Goal: Task Accomplishment & Management: Manage account settings

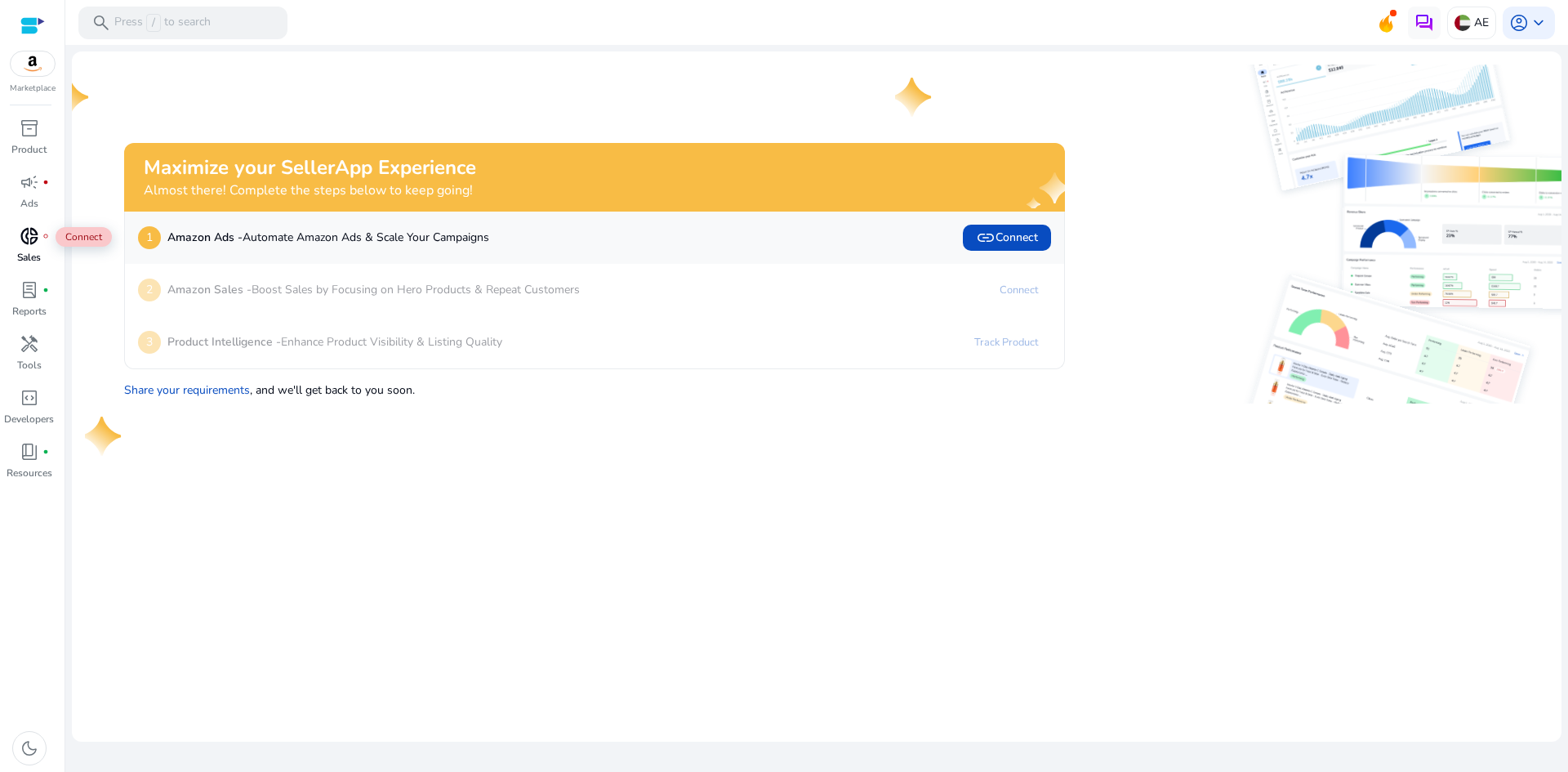
click at [44, 242] on div "donut_small fiber_manual_record" at bounding box center [29, 236] width 46 height 26
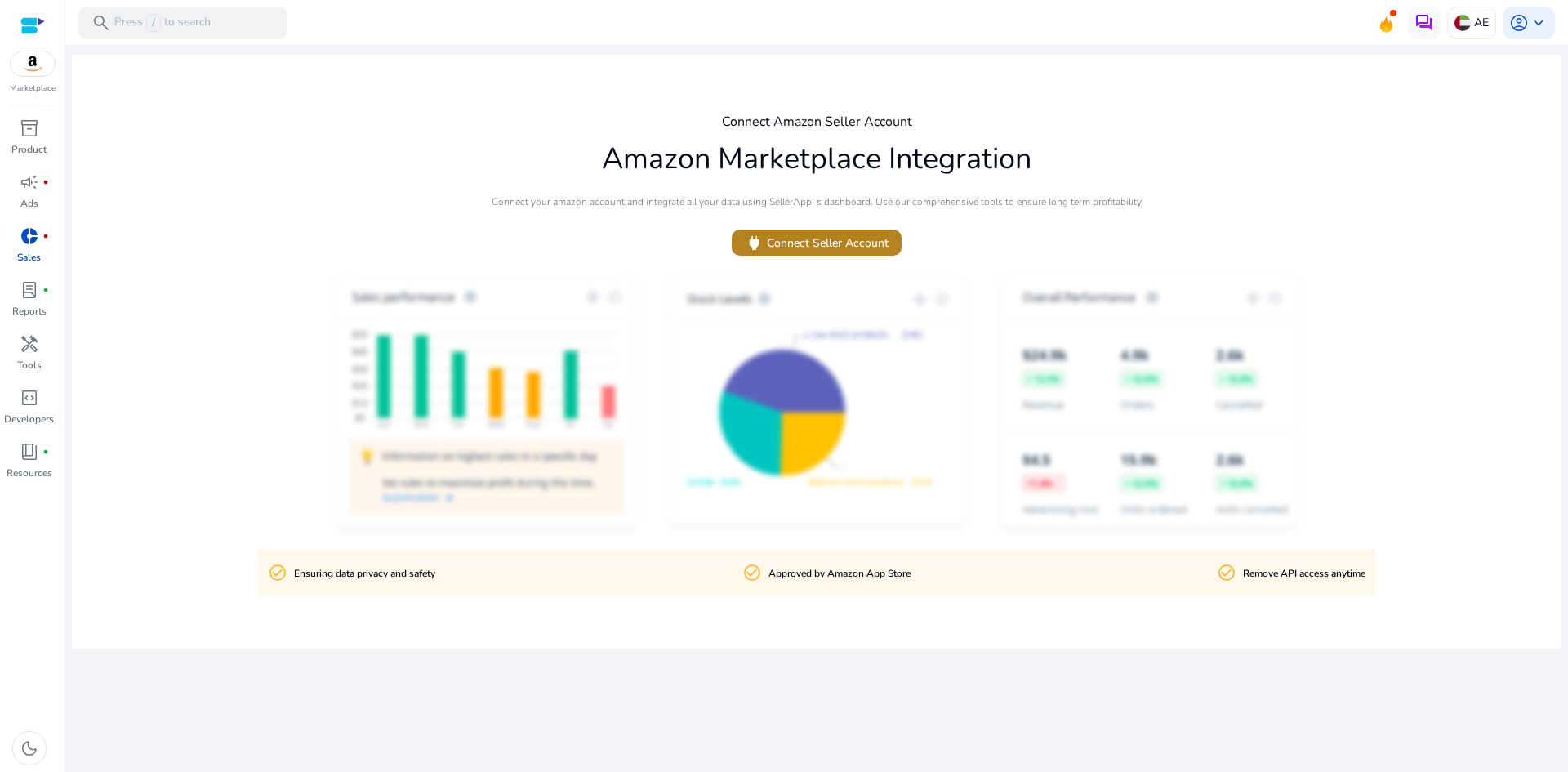
click at [839, 240] on span "power Connect Seller Account" at bounding box center [817, 243] width 144 height 19
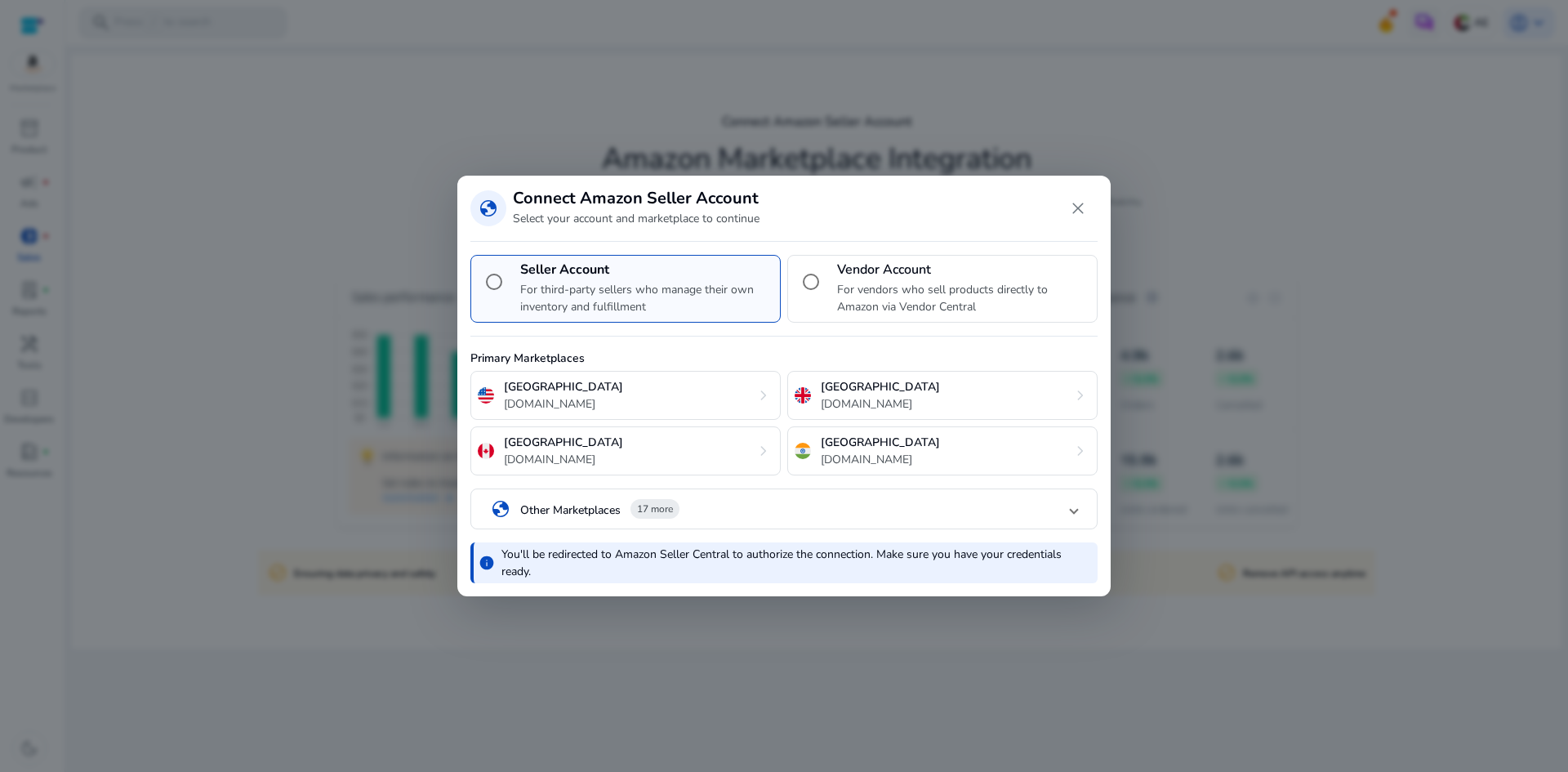
click at [748, 518] on mat-panel-title "globe Other Marketplaces 17 more" at bounding box center [781, 510] width 580 height 28
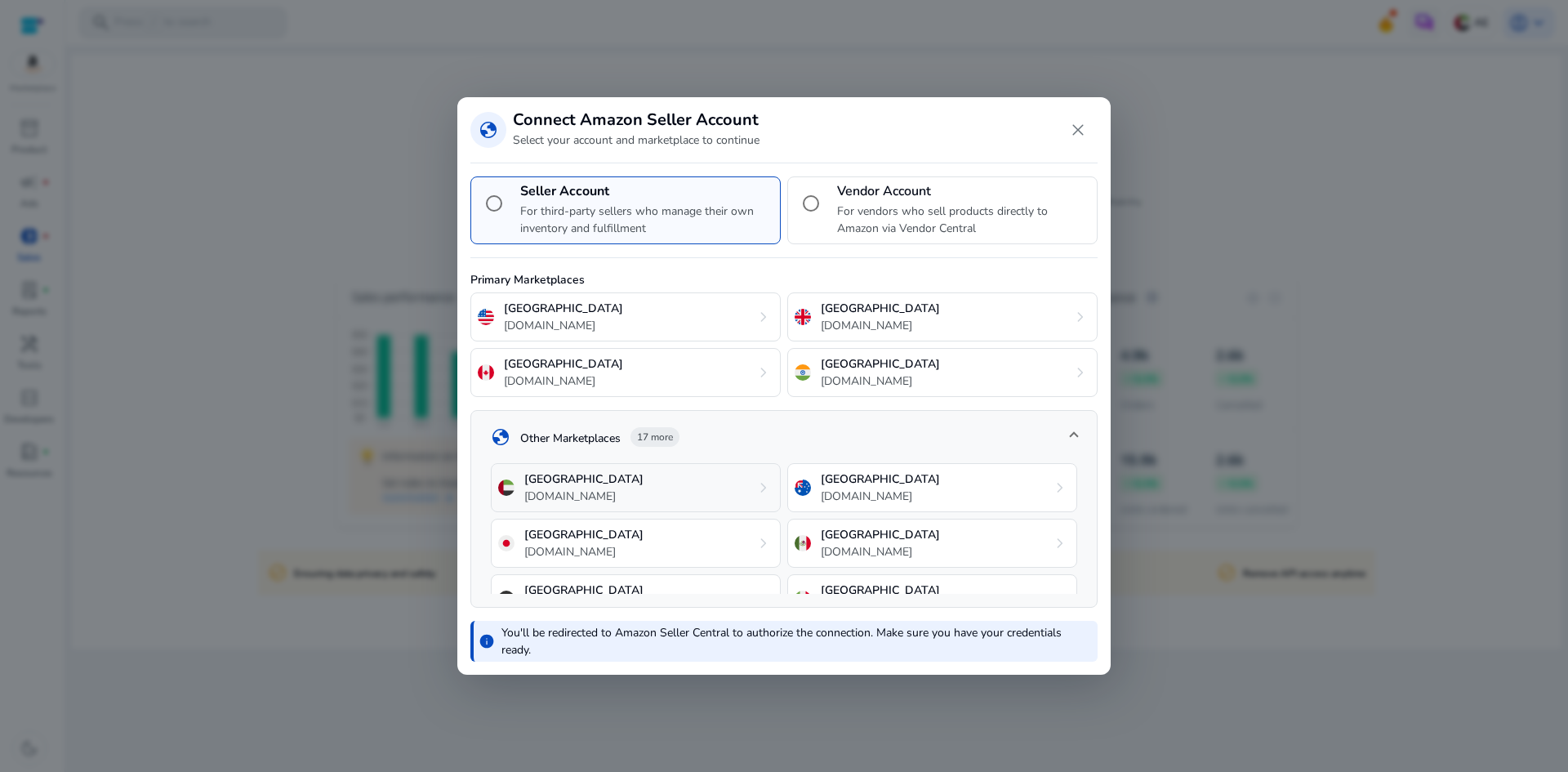
click at [651, 494] on div "[GEOGRAPHIC_DATA] [DOMAIN_NAME] chevron_right" at bounding box center [635, 487] width 290 height 49
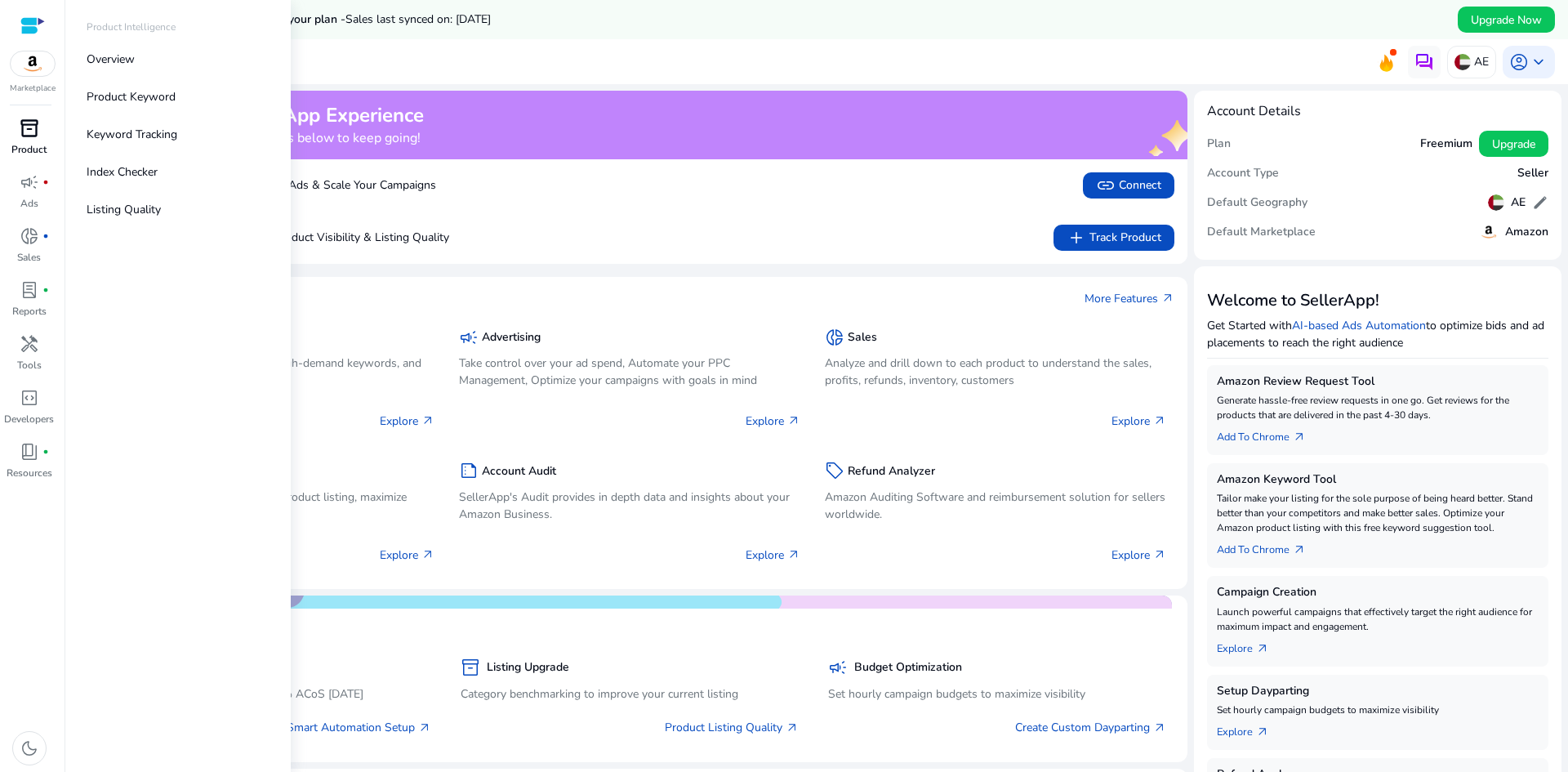
click at [25, 136] on span "inventory_2" at bounding box center [29, 128] width 20 height 20
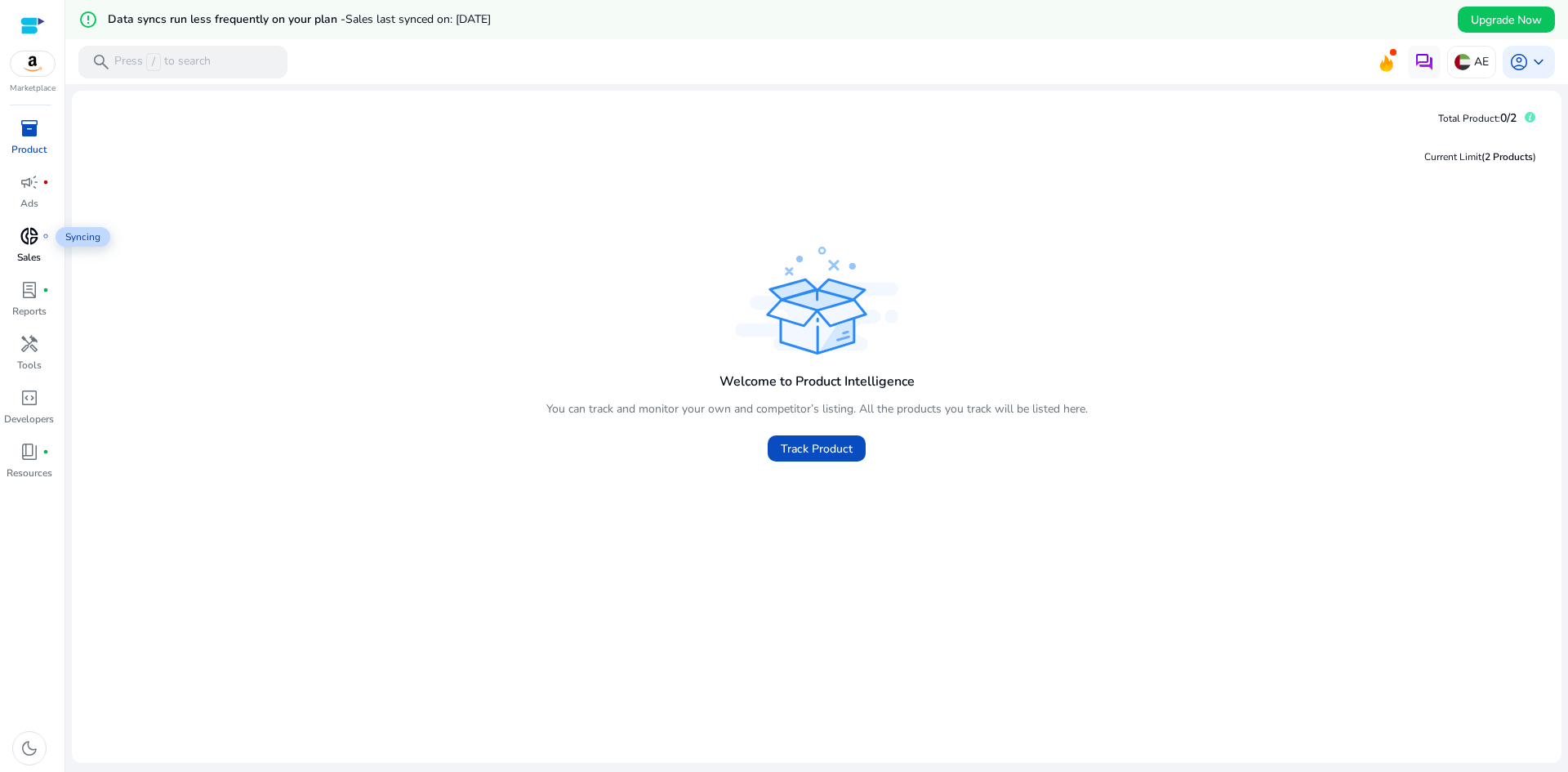
click at [35, 233] on span "donut_small" at bounding box center [29, 235] width 20 height 20
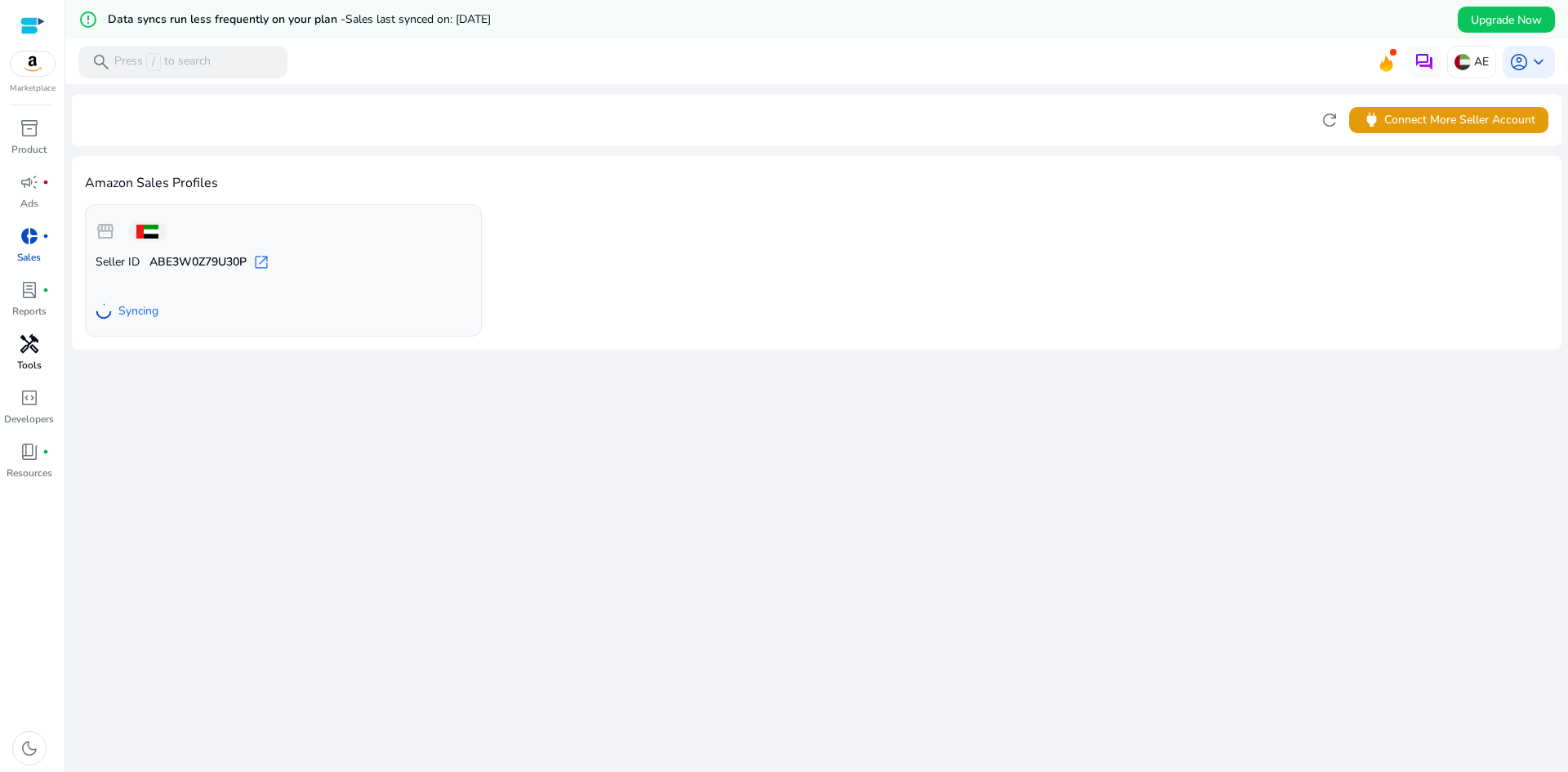
click at [42, 343] on div "handyman" at bounding box center [29, 344] width 46 height 26
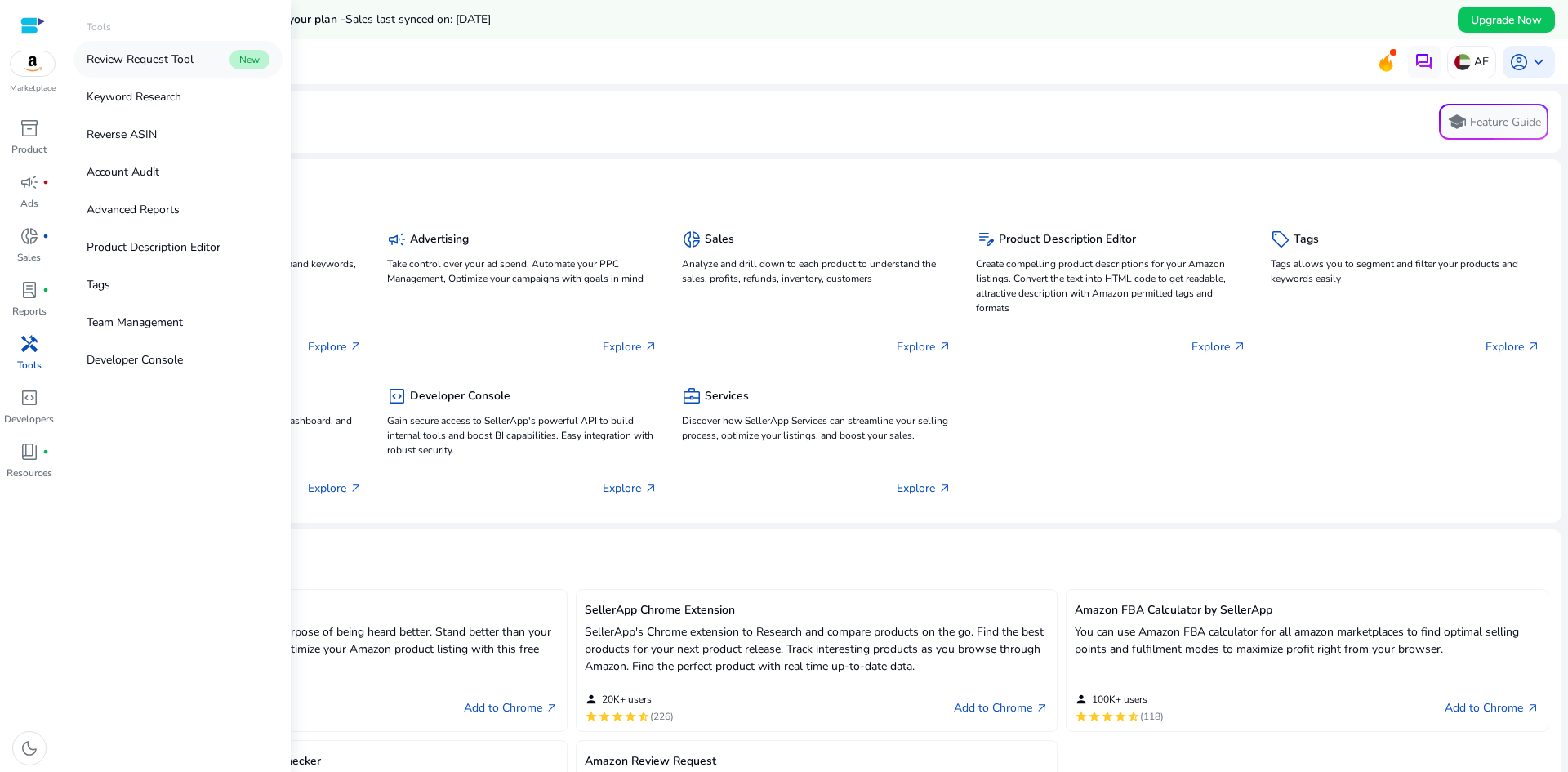
click at [165, 65] on p "Review Request Tool" at bounding box center [140, 60] width 107 height 17
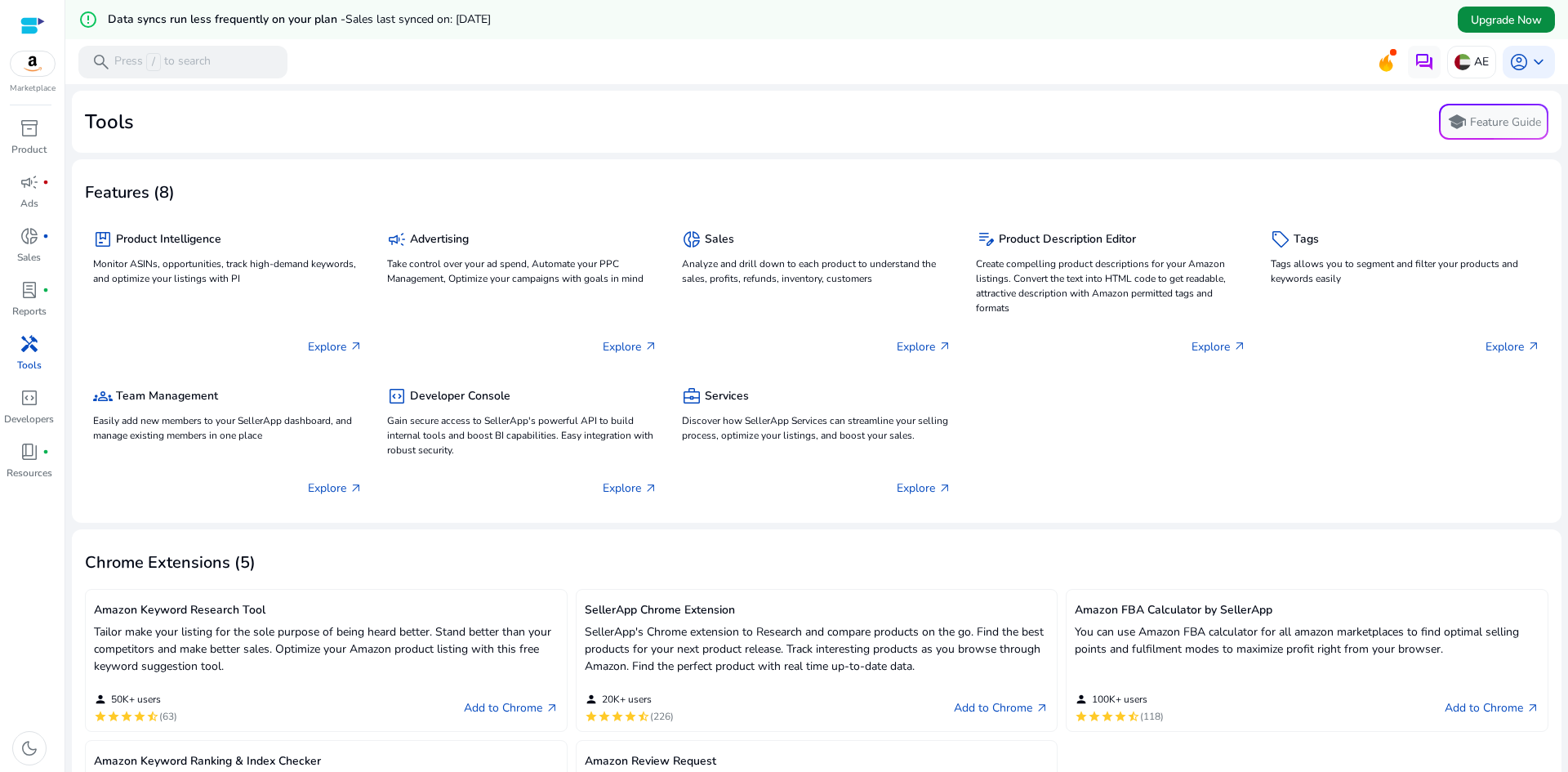
click at [1500, 21] on span "Upgrade Now" at bounding box center [1507, 20] width 71 height 17
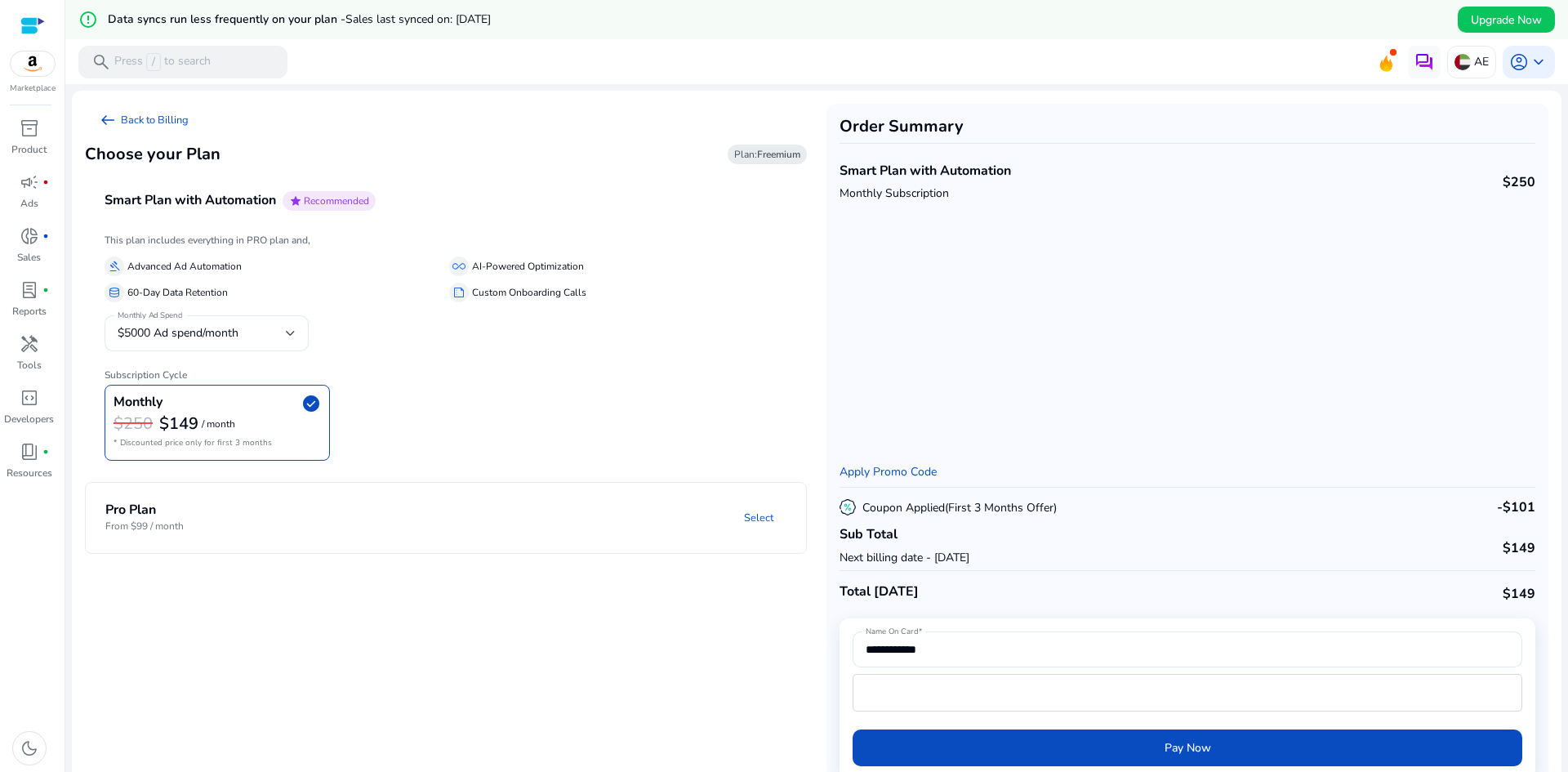
click at [27, 68] on img at bounding box center [32, 63] width 44 height 24
click at [37, 299] on span "lab_profile" at bounding box center [29, 290] width 20 height 20
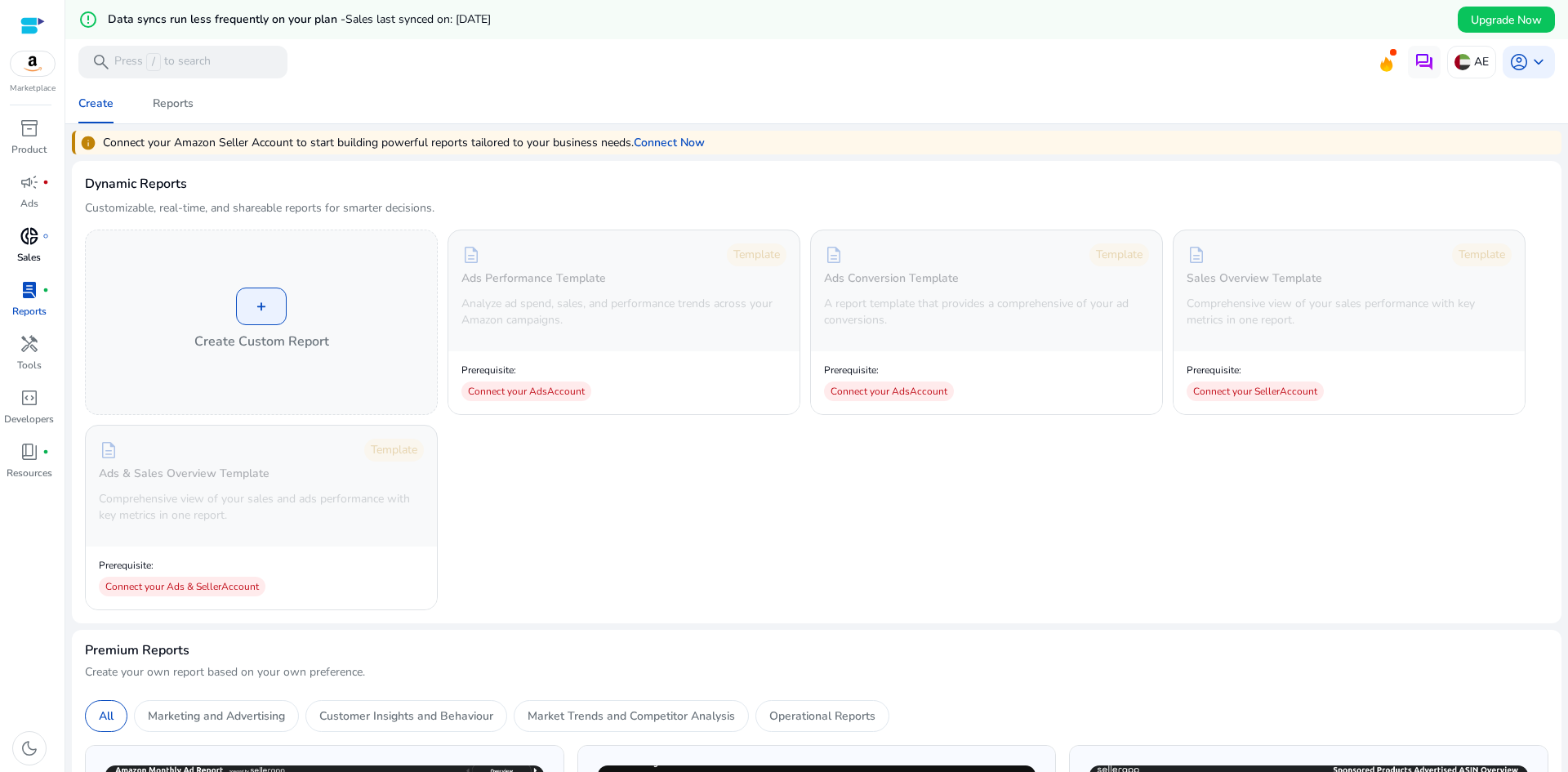
click at [35, 231] on span "donut_small" at bounding box center [29, 235] width 20 height 20
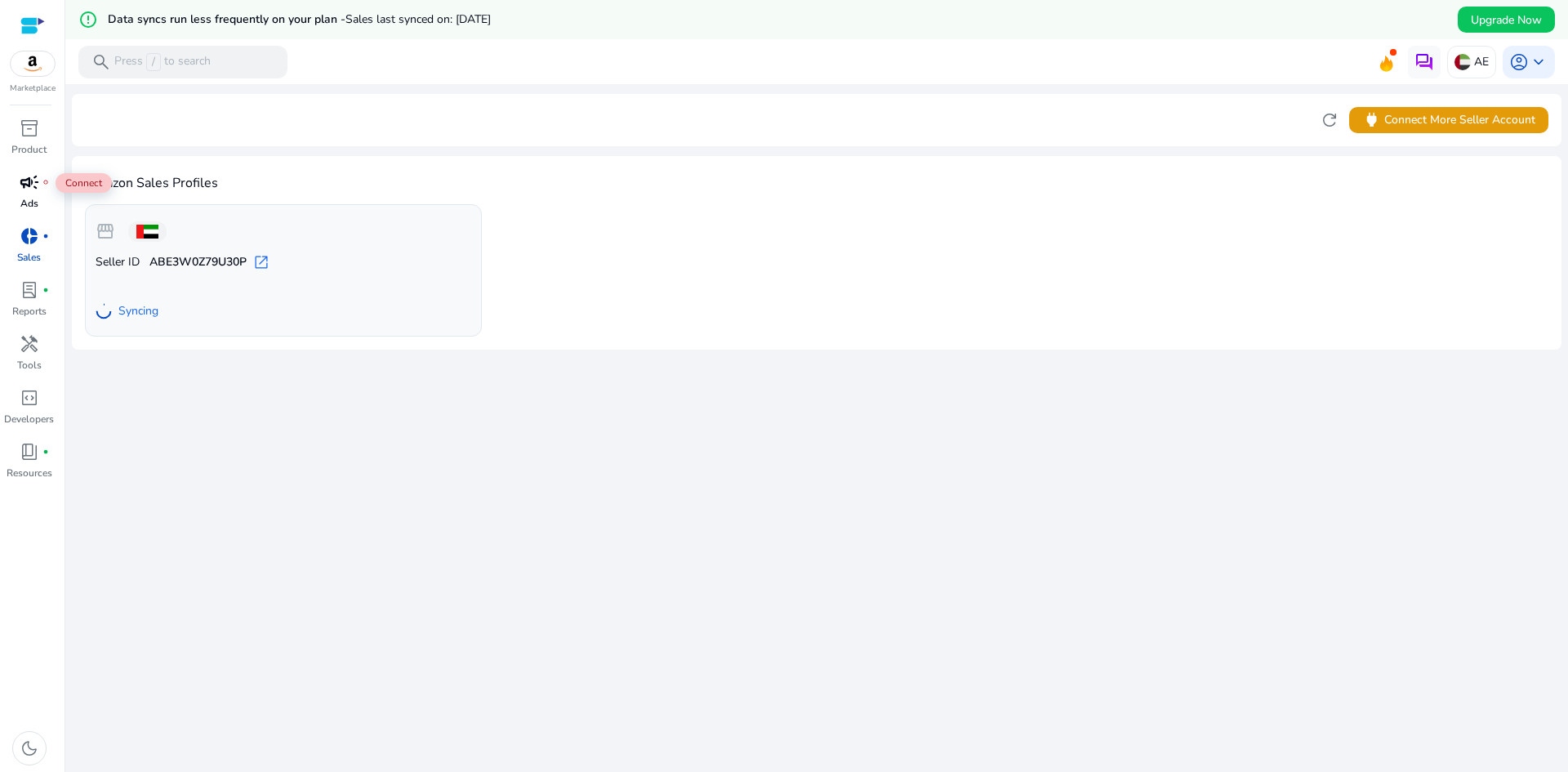
click at [21, 179] on span "campaign" at bounding box center [29, 182] width 20 height 20
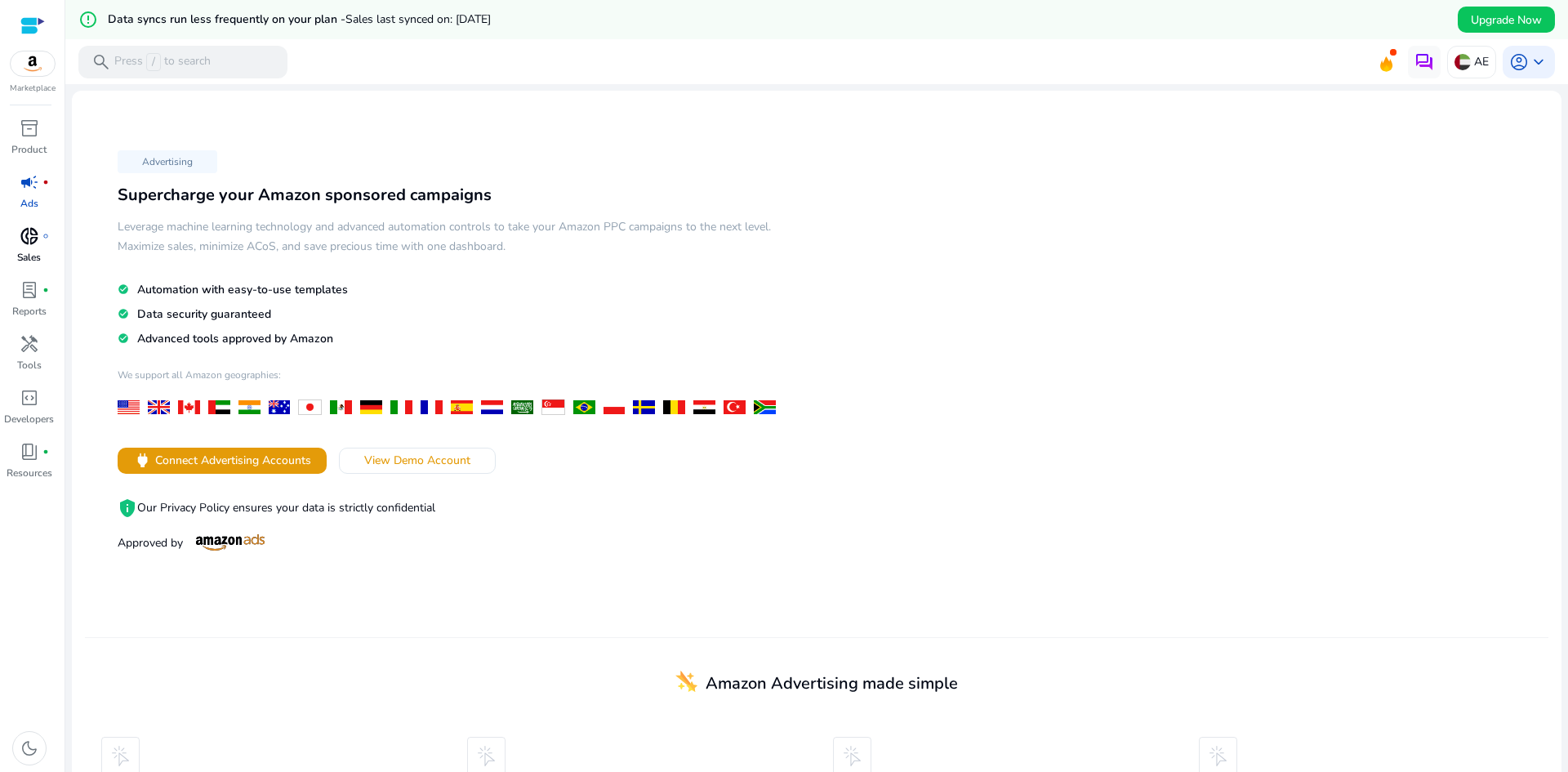
click at [39, 237] on div "donut_small fiber_manual_record" at bounding box center [29, 236] width 46 height 26
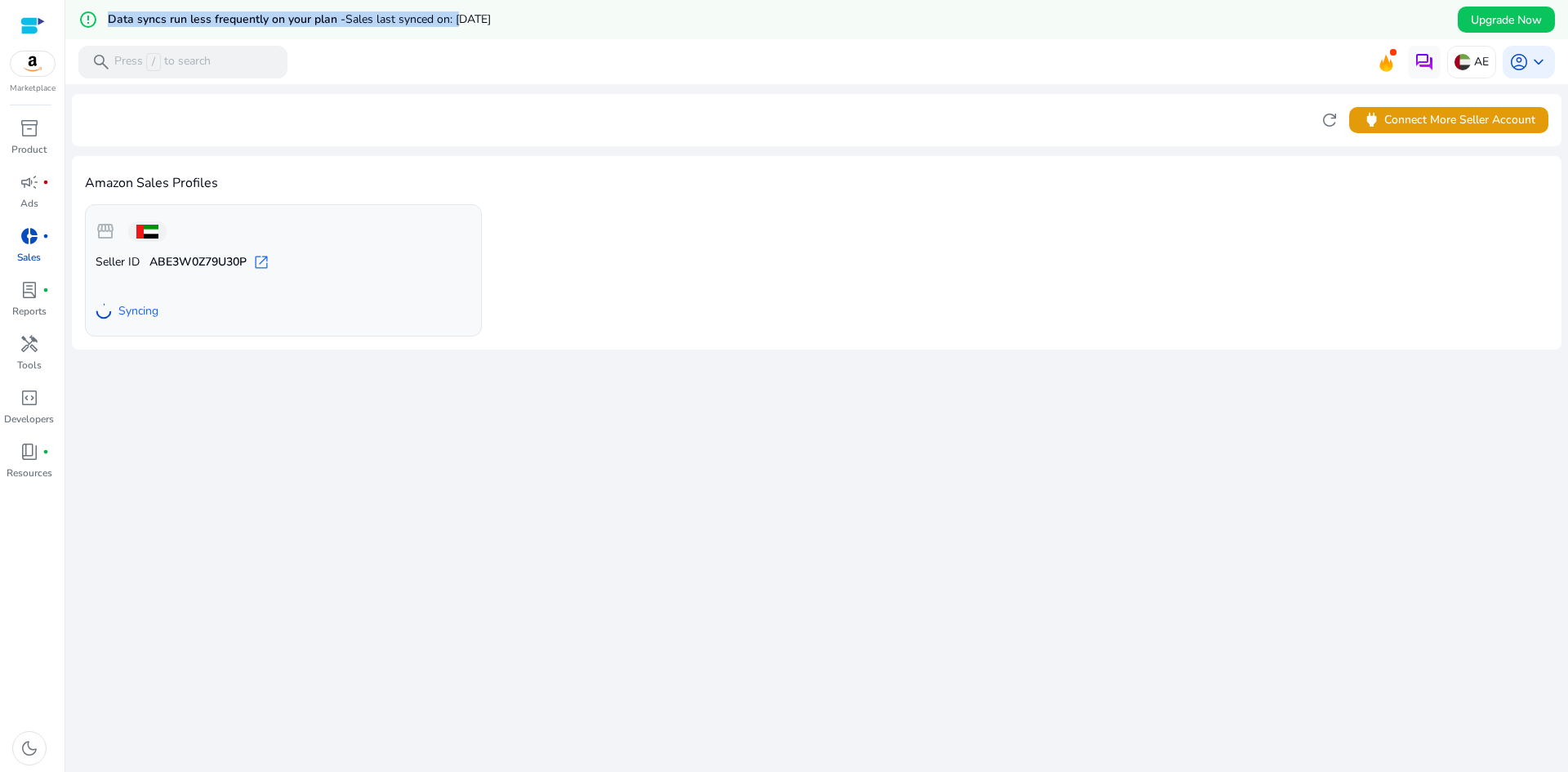
drag, startPoint x: 102, startPoint y: 16, endPoint x: 465, endPoint y: 14, distance: 363.0
click at [464, 14] on div "error_outline Data syncs run less frequently on your plan - Sales last synced o…" at bounding box center [285, 18] width 413 height 23
drag, startPoint x: 465, startPoint y: 14, endPoint x: 487, endPoint y: 14, distance: 22.0
click at [466, 14] on span "Sales last synced on: Oct 2, 2025" at bounding box center [418, 19] width 145 height 16
click at [491, 14] on span "Sales last synced on: Oct 2, 2025" at bounding box center [418, 19] width 145 height 16
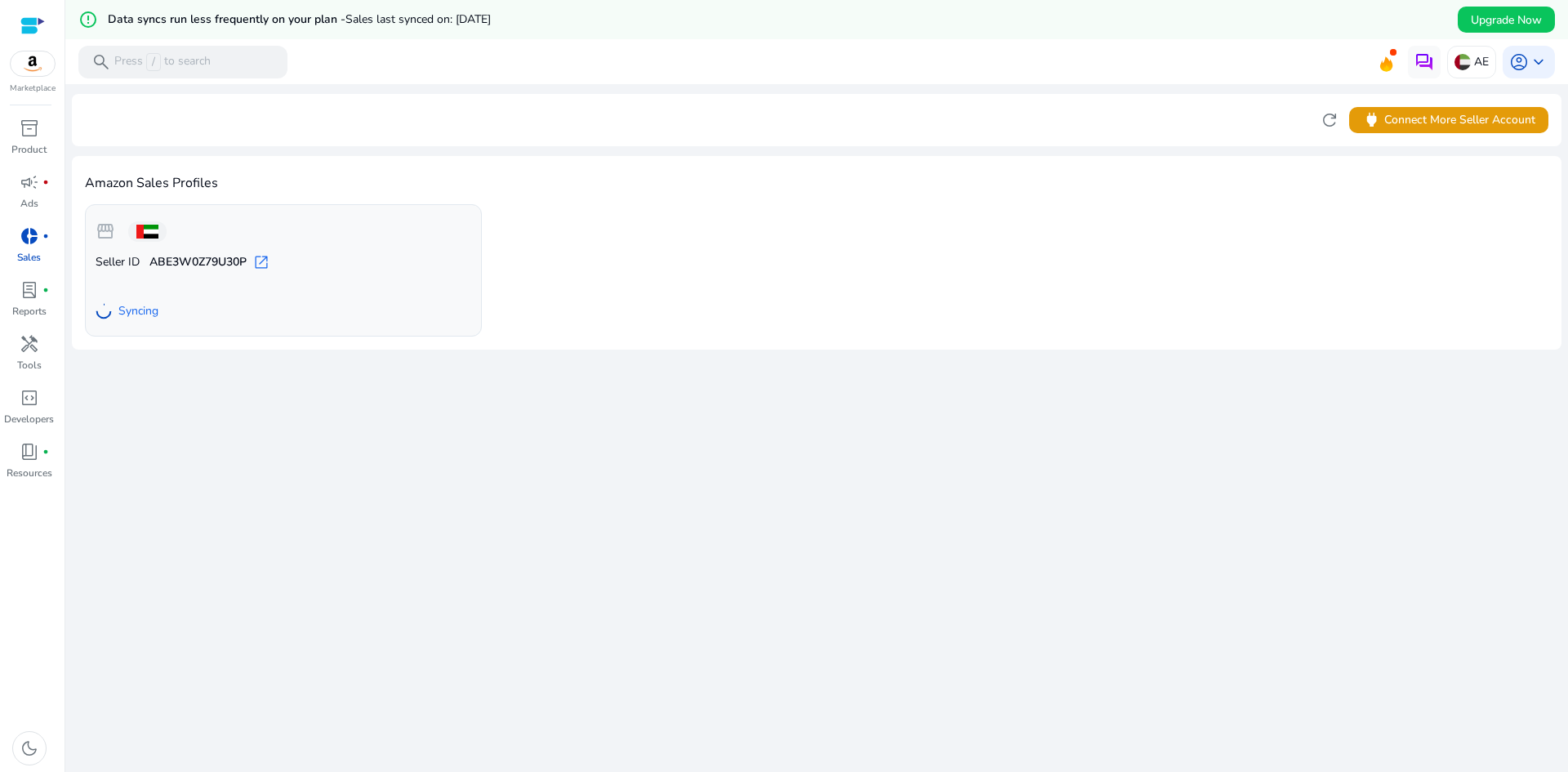
drag, startPoint x: 494, startPoint y: 14, endPoint x: 512, endPoint y: 18, distance: 18.4
click at [491, 18] on span "Sales last synced on: Oct 2, 2025" at bounding box center [418, 19] width 145 height 16
click at [557, 29] on div "error_outline Data syncs run less frequently on your plan - Sales last synced o…" at bounding box center [817, 19] width 1503 height 39
click at [517, 24] on div "error_outline Data syncs run less frequently on your plan - Sales last synced o…" at bounding box center [817, 19] width 1503 height 39
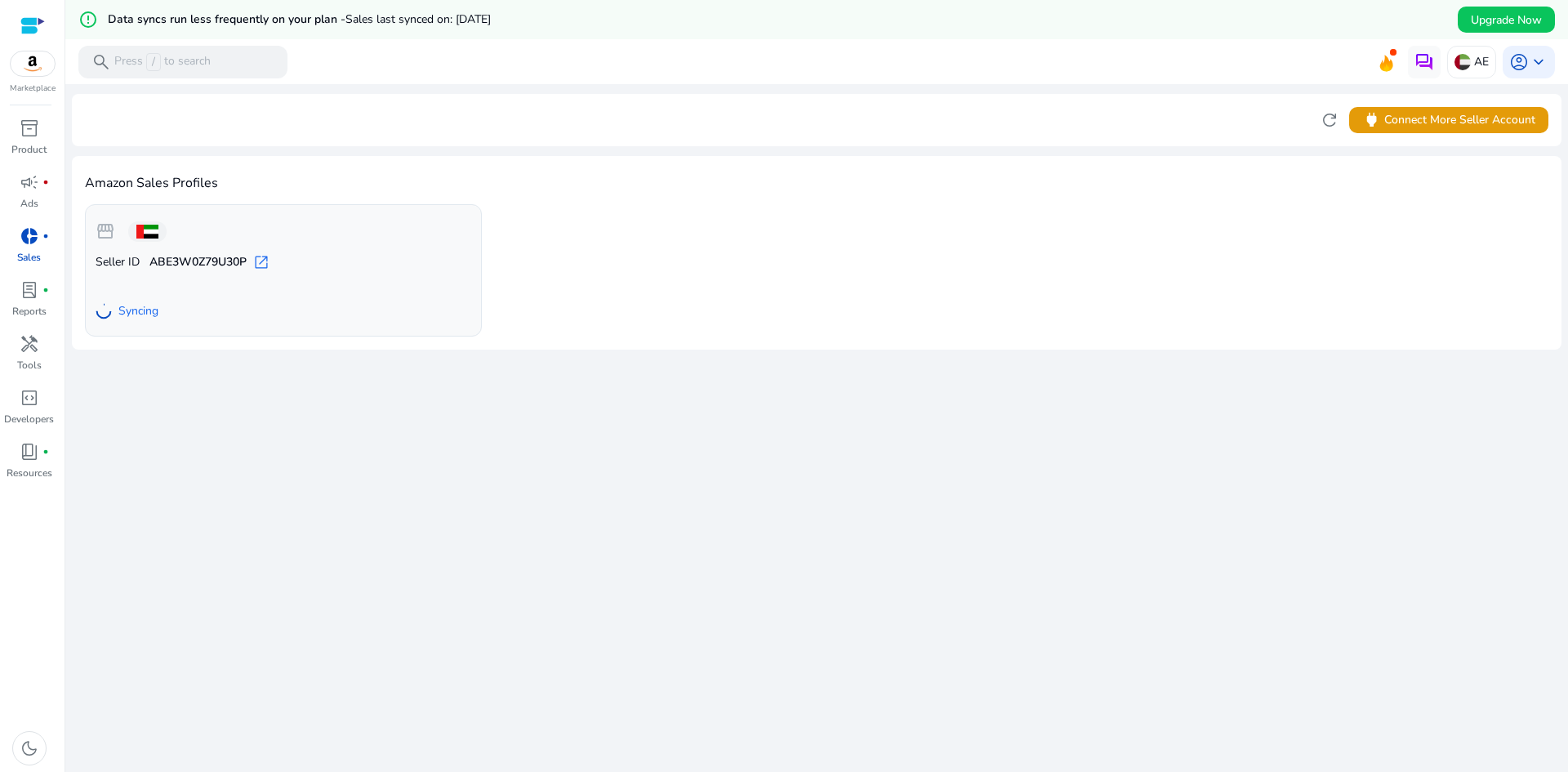
click at [517, 24] on div "error_outline Data syncs run less frequently on your plan - Sales last synced o…" at bounding box center [817, 19] width 1503 height 39
click at [491, 14] on span "Sales last synced on: Oct 2, 2025" at bounding box center [418, 19] width 145 height 16
drag, startPoint x: 311, startPoint y: 22, endPoint x: 438, endPoint y: 16, distance: 127.1
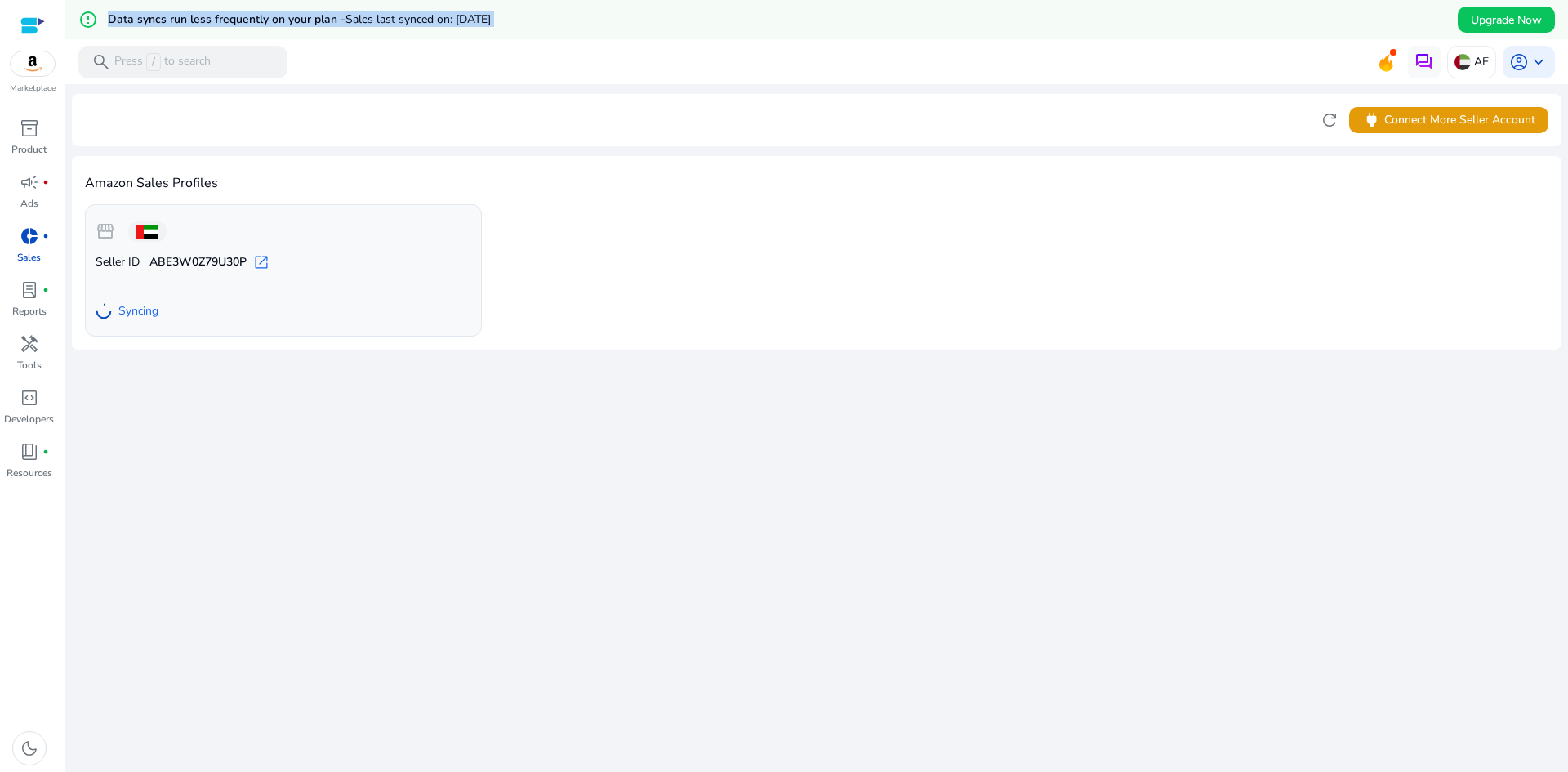
click at [438, 16] on span "Sales last synced on: Oct 2, 2025" at bounding box center [418, 19] width 145 height 16
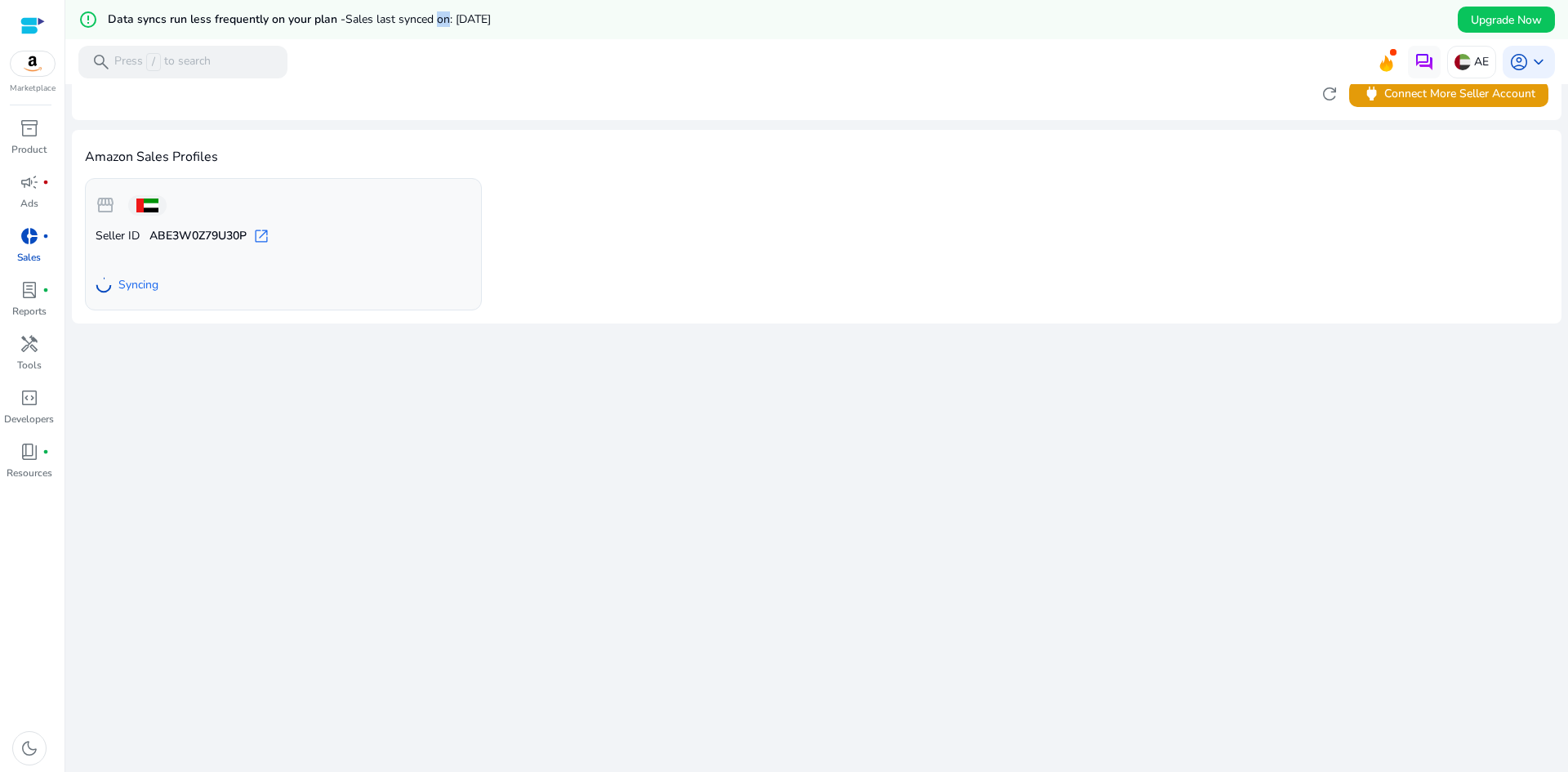
scroll to position [39, 0]
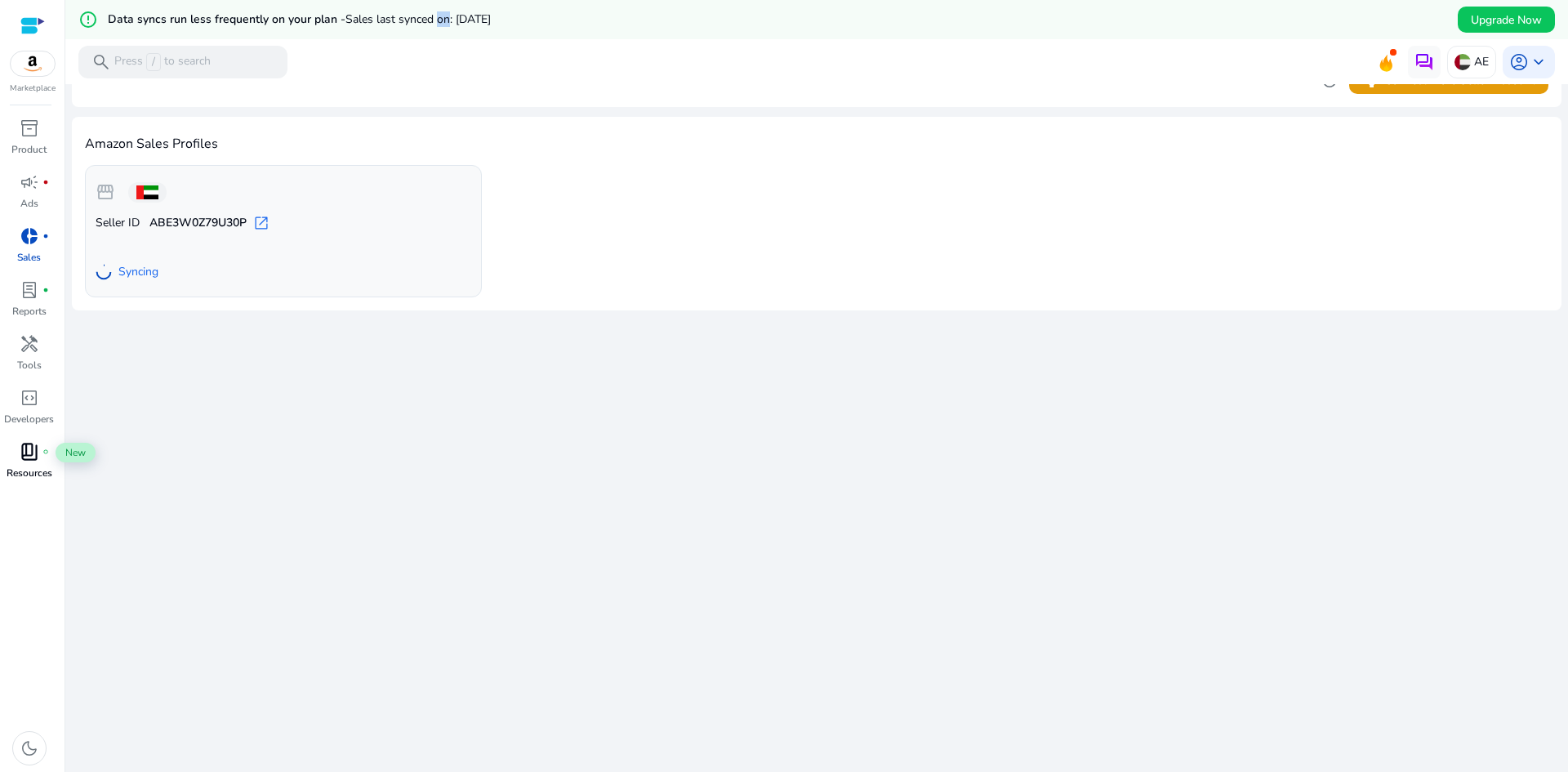
click at [26, 456] on span "book_4" at bounding box center [29, 452] width 20 height 20
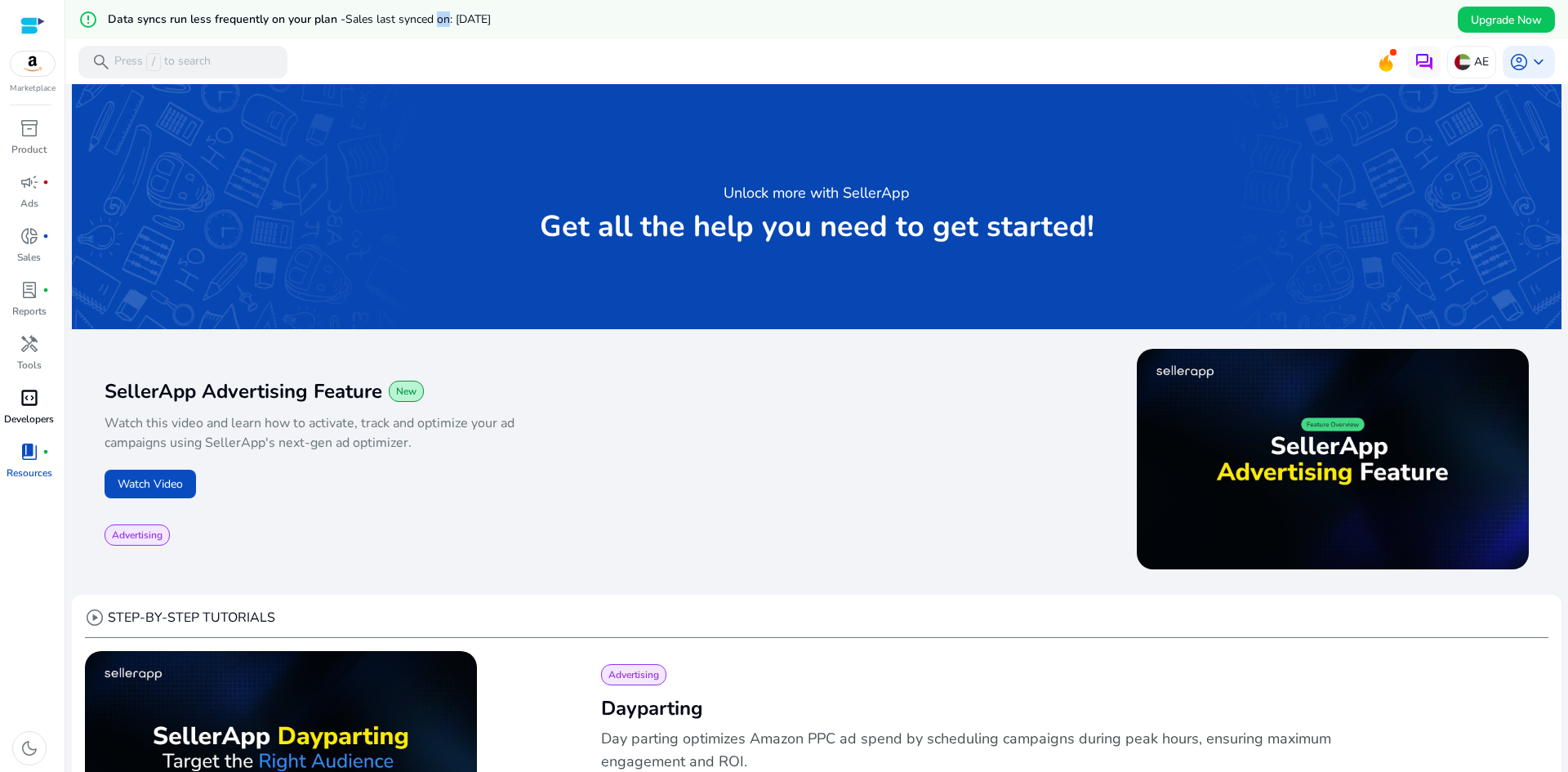
click at [36, 397] on span "code_blocks" at bounding box center [29, 397] width 20 height 20
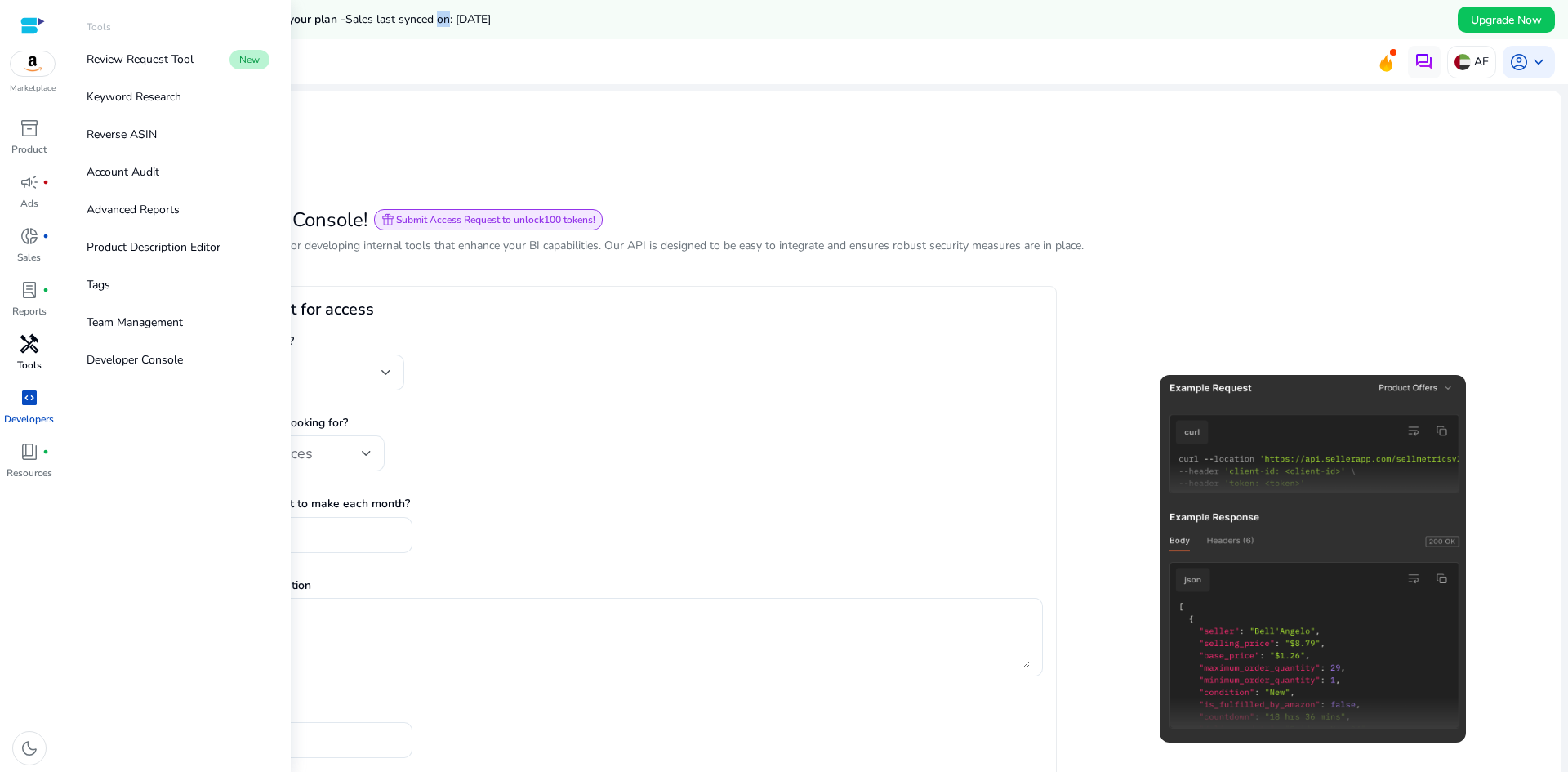
click at [32, 351] on span "handyman" at bounding box center [29, 344] width 20 height 20
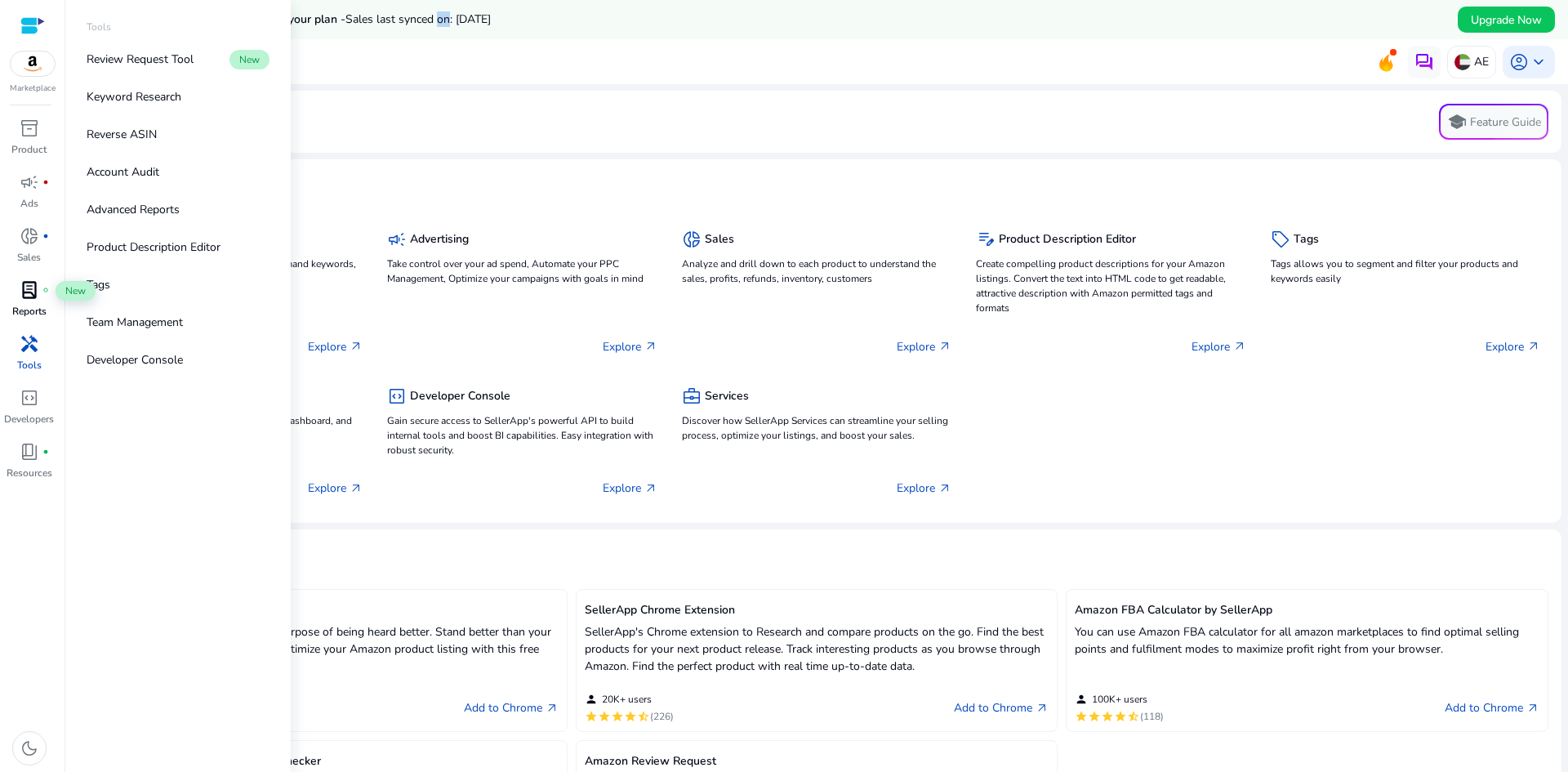
click at [36, 299] on span "lab_profile" at bounding box center [29, 290] width 20 height 20
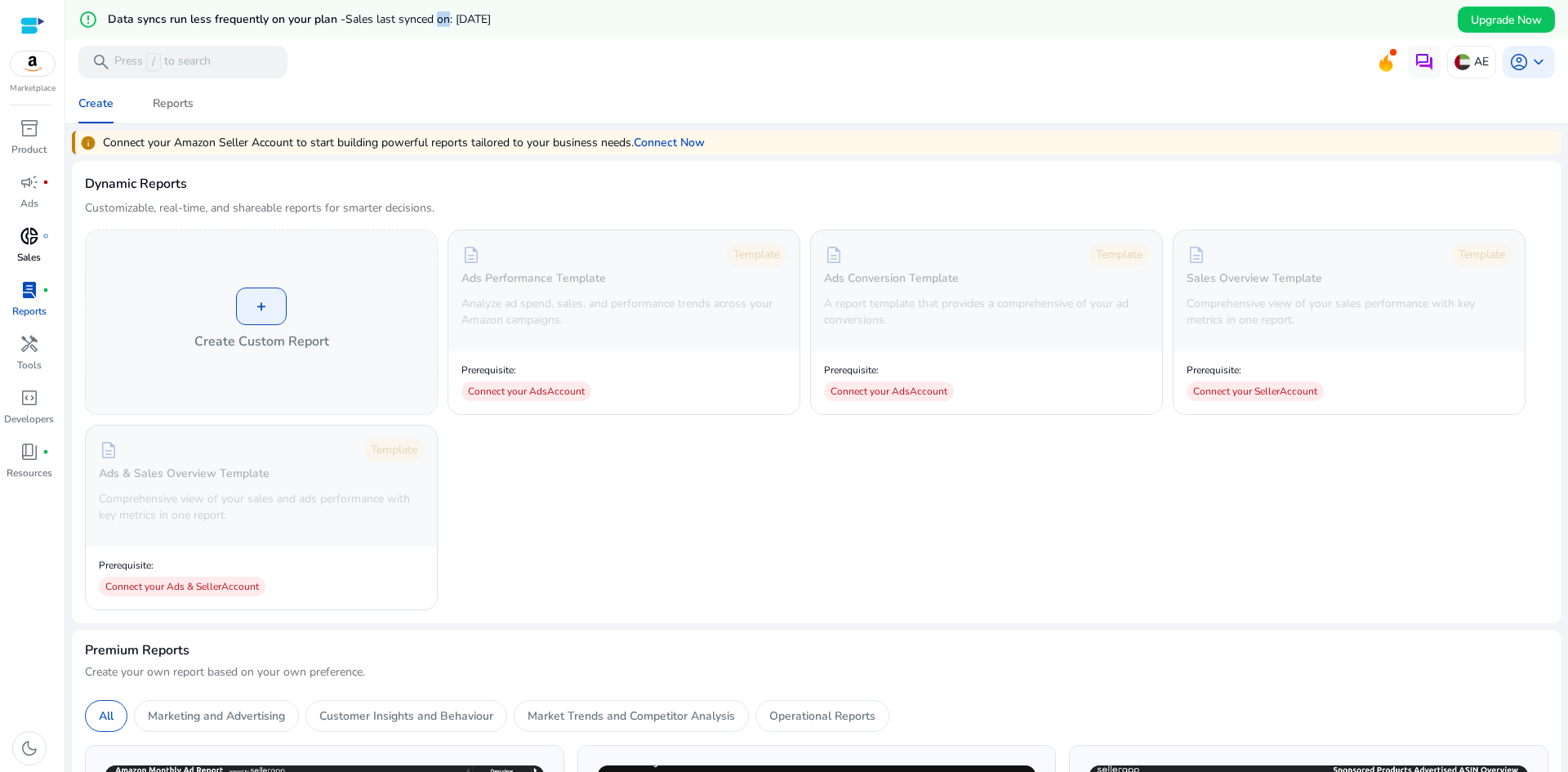
click at [42, 251] on link "donut_small fiber_manual_record Sales" at bounding box center [29, 250] width 58 height 54
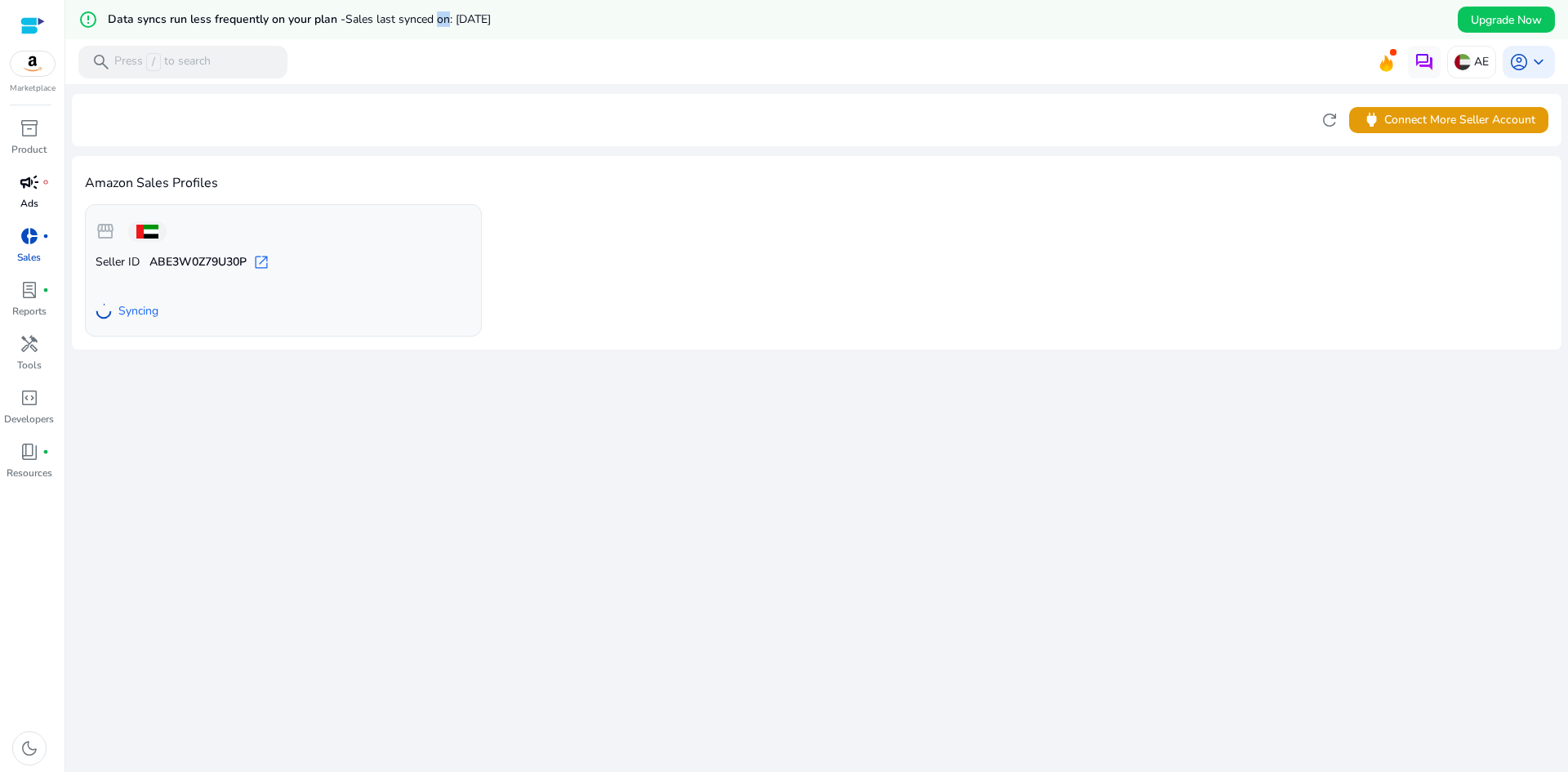
click at [30, 187] on span "campaign" at bounding box center [29, 182] width 20 height 20
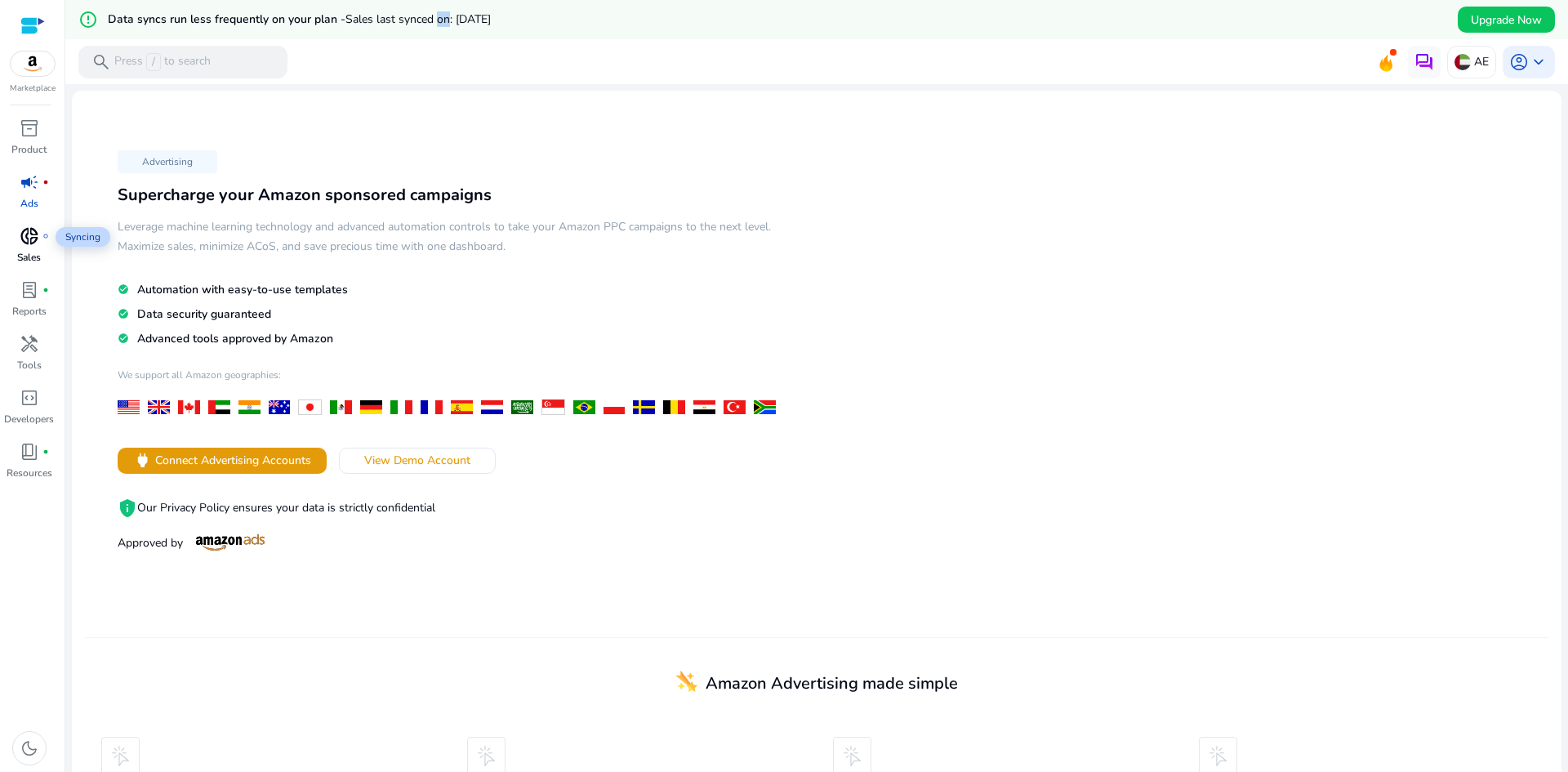
click at [35, 240] on span "donut_small" at bounding box center [29, 235] width 20 height 20
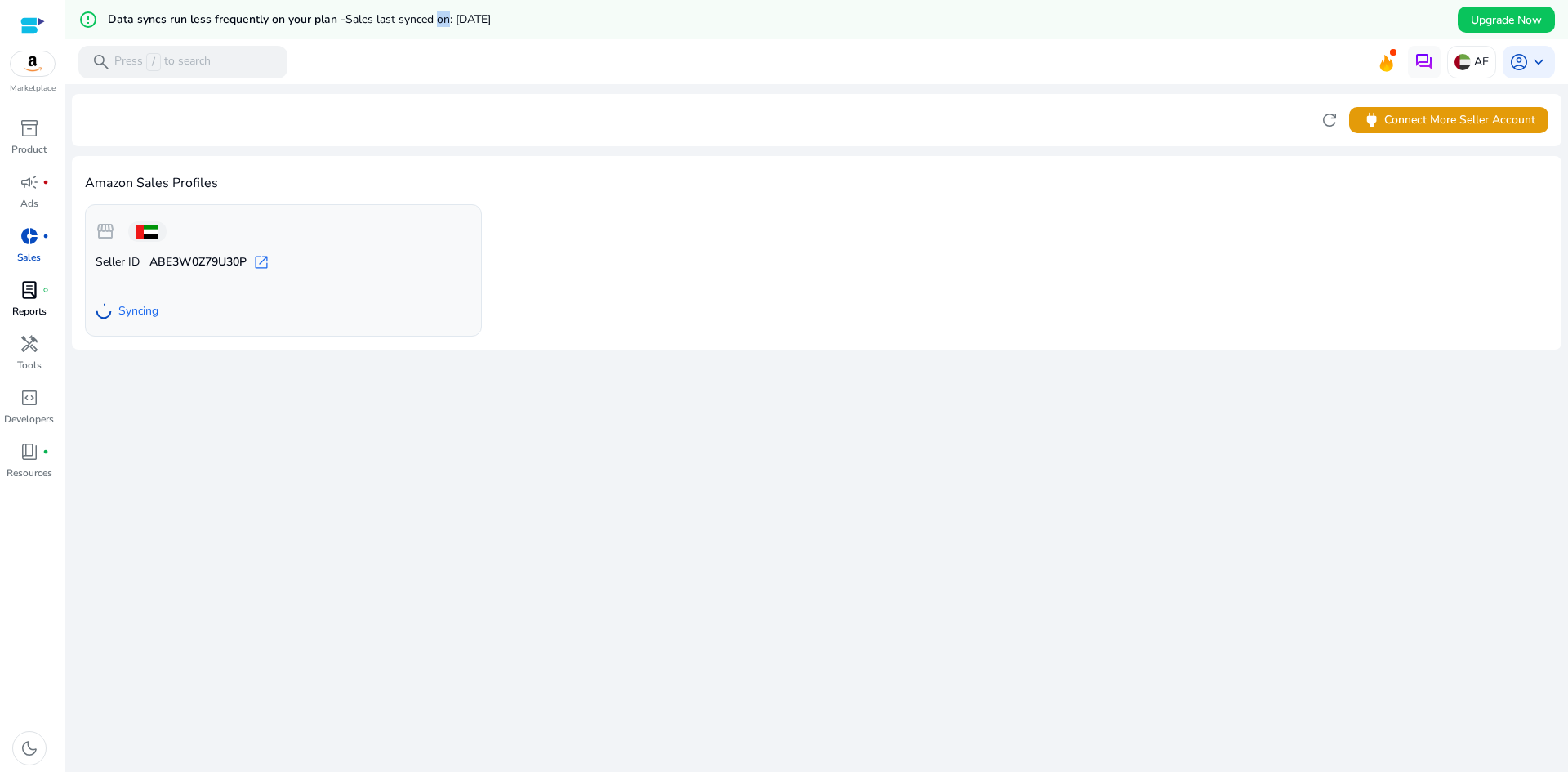
click at [35, 286] on span "lab_profile" at bounding box center [29, 290] width 20 height 20
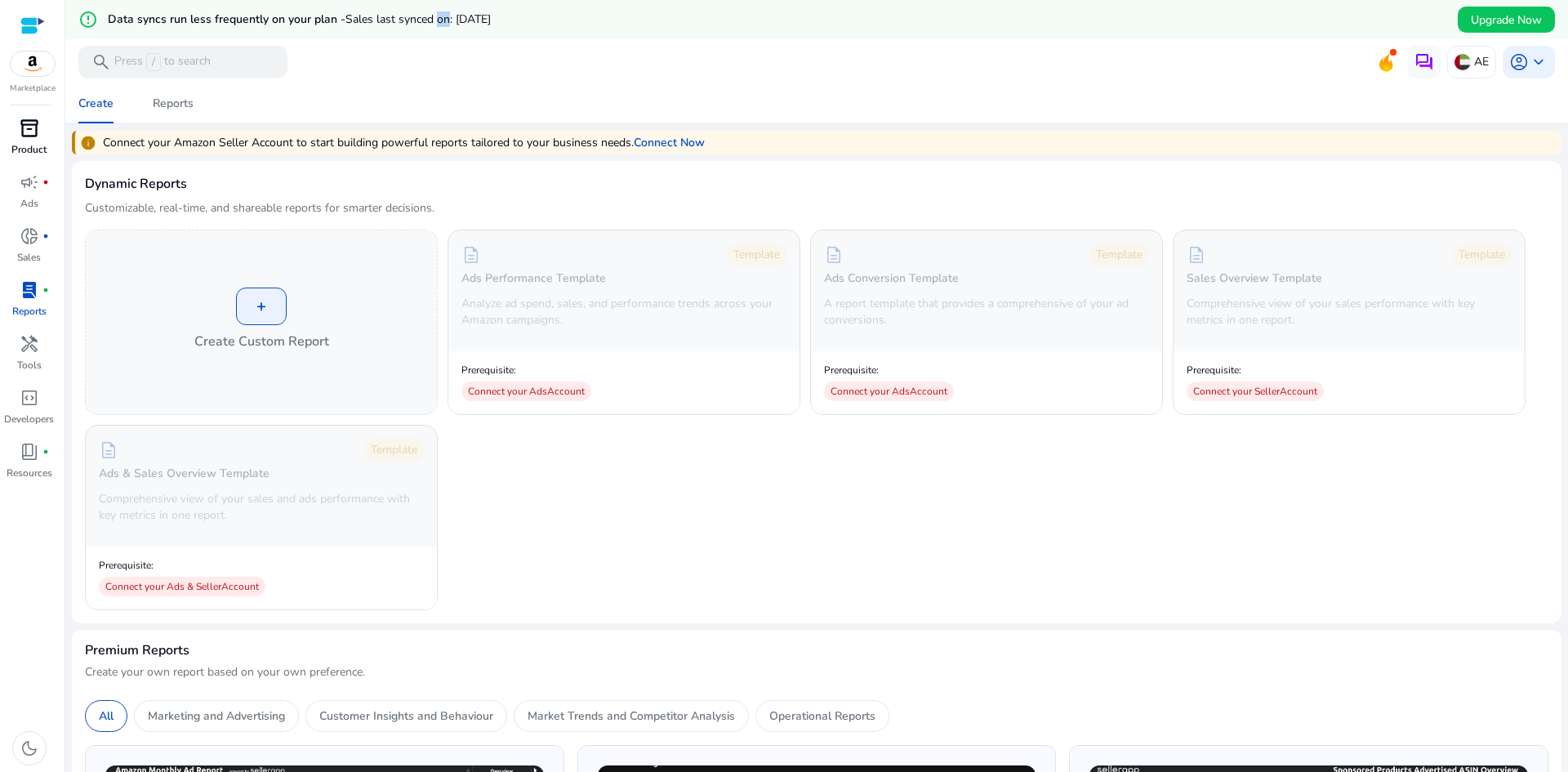
click at [34, 138] on span "inventory_2" at bounding box center [29, 128] width 20 height 20
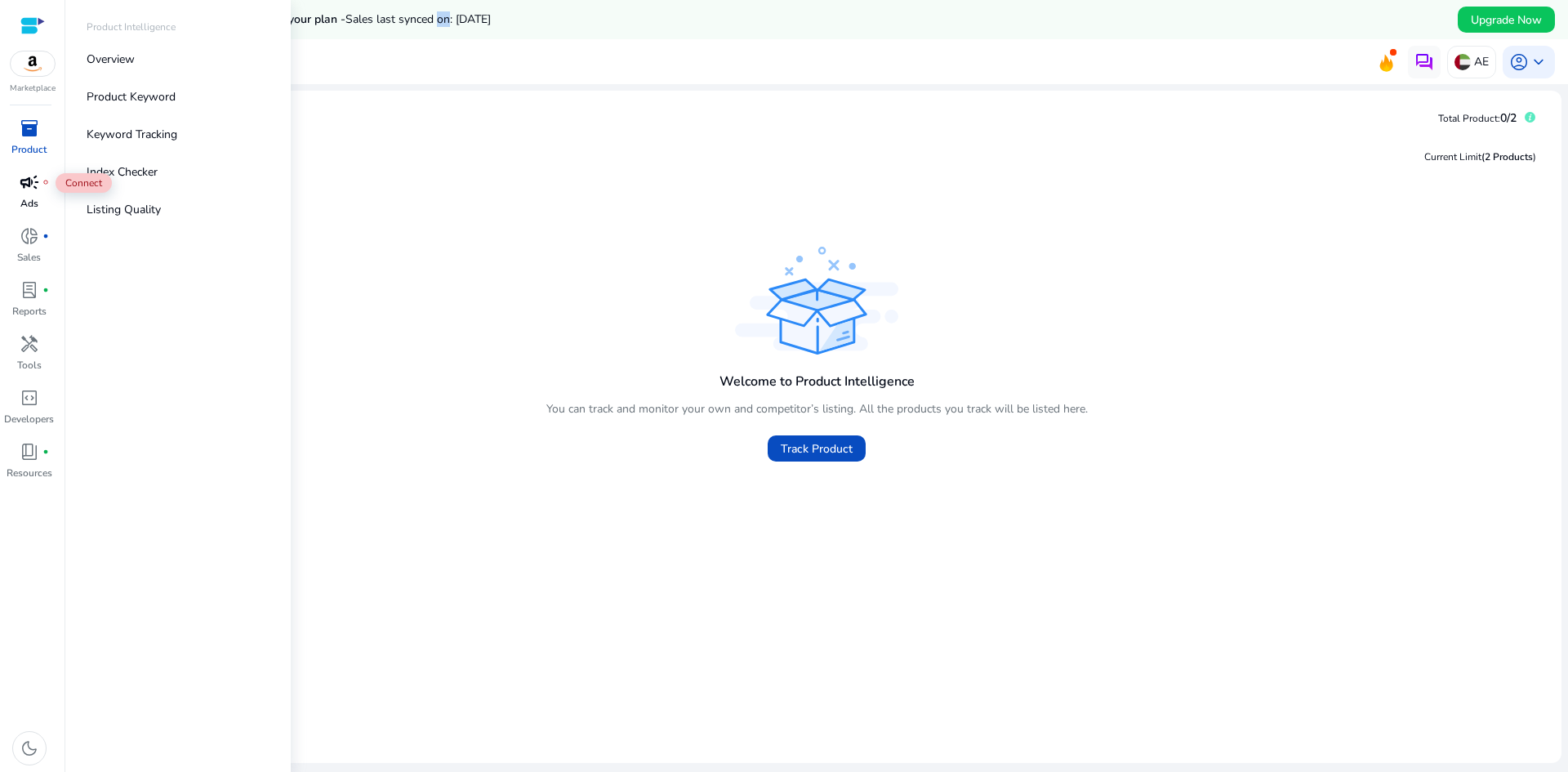
click at [25, 176] on span "campaign" at bounding box center [29, 182] width 20 height 20
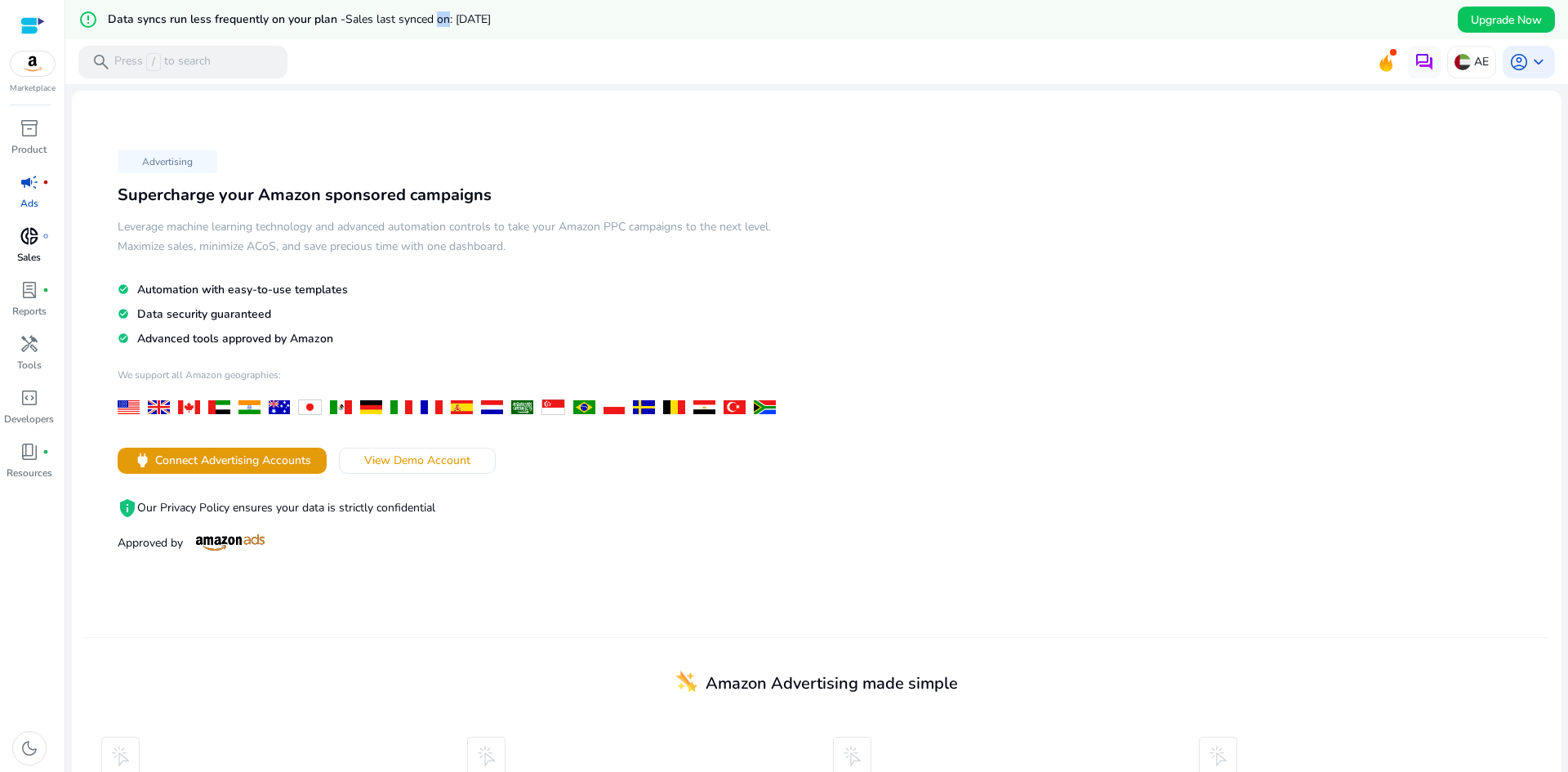
click at [30, 226] on span "donut_small" at bounding box center [29, 235] width 20 height 20
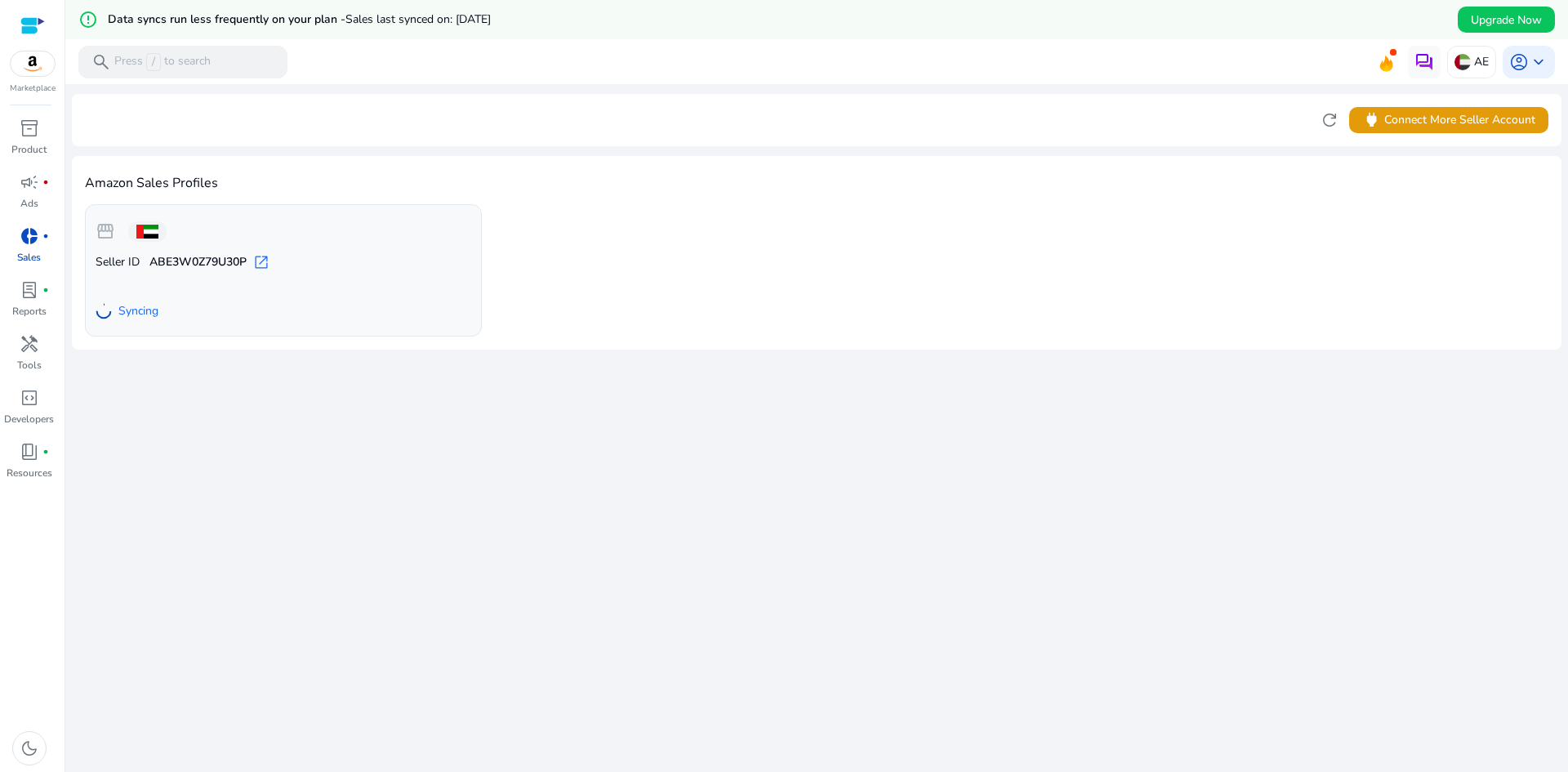
click at [39, 19] on div at bounding box center [33, 26] width 24 height 19
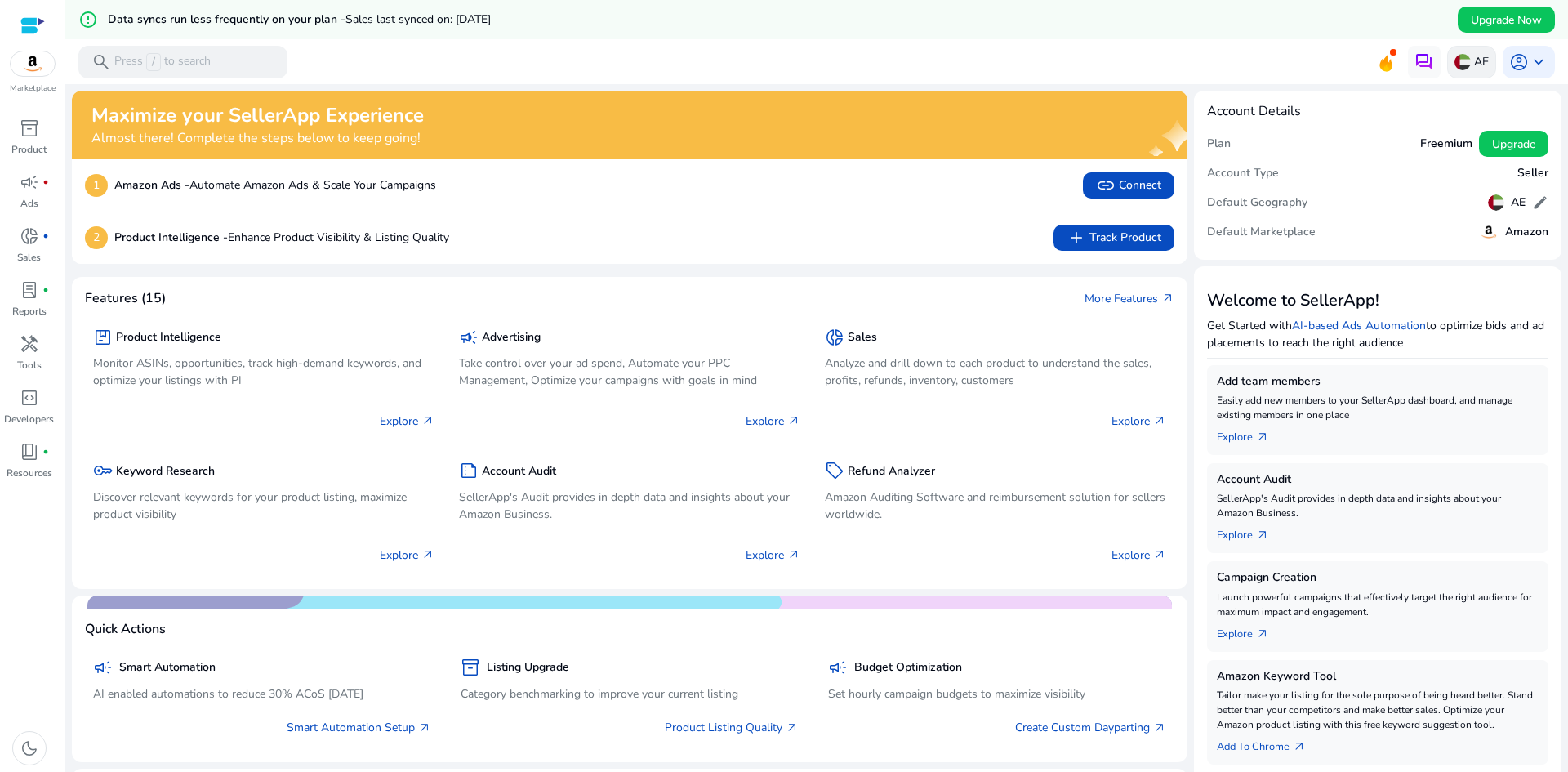
click at [1475, 66] on p "AE" at bounding box center [1481, 61] width 15 height 29
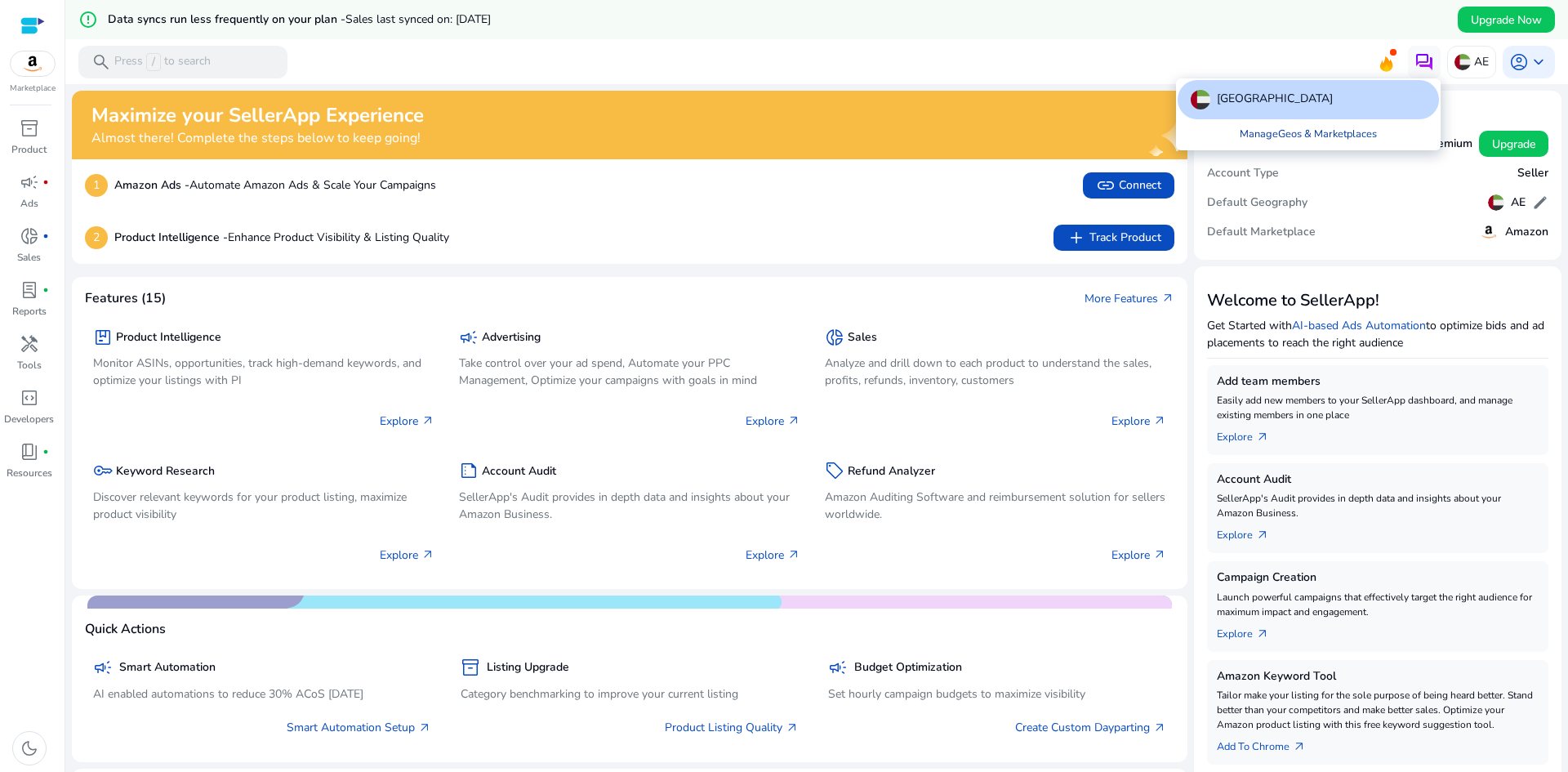
click at [1325, 138] on link "Manage Geos & Marketplaces" at bounding box center [1308, 134] width 164 height 29
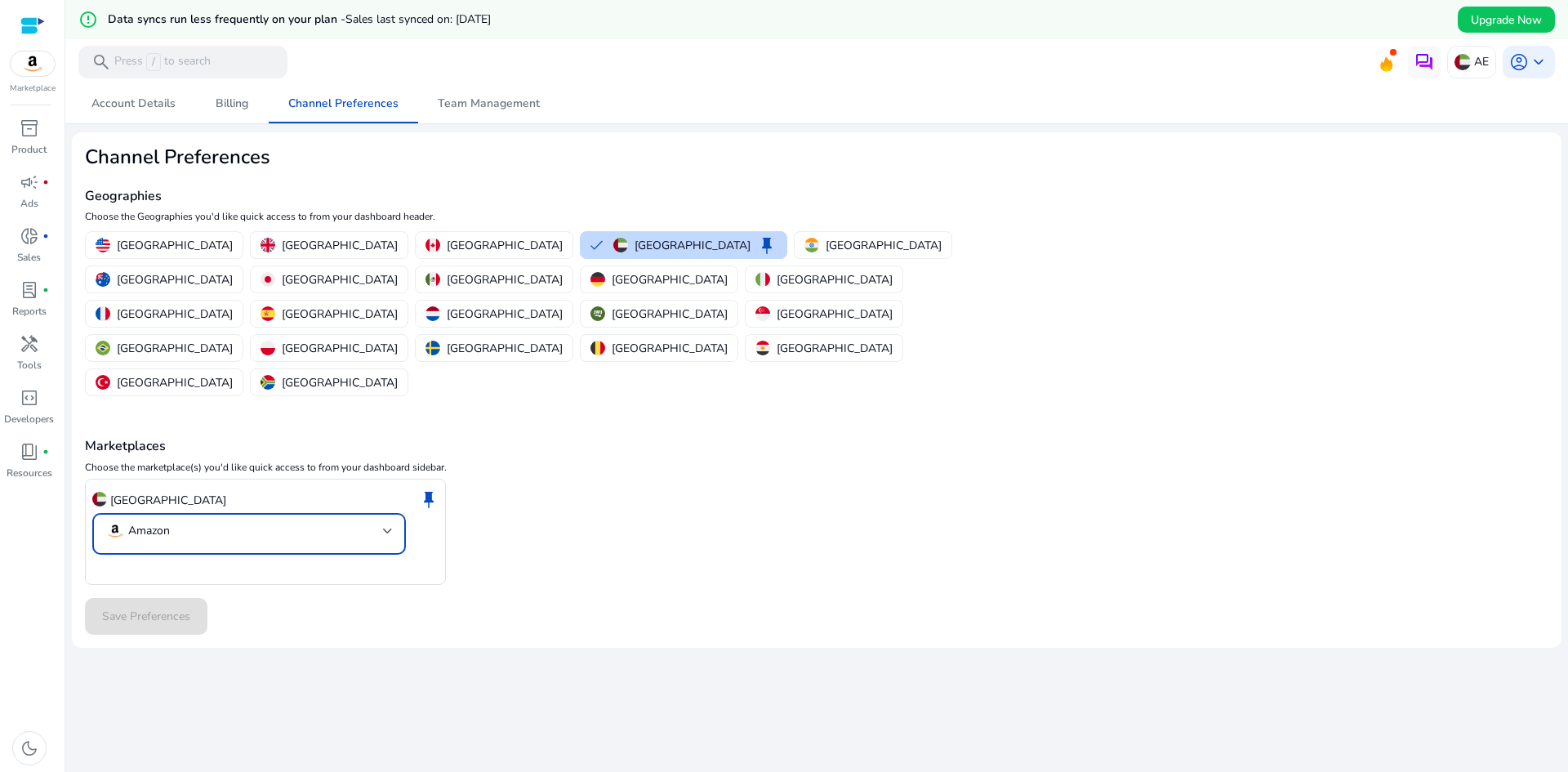
click at [267, 521] on mat-select-trigger "Amazon" at bounding box center [244, 531] width 278 height 20
click at [546, 500] on div at bounding box center [784, 386] width 1568 height 772
click at [231, 99] on span "Billing" at bounding box center [232, 103] width 33 height 11
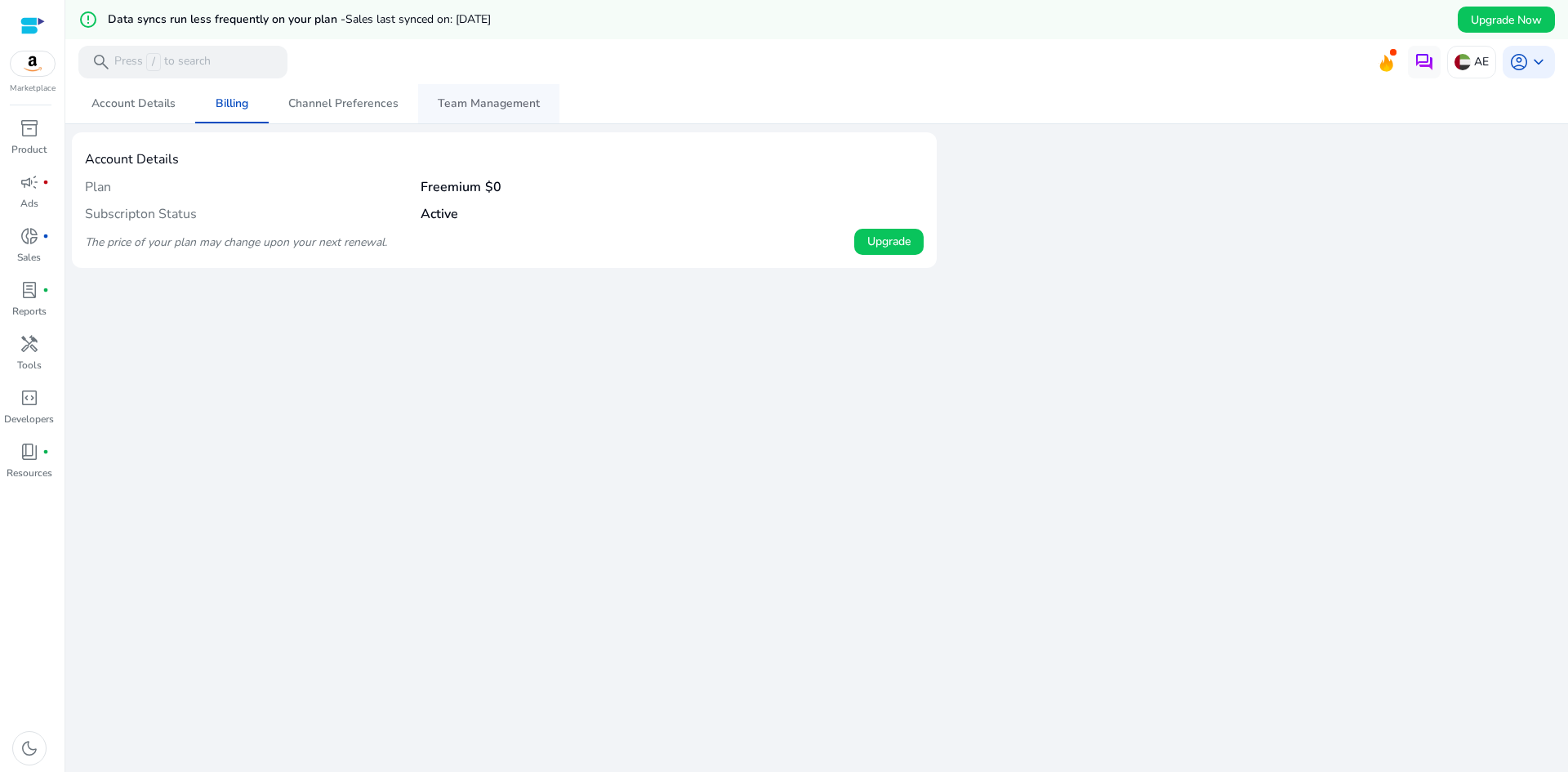
click at [533, 107] on link "Team Management" at bounding box center [488, 103] width 141 height 39
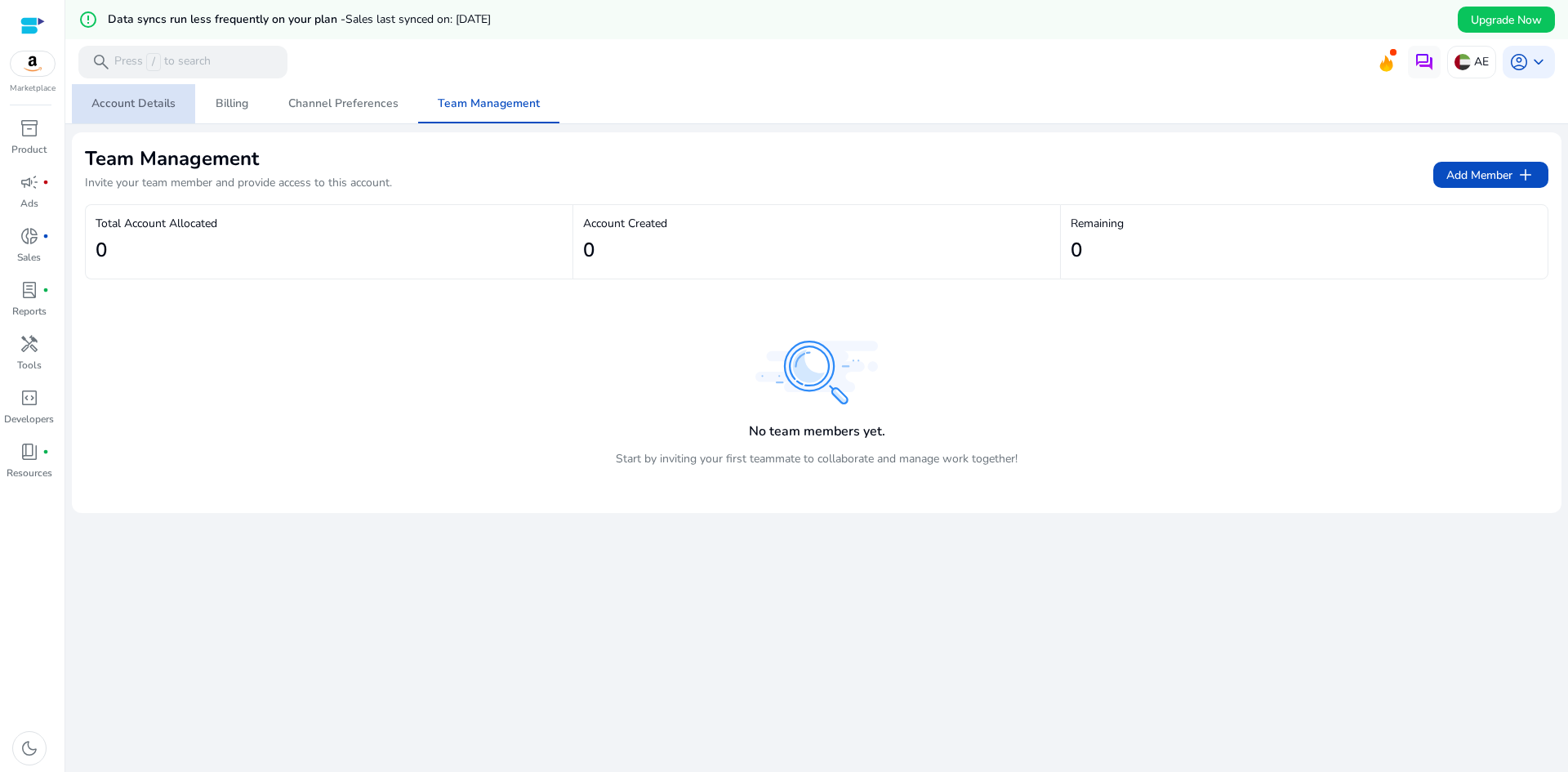
click at [145, 94] on span "Account Details" at bounding box center [133, 103] width 84 height 39
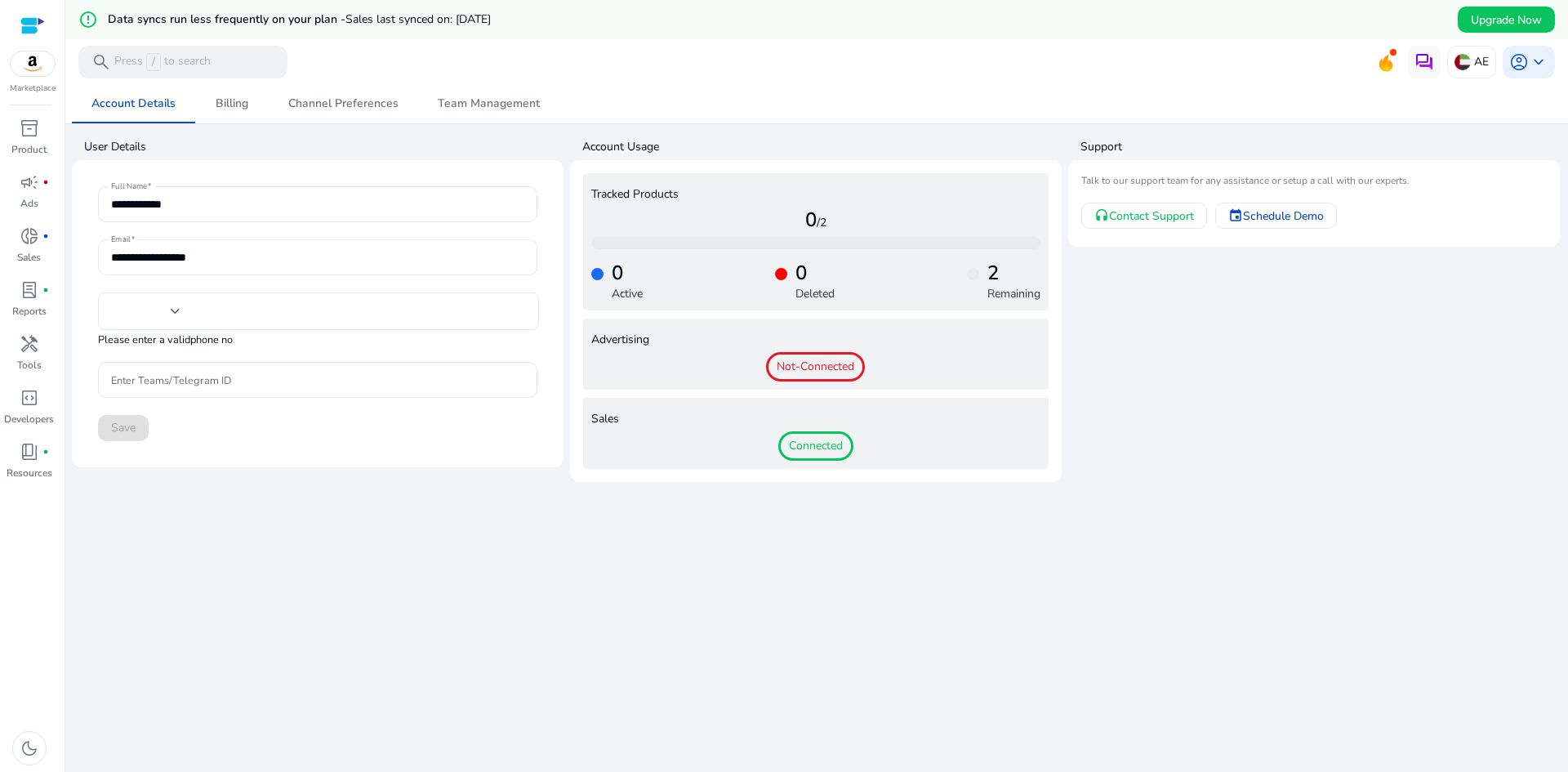
type input "****"
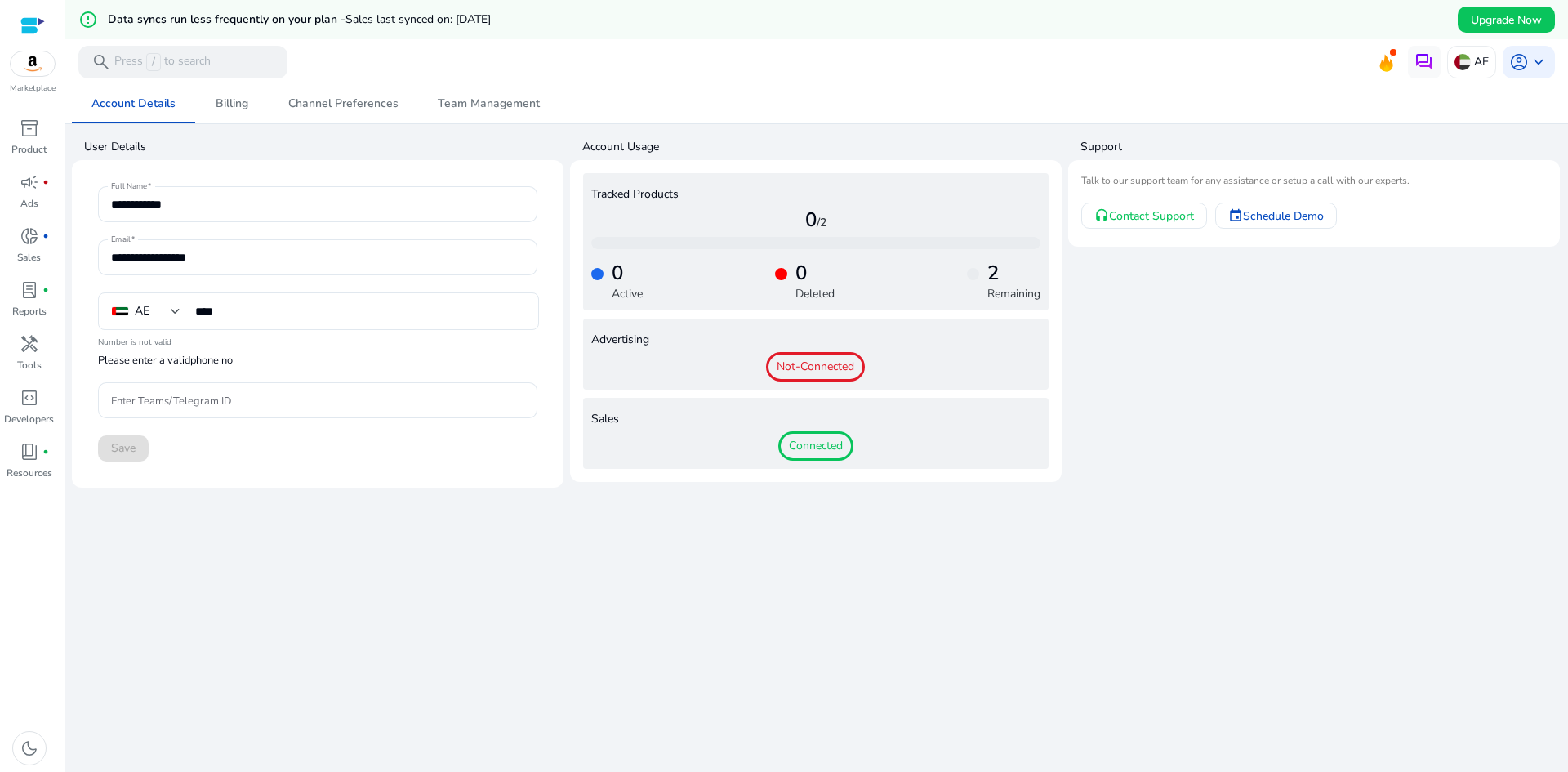
click at [609, 521] on div "**********" at bounding box center [817, 447] width 1490 height 727
click at [31, 120] on span "inventory_2" at bounding box center [29, 128] width 20 height 20
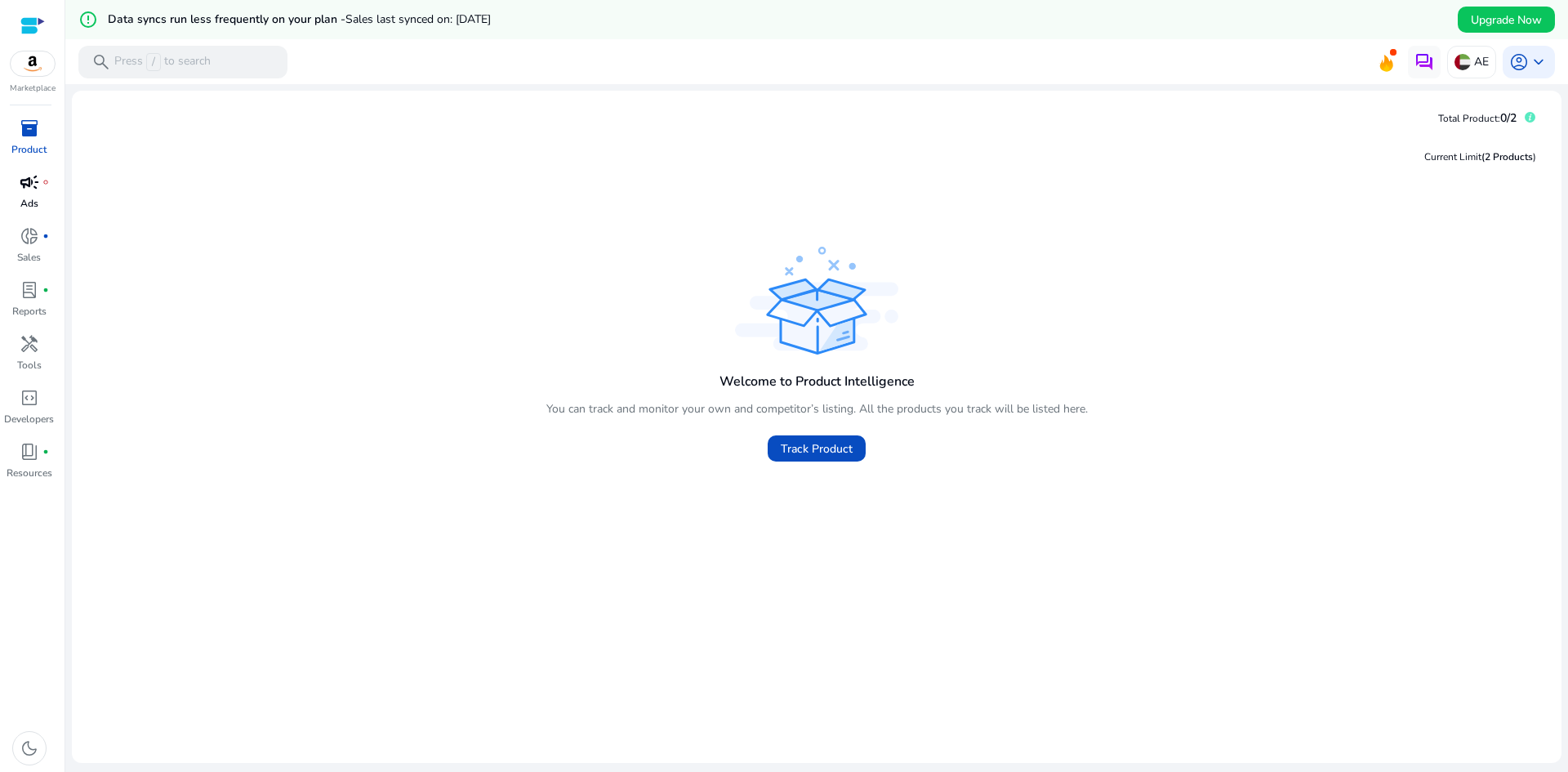
click at [48, 181] on span "fiber_manual_record" at bounding box center [46, 183] width 7 height 7
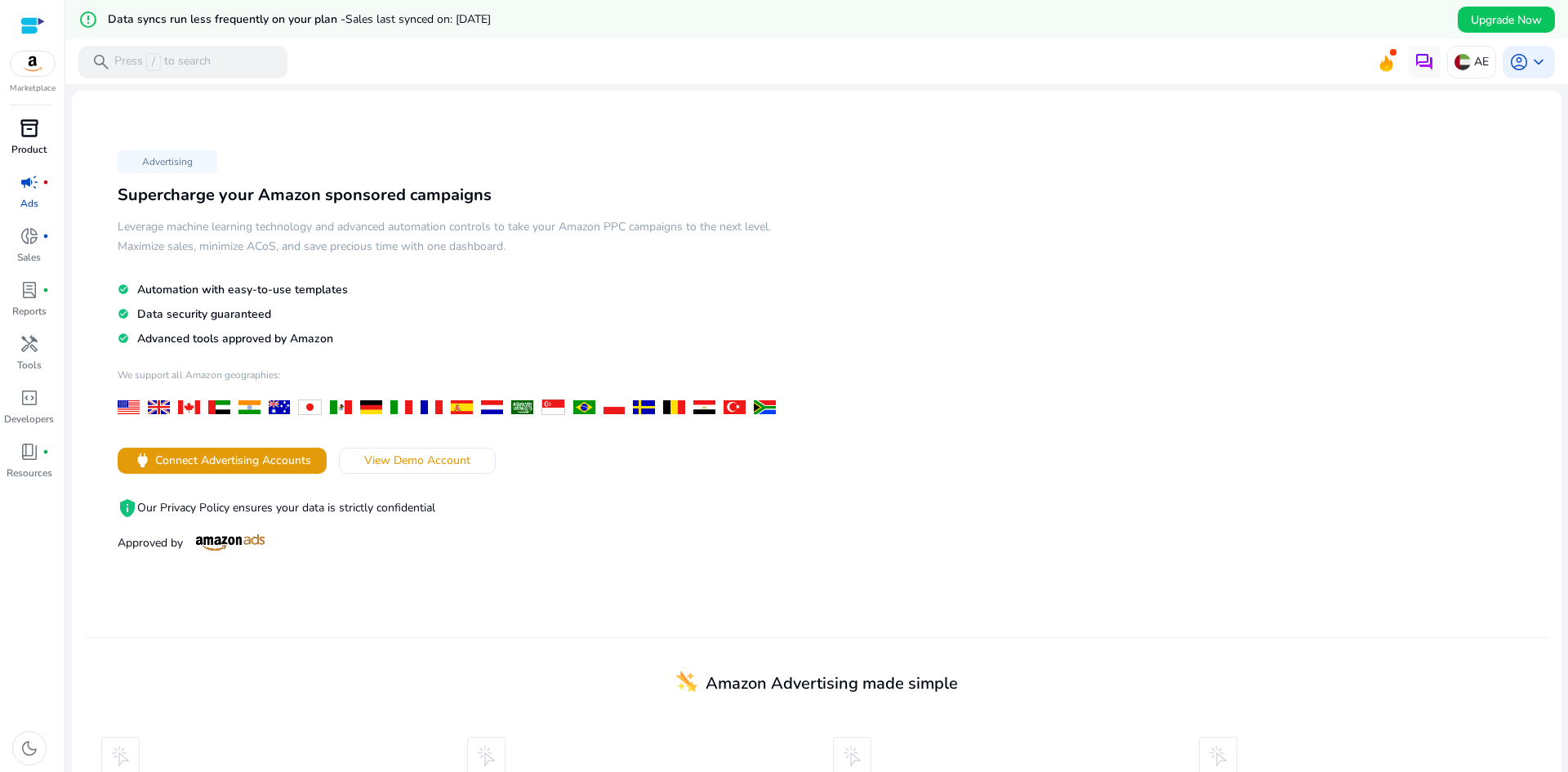
click at [22, 120] on span "inventory_2" at bounding box center [29, 128] width 20 height 20
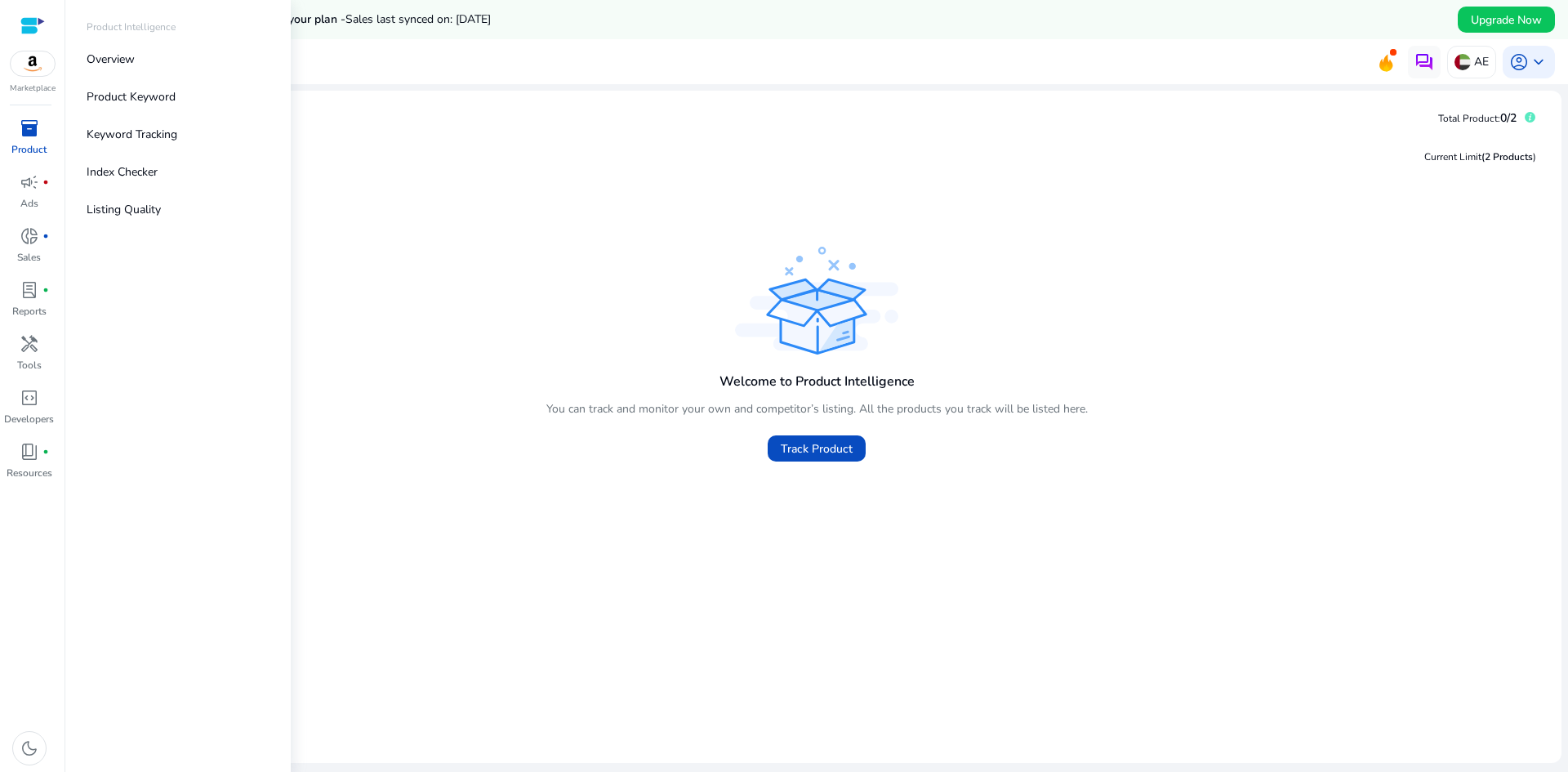
click at [46, 145] on p "Product" at bounding box center [29, 149] width 35 height 15
click at [178, 66] on link "Overview" at bounding box center [178, 59] width 209 height 36
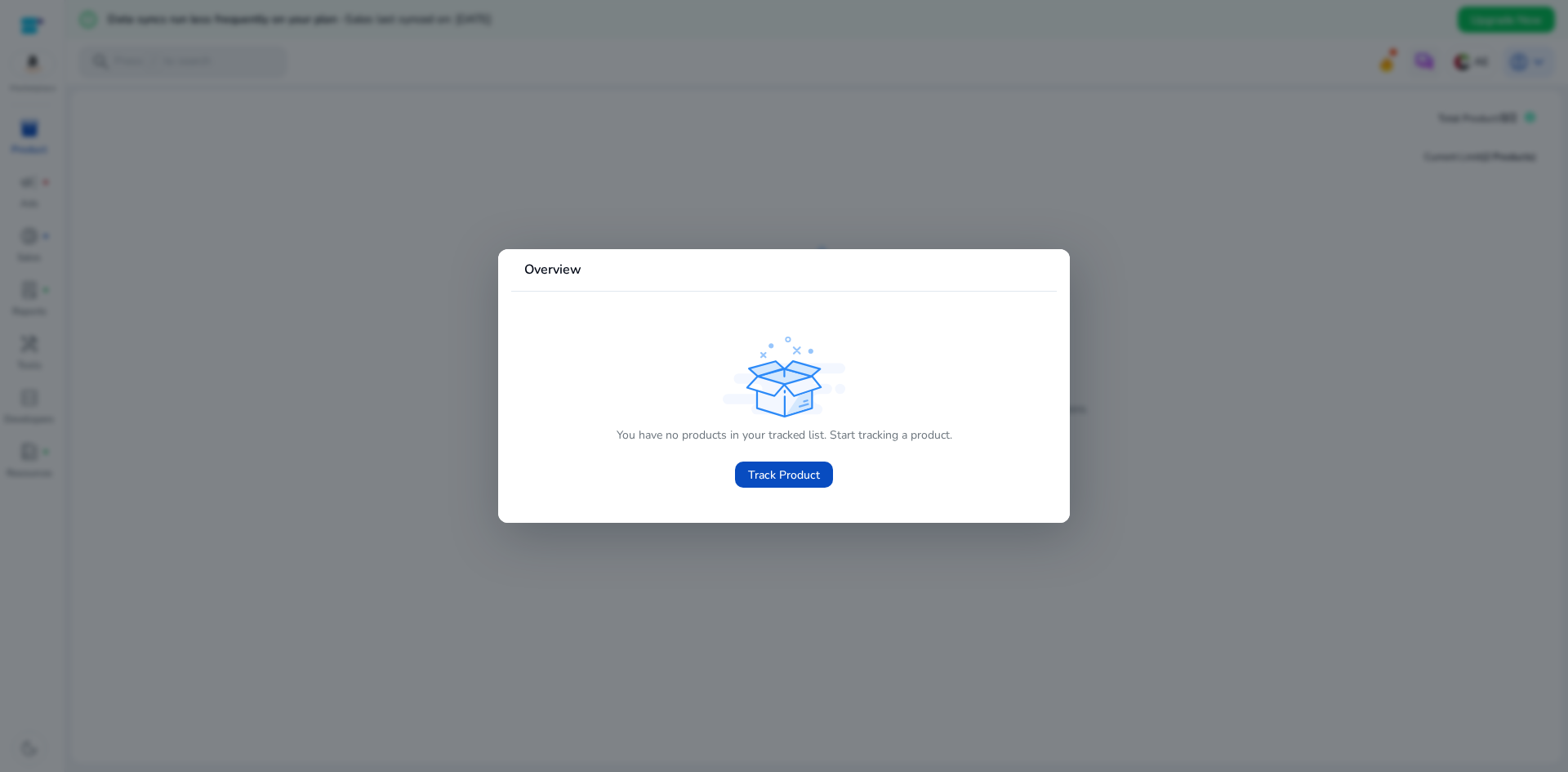
click at [1160, 469] on div at bounding box center [784, 386] width 1568 height 772
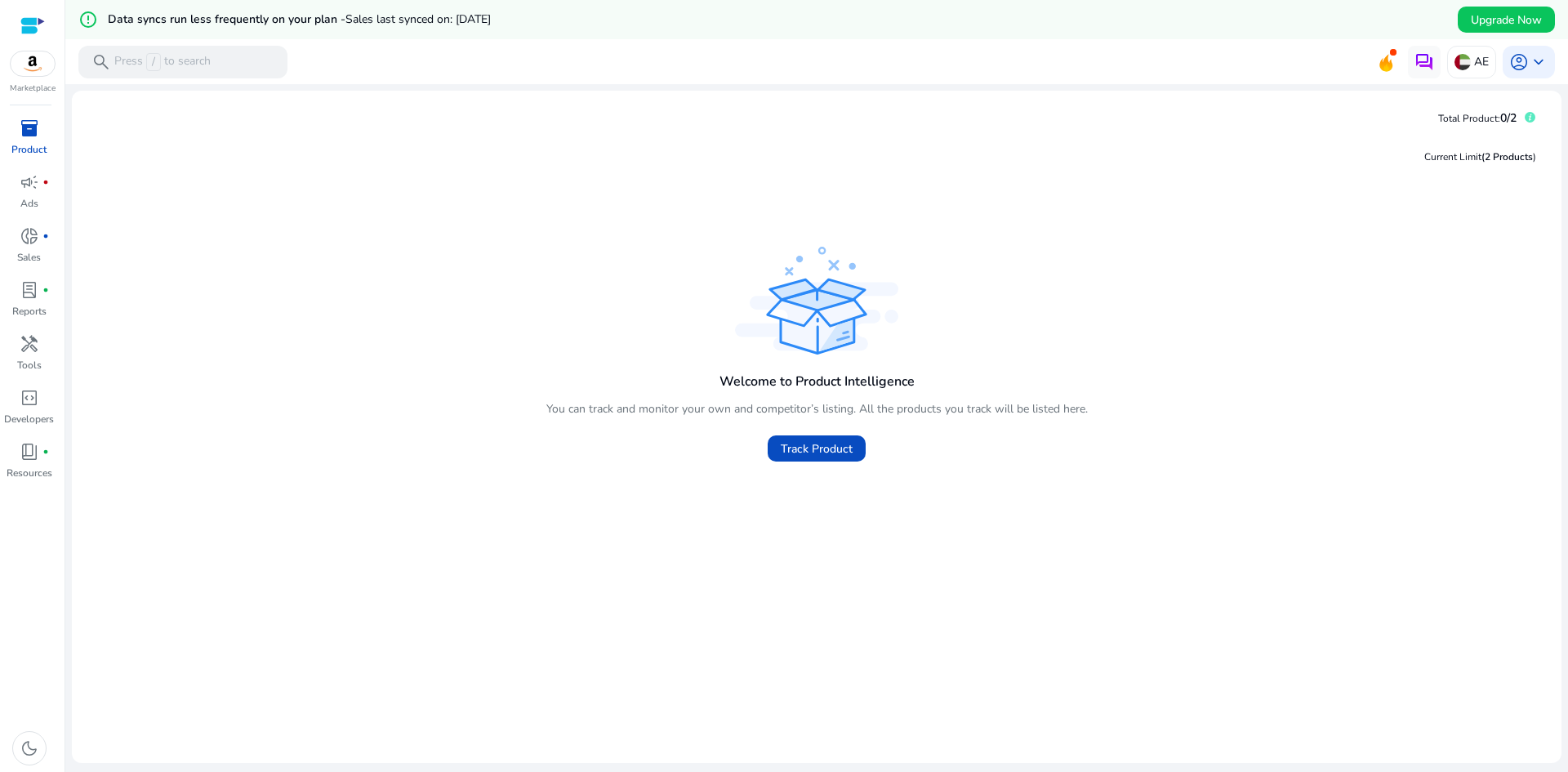
click at [36, 66] on img at bounding box center [32, 63] width 44 height 24
click at [39, 23] on div at bounding box center [33, 26] width 24 height 19
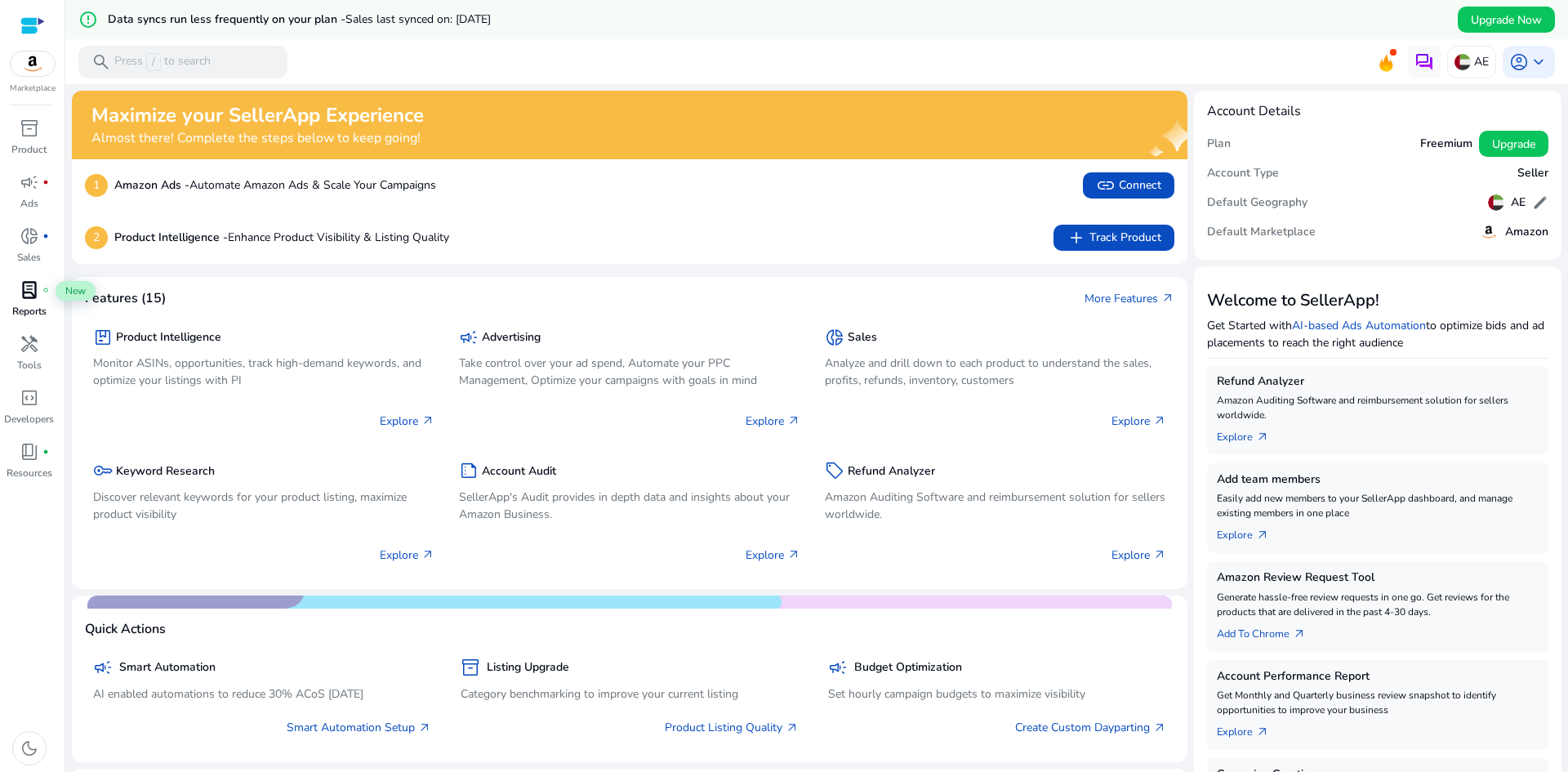
click at [31, 299] on span "lab_profile" at bounding box center [29, 290] width 20 height 20
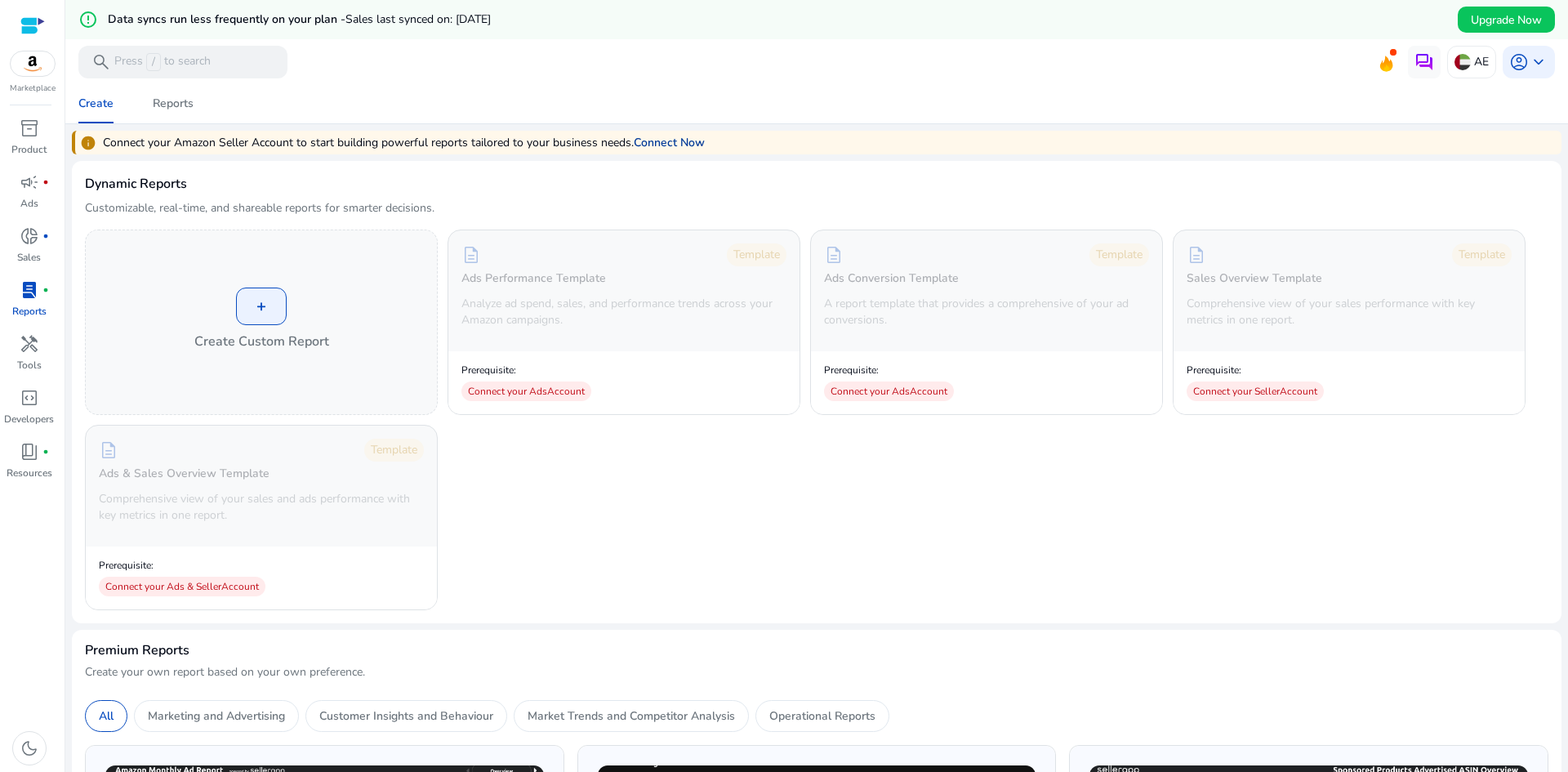
click at [692, 145] on link "Connect Now" at bounding box center [669, 143] width 71 height 17
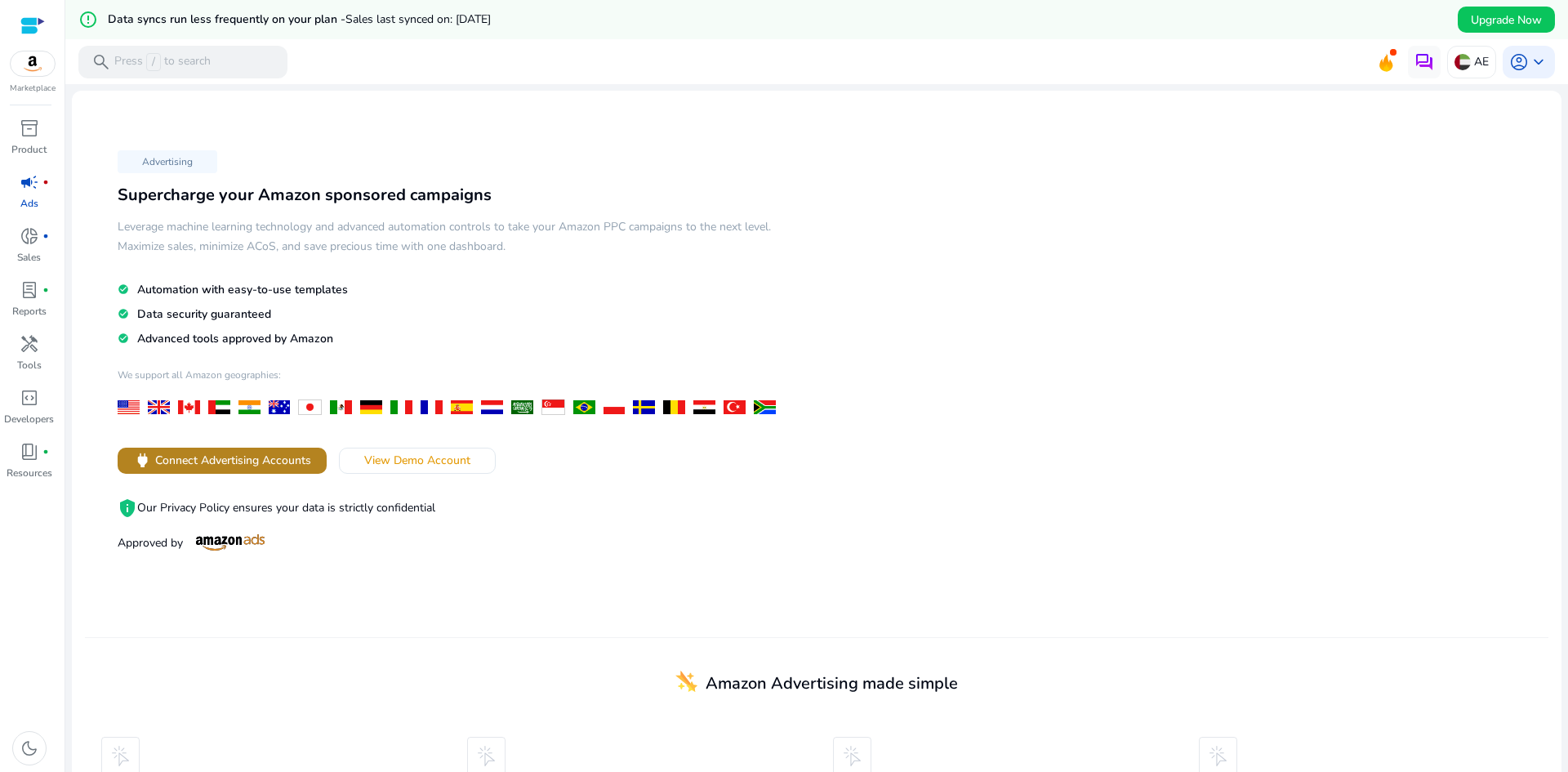
click at [254, 457] on span "Connect Advertising Accounts" at bounding box center [233, 460] width 156 height 17
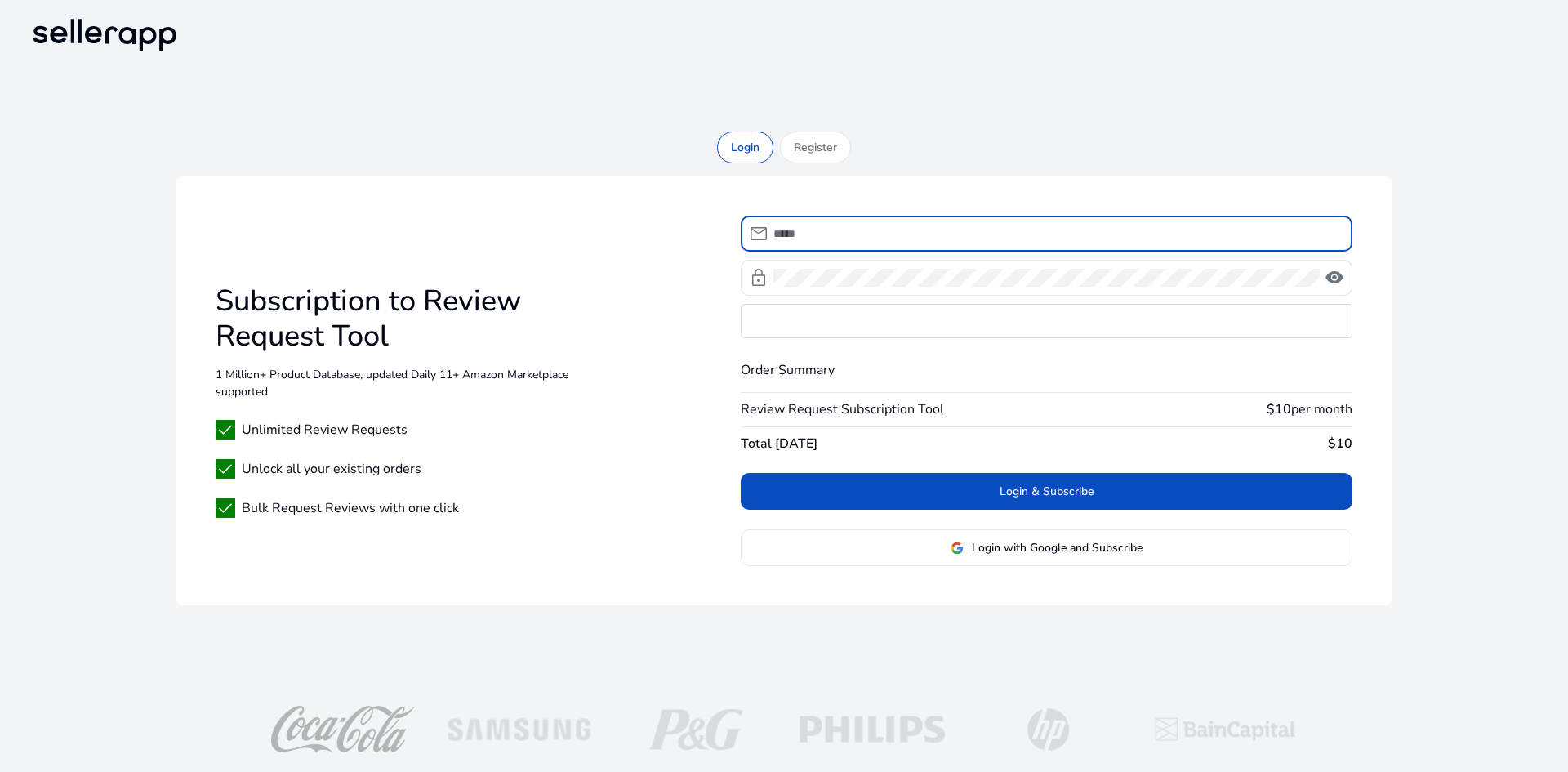
click at [1280, 410] on b "$10" at bounding box center [1279, 409] width 24 height 18
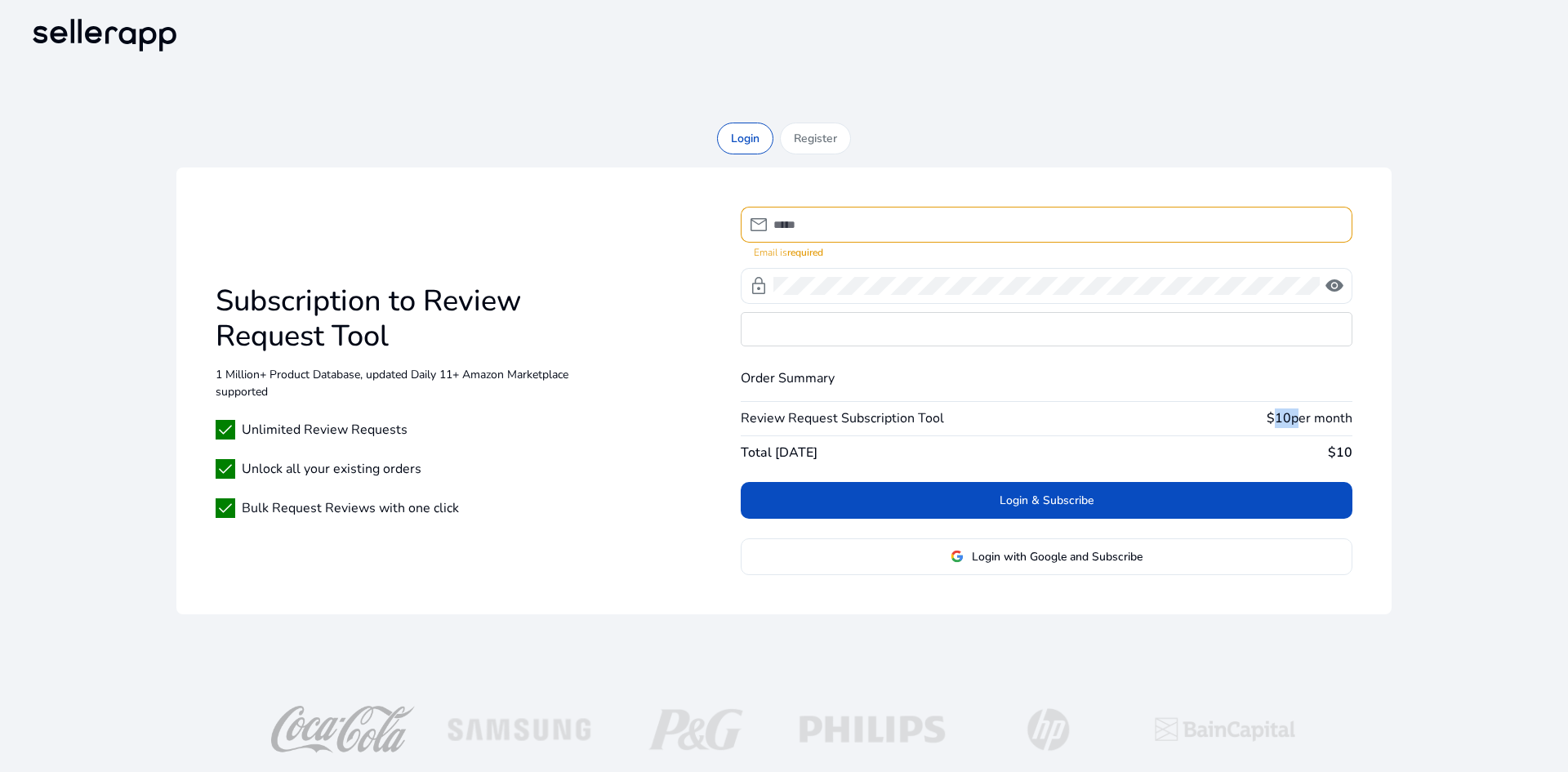
click at [1280, 410] on b "$10" at bounding box center [1279, 418] width 24 height 18
click at [1423, 428] on div "Login Register Subscription to Review Request Tool 1 Million+ Product Database,…" at bounding box center [784, 375] width 1516 height 504
click at [114, 37] on img at bounding box center [104, 35] width 157 height 44
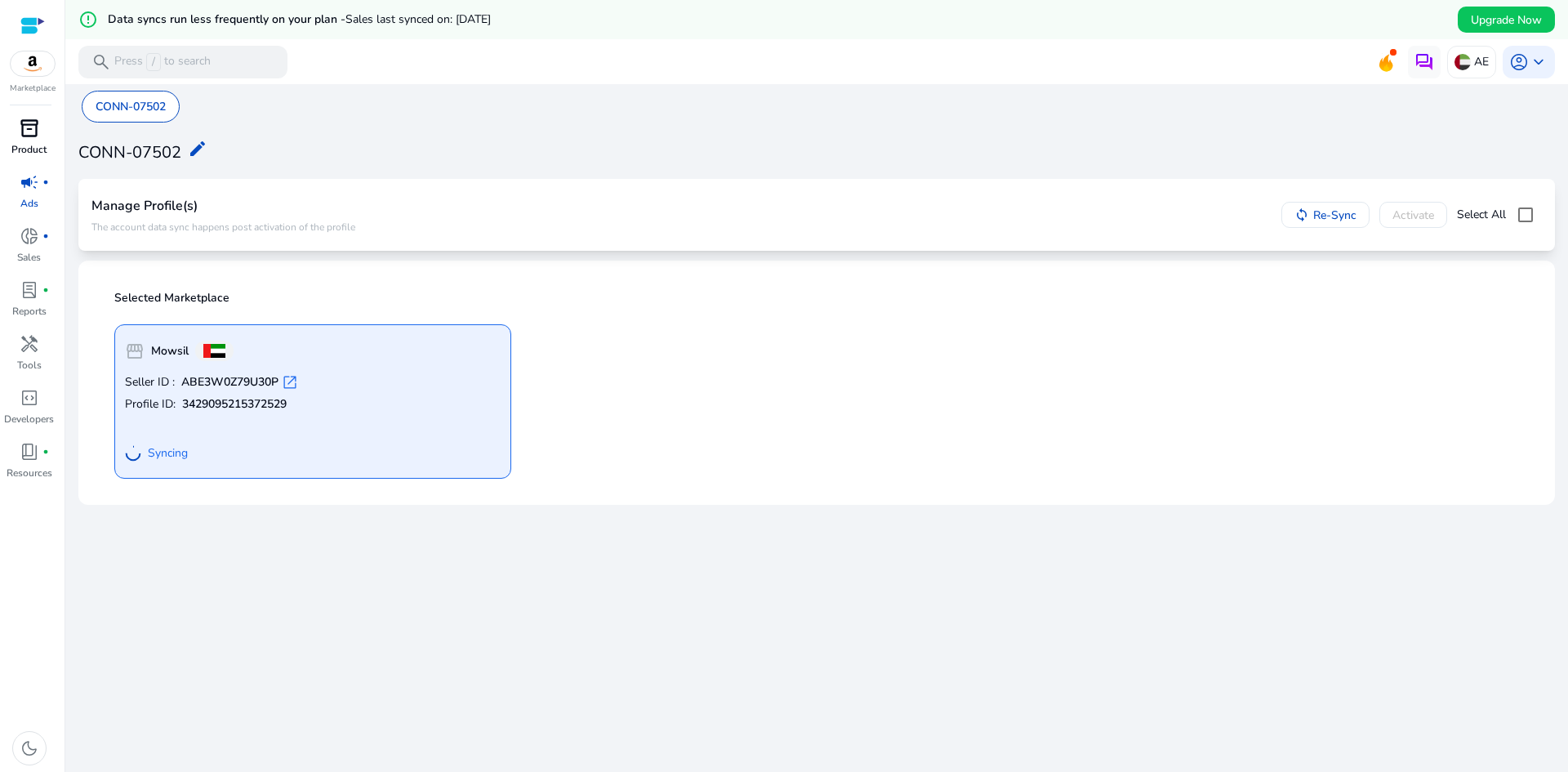
click at [31, 145] on p "Product" at bounding box center [29, 149] width 35 height 15
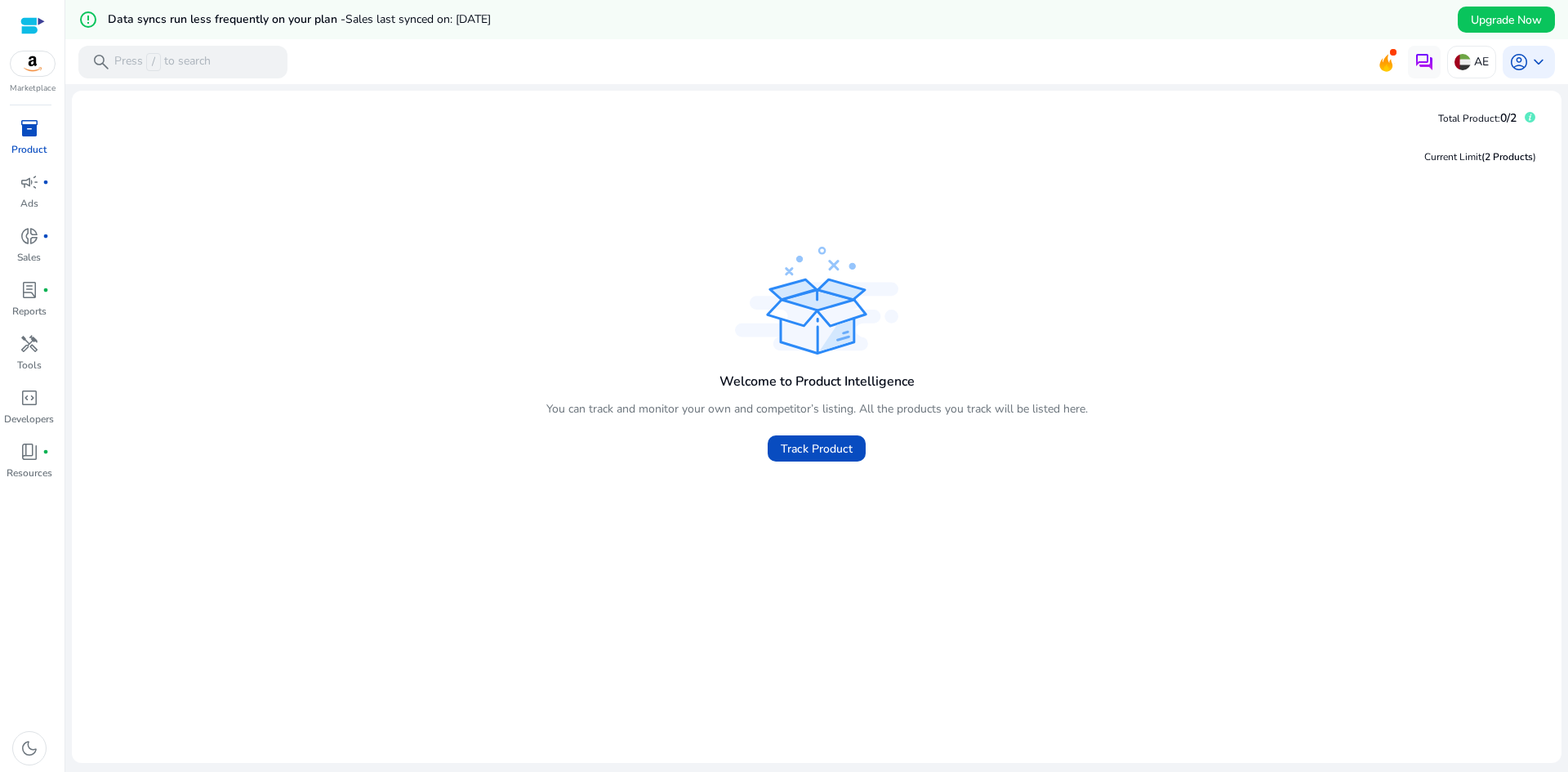
click at [29, 24] on div at bounding box center [33, 26] width 24 height 19
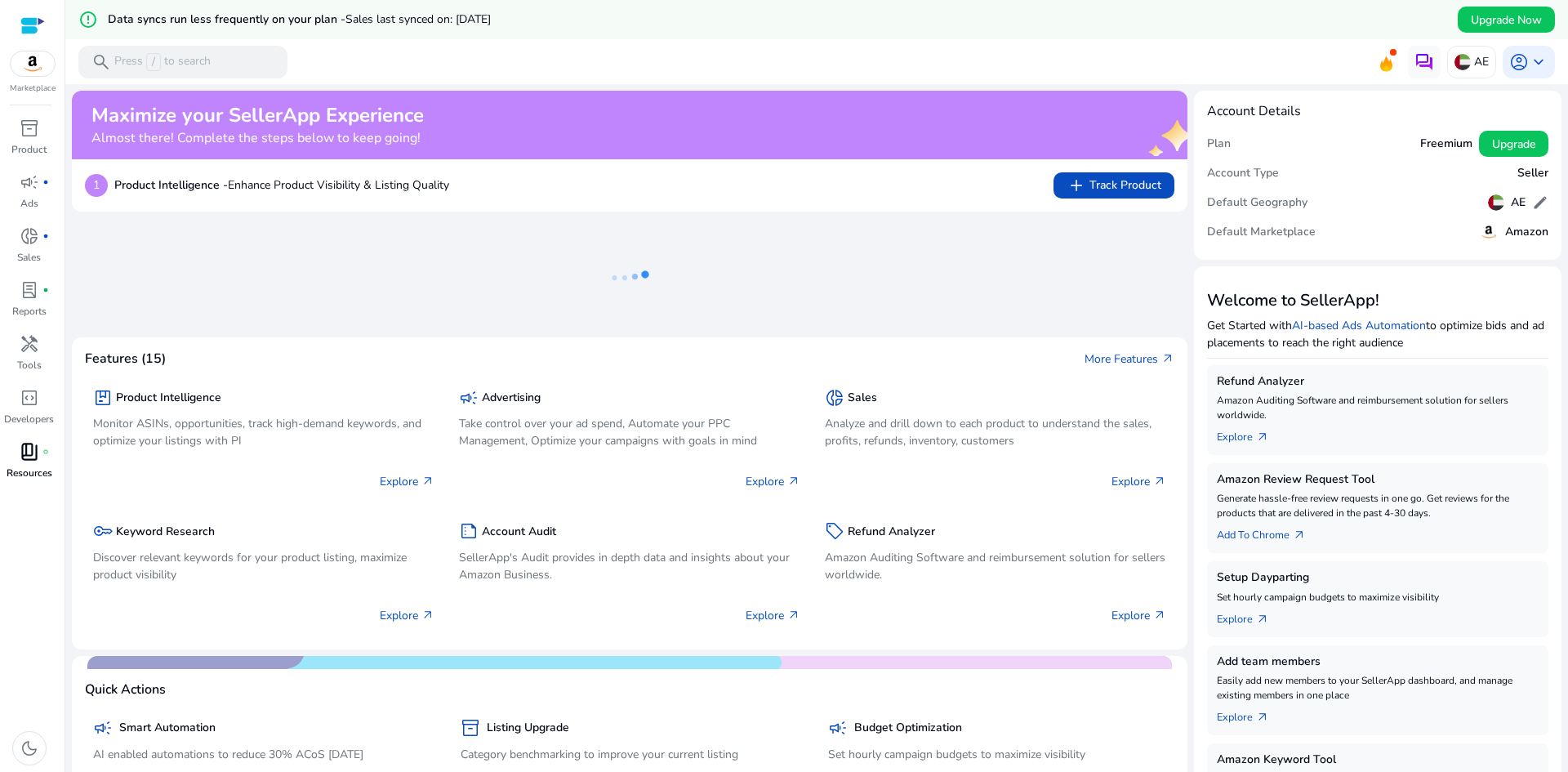
click at [42, 465] on link "book_4 fiber_manual_record Resources" at bounding box center [29, 466] width 58 height 54
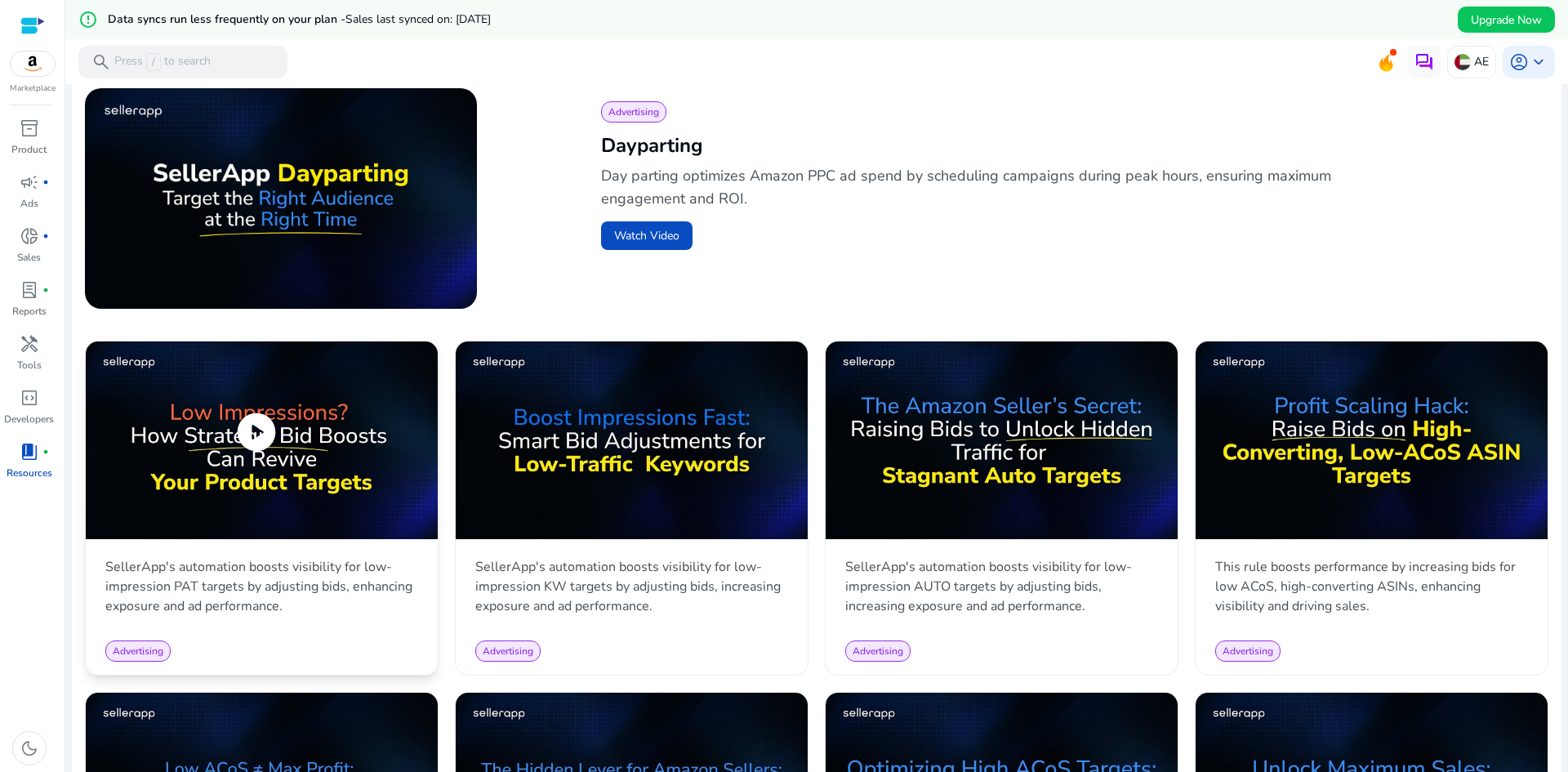
scroll to position [817, 0]
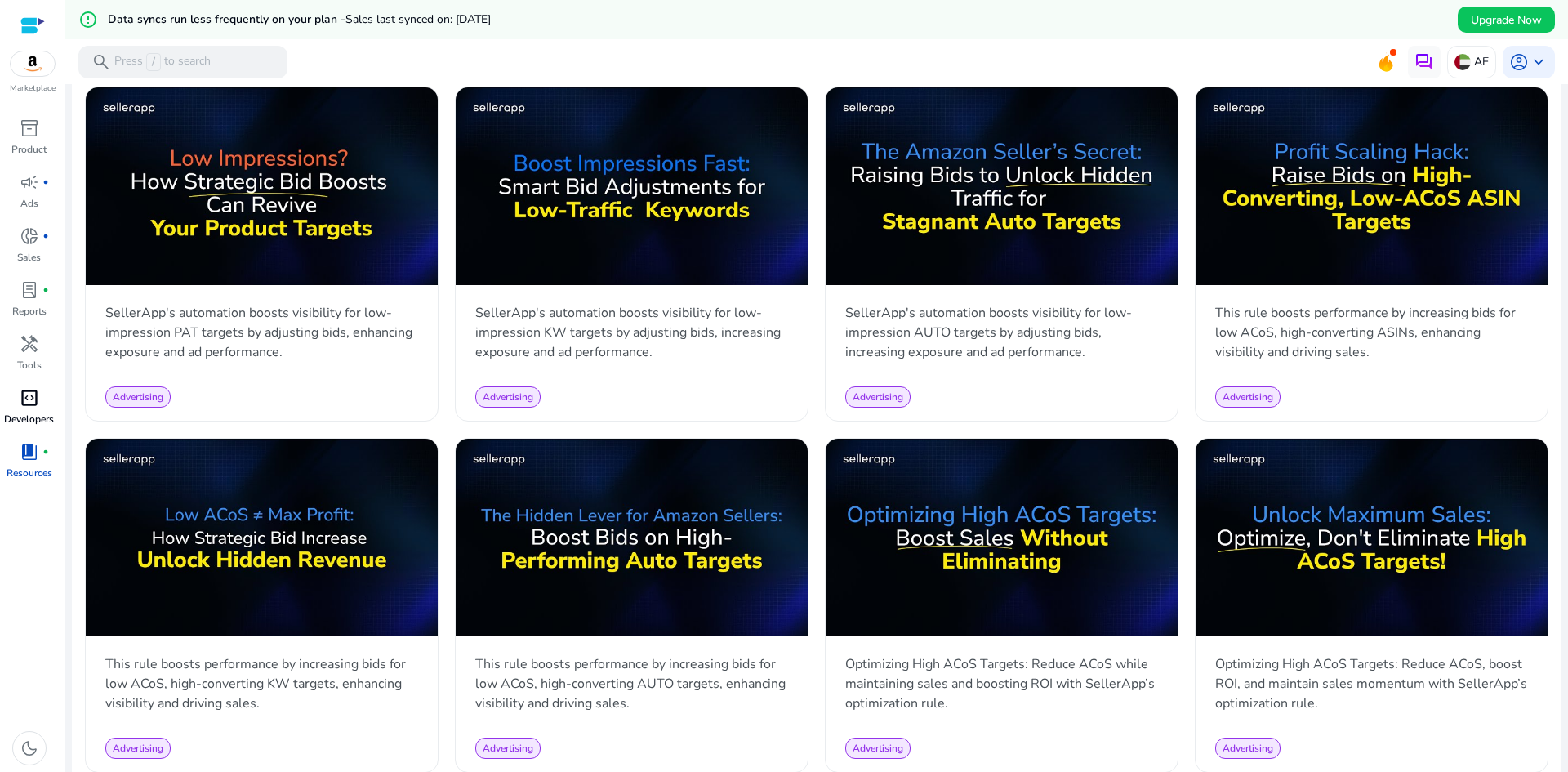
click at [14, 404] on div "code_blocks" at bounding box center [29, 398] width 46 height 26
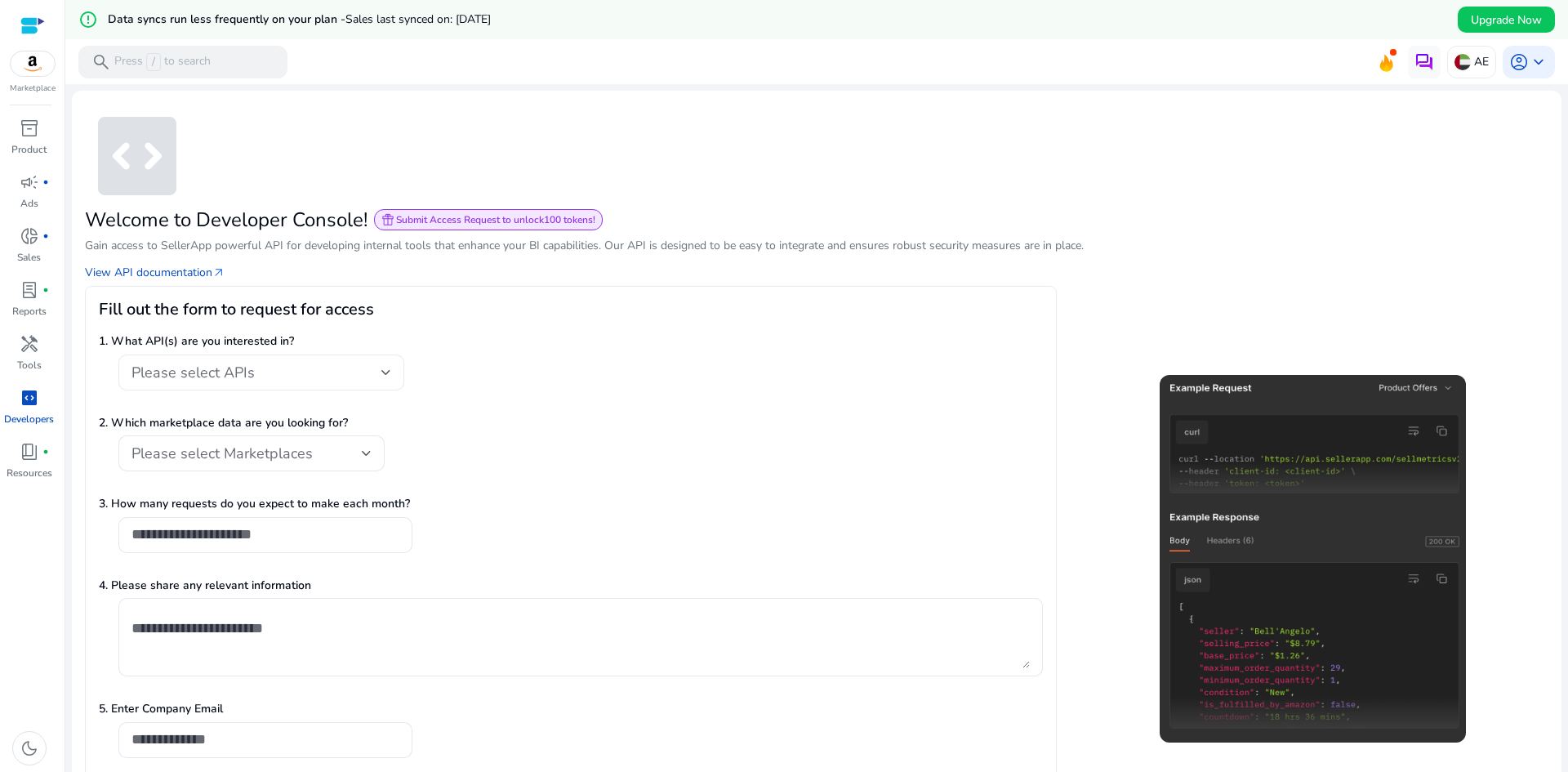
click at [374, 372] on div "Please select APIs" at bounding box center [256, 372] width 250 height 18
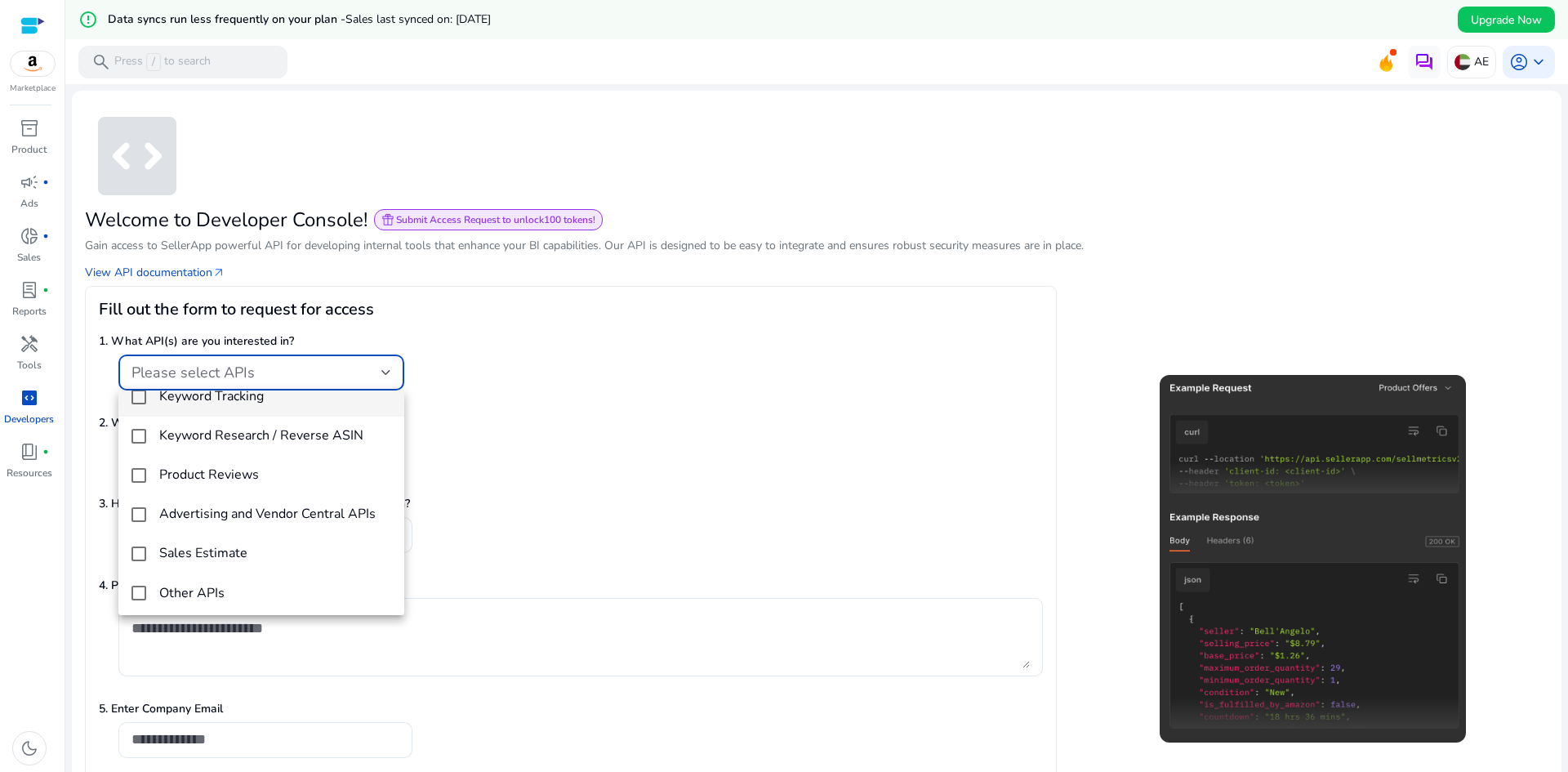
scroll to position [23, 0]
click at [543, 471] on div at bounding box center [784, 386] width 1568 height 772
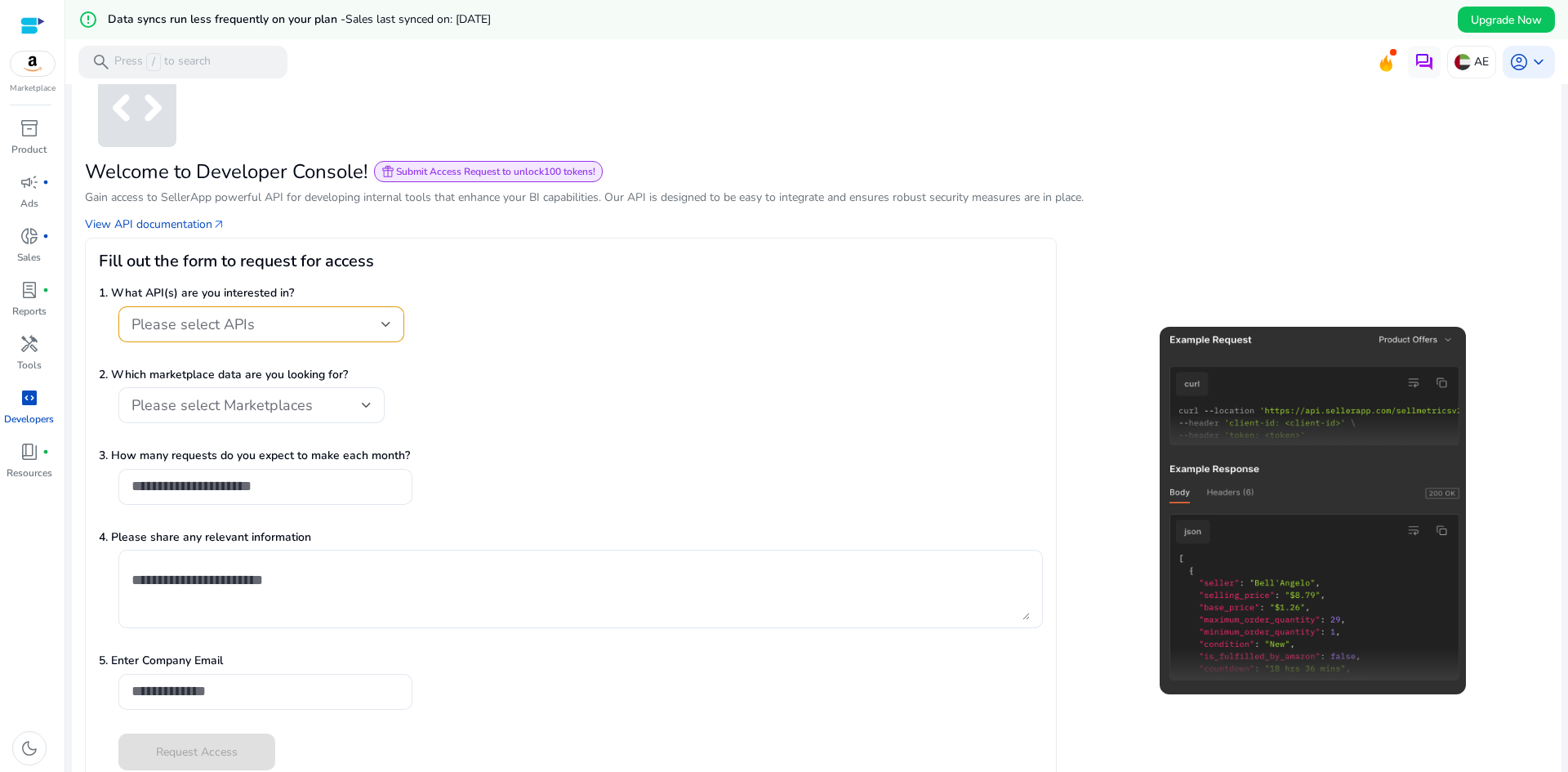
scroll to position [74, 0]
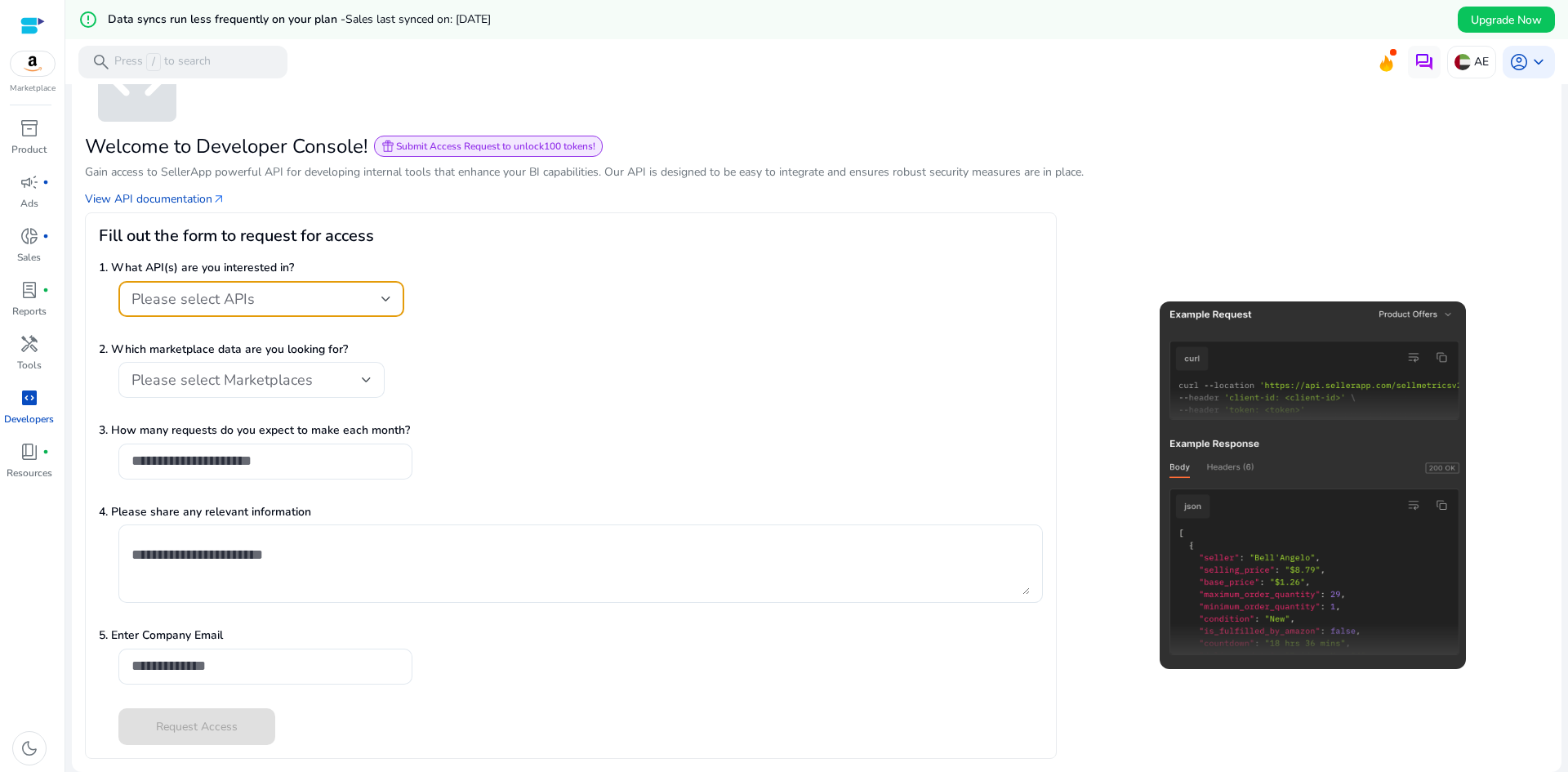
click at [353, 307] on div "Please select APIs" at bounding box center [256, 299] width 250 height 18
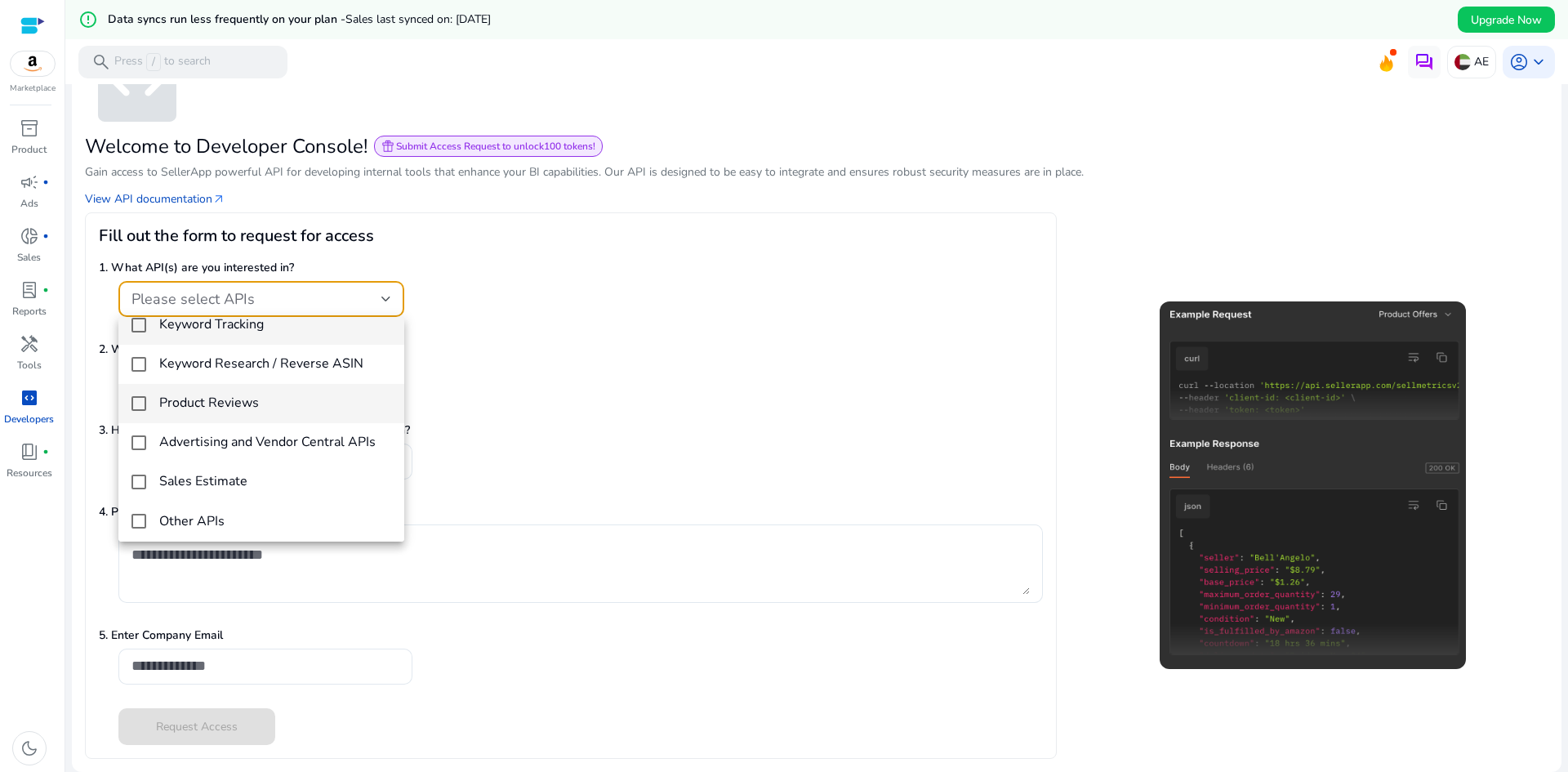
scroll to position [23, 0]
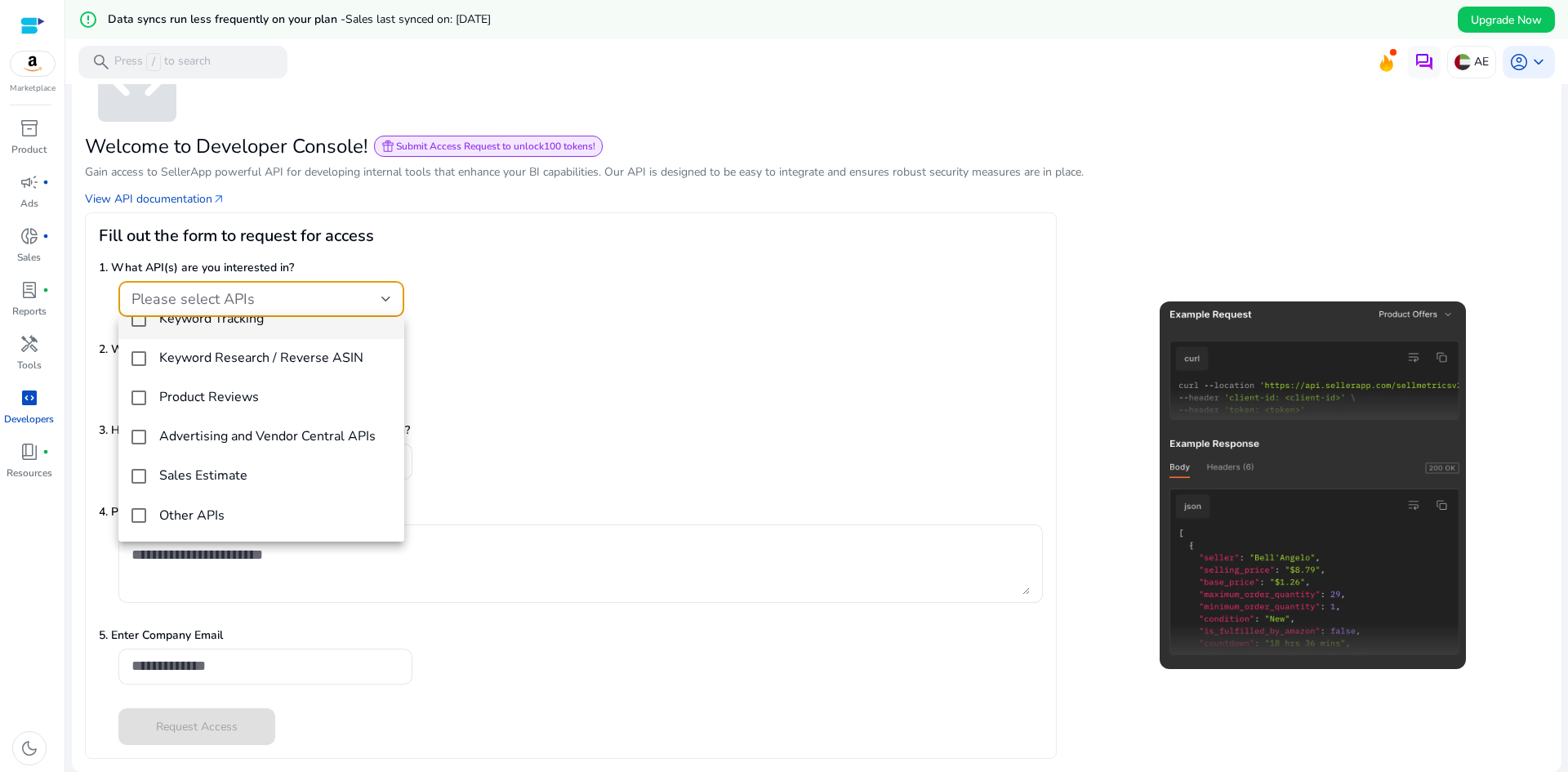
click at [493, 367] on div at bounding box center [784, 386] width 1568 height 772
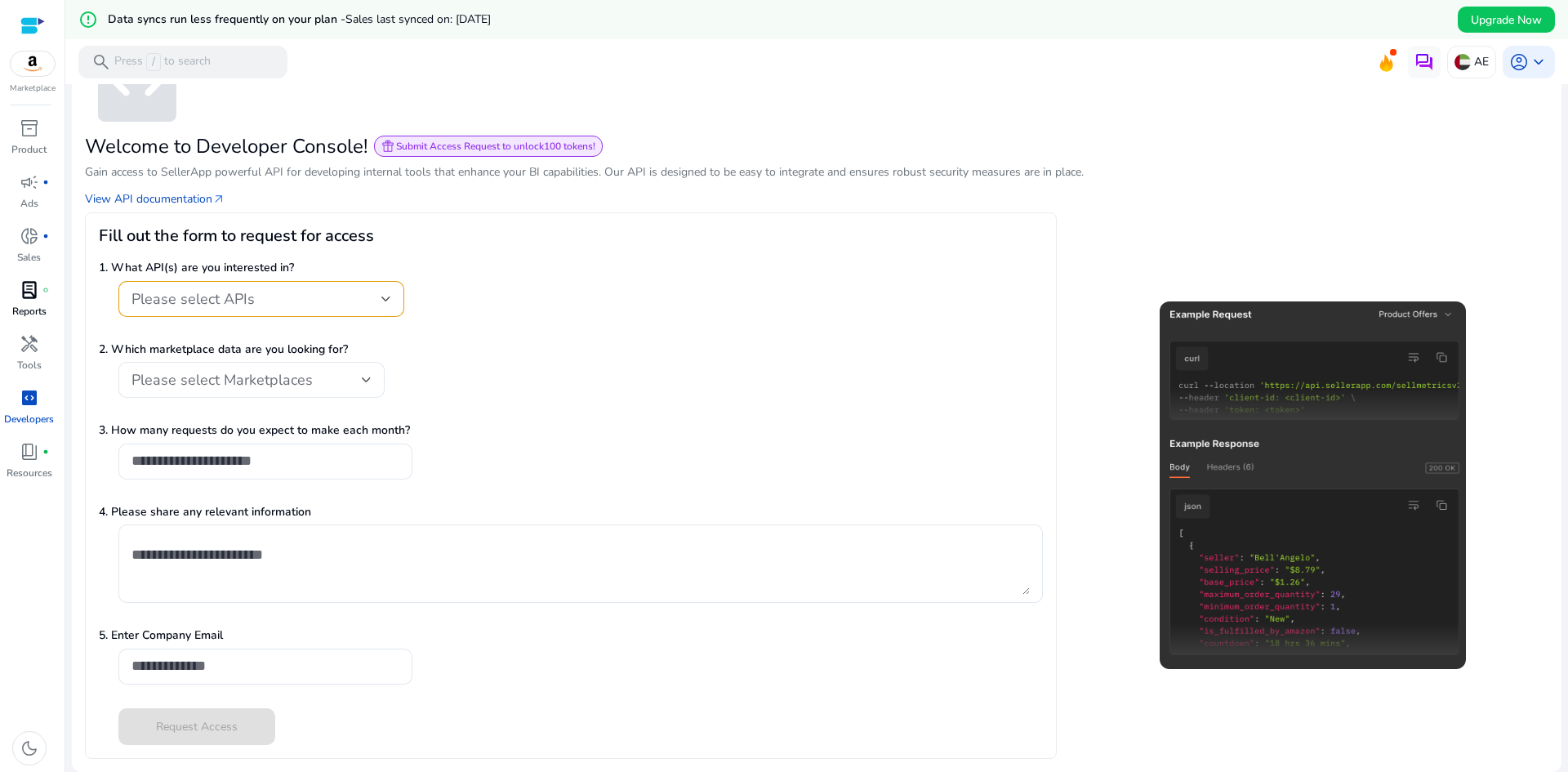
click at [36, 283] on span "lab_profile" at bounding box center [29, 290] width 20 height 20
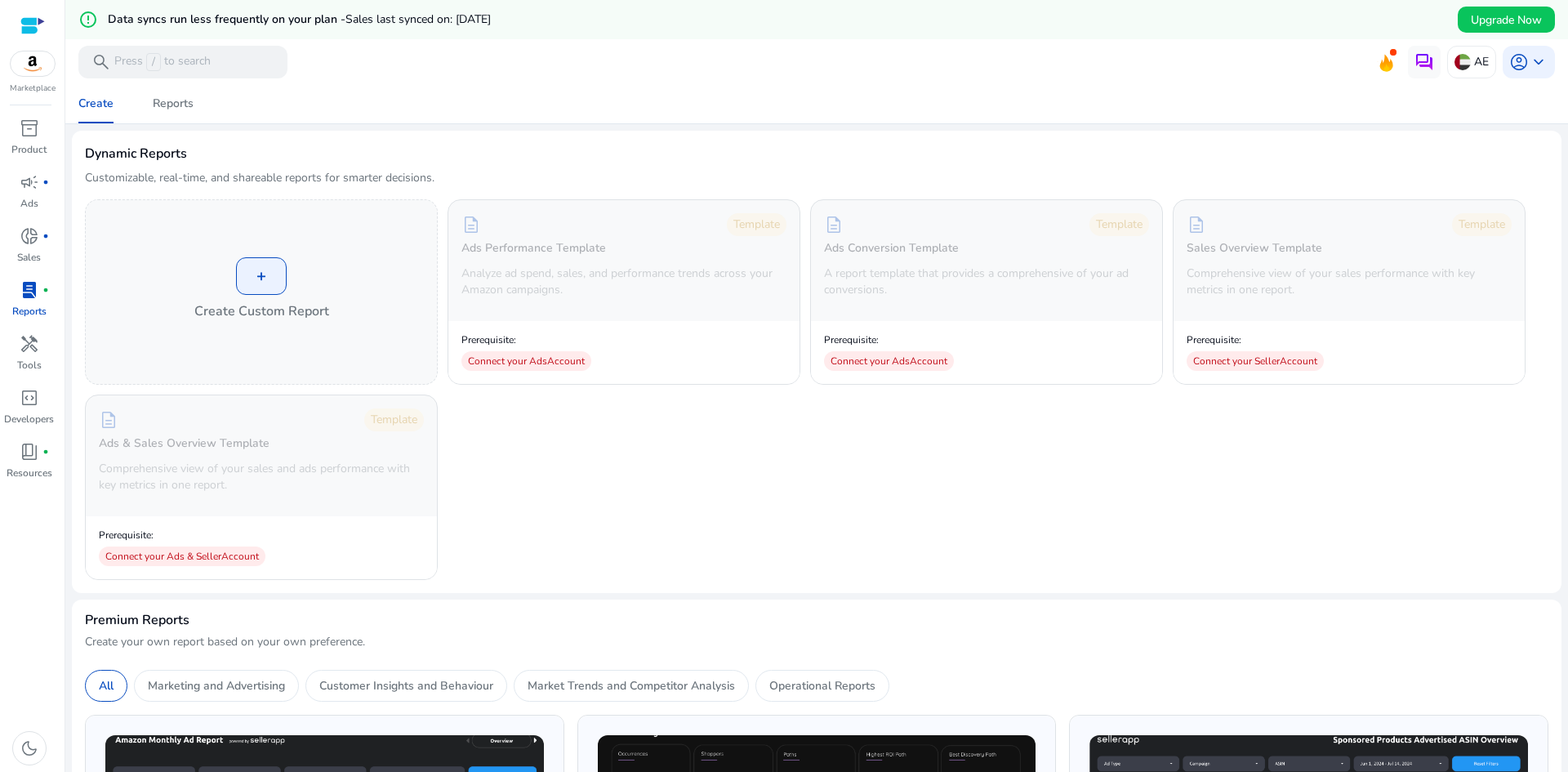
click at [45, 63] on img at bounding box center [32, 63] width 44 height 24
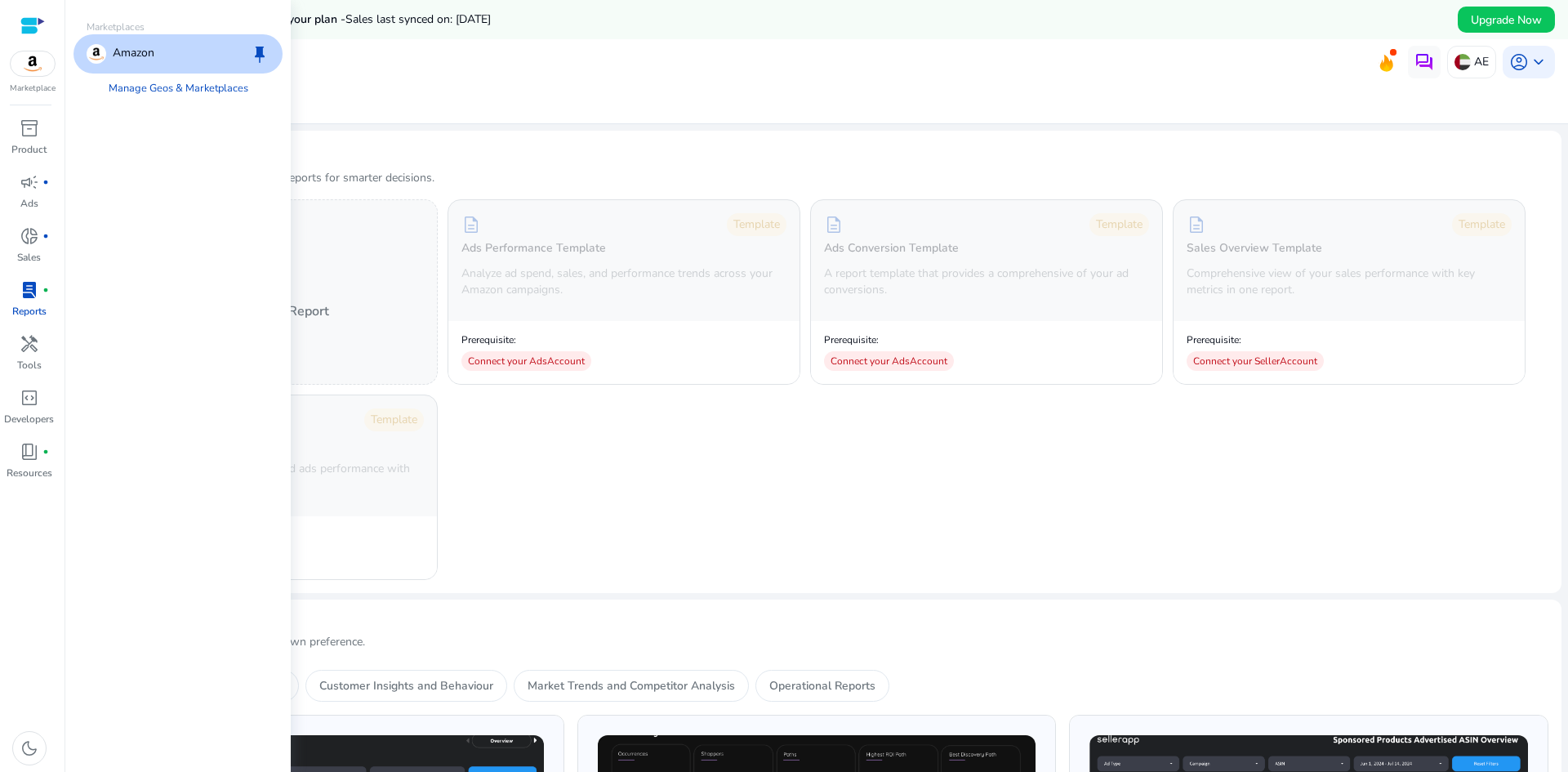
click at [18, 21] on div "Marketplace" at bounding box center [32, 47] width 65 height 94
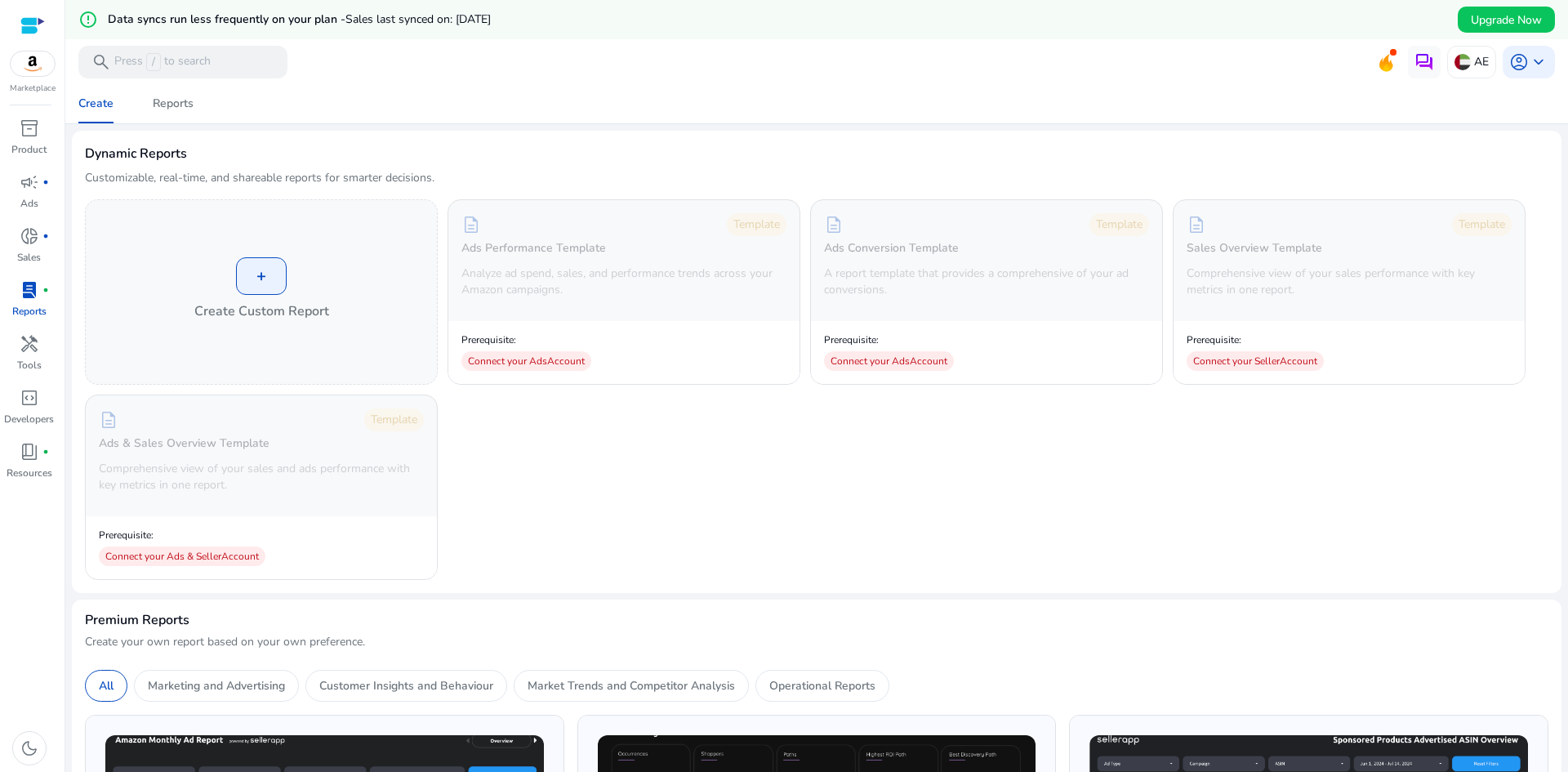
click at [32, 22] on div at bounding box center [33, 26] width 24 height 19
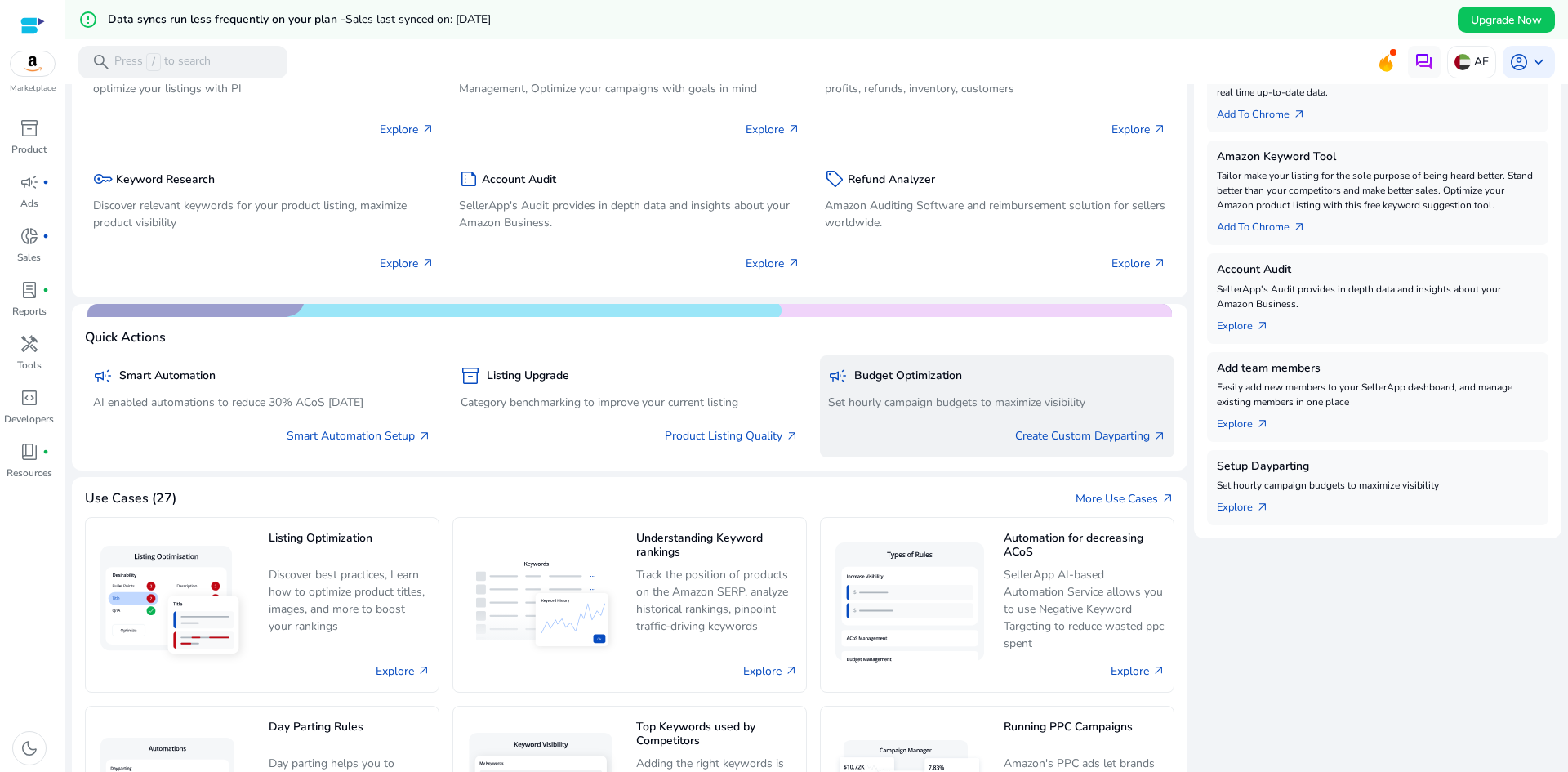
scroll to position [572, 0]
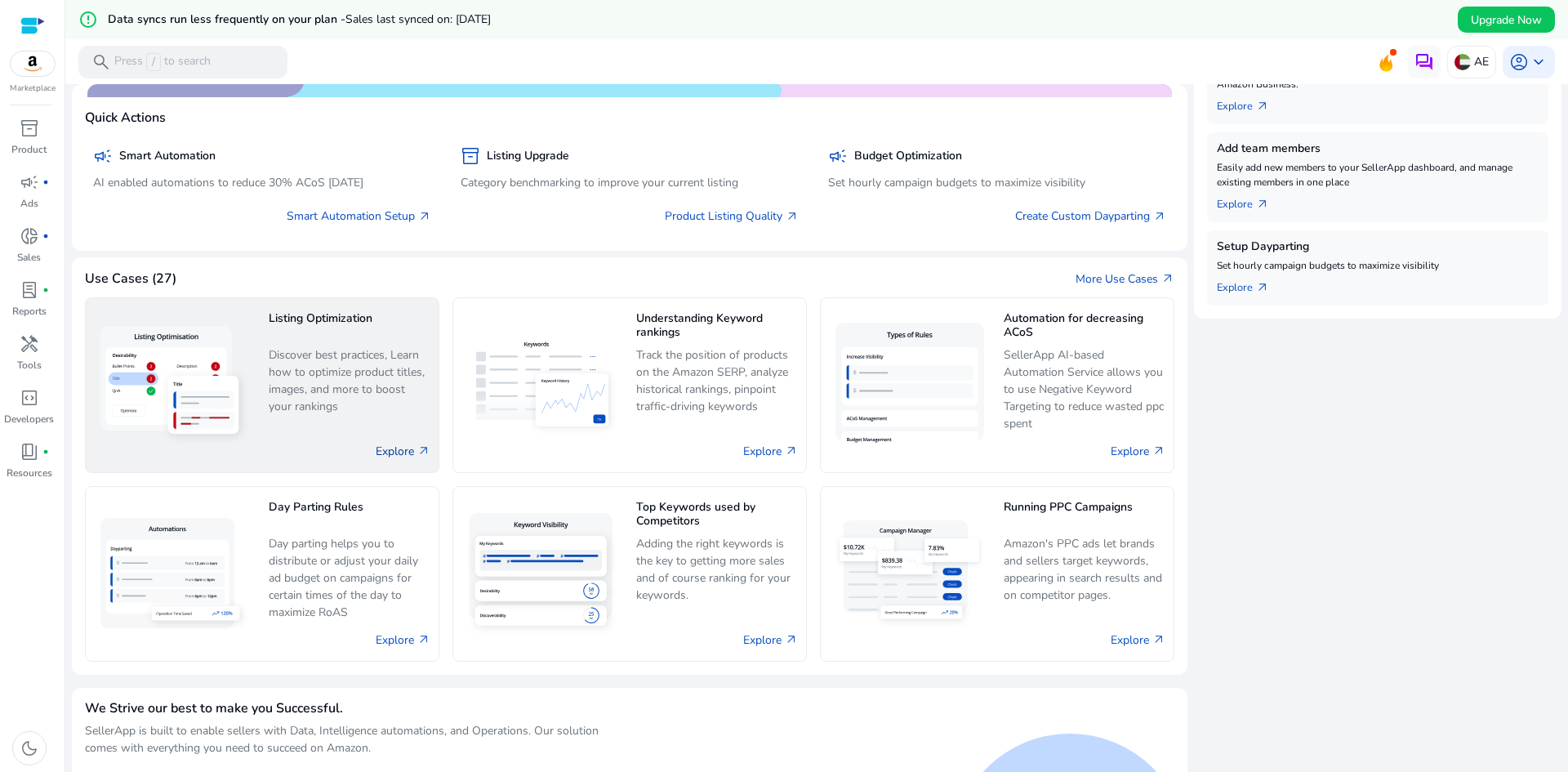
click at [406, 451] on link "Explore arrow_outward" at bounding box center [402, 452] width 55 height 17
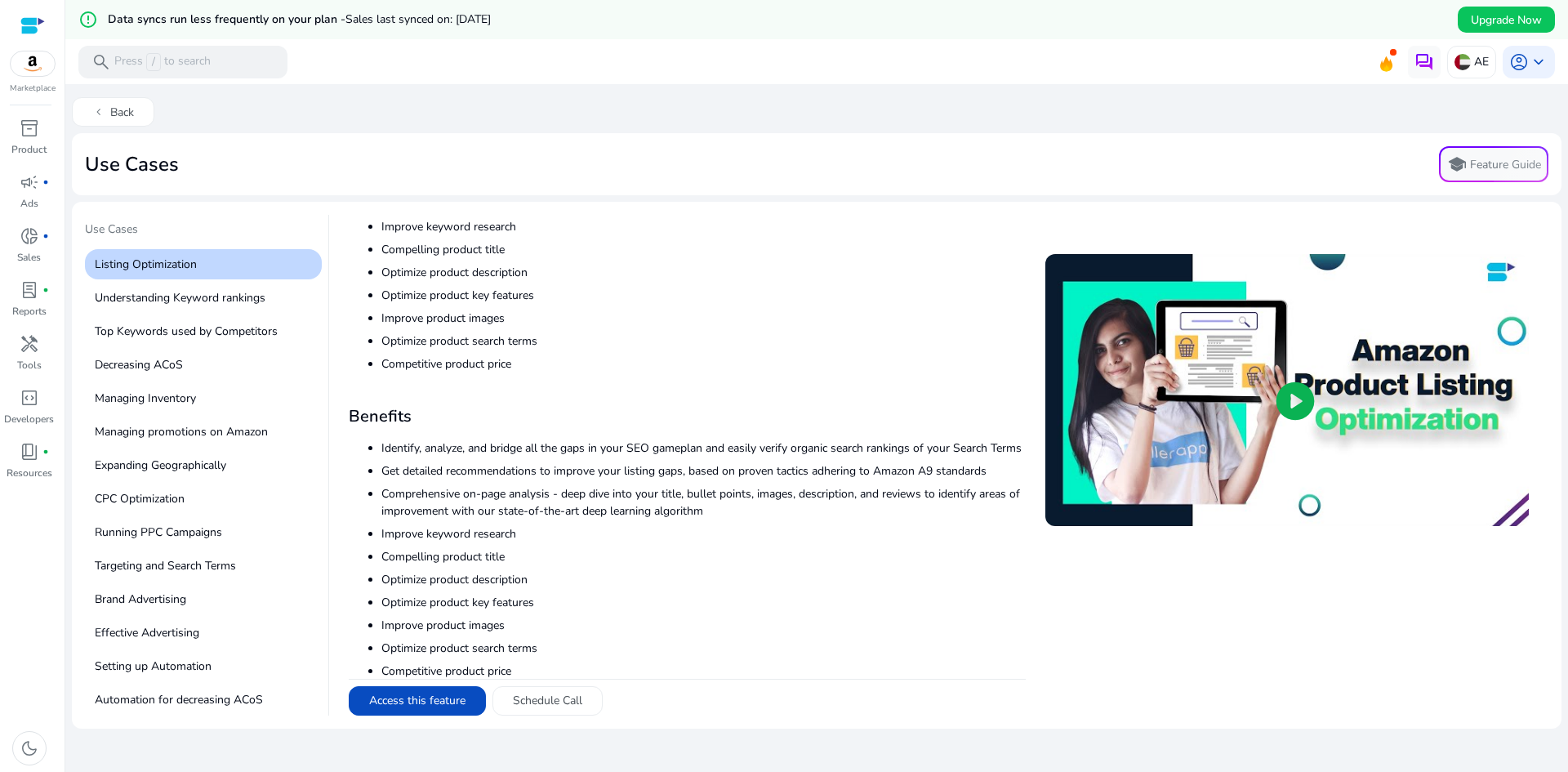
scroll to position [164, 0]
click at [168, 495] on p "CPC Optimization" at bounding box center [203, 499] width 237 height 30
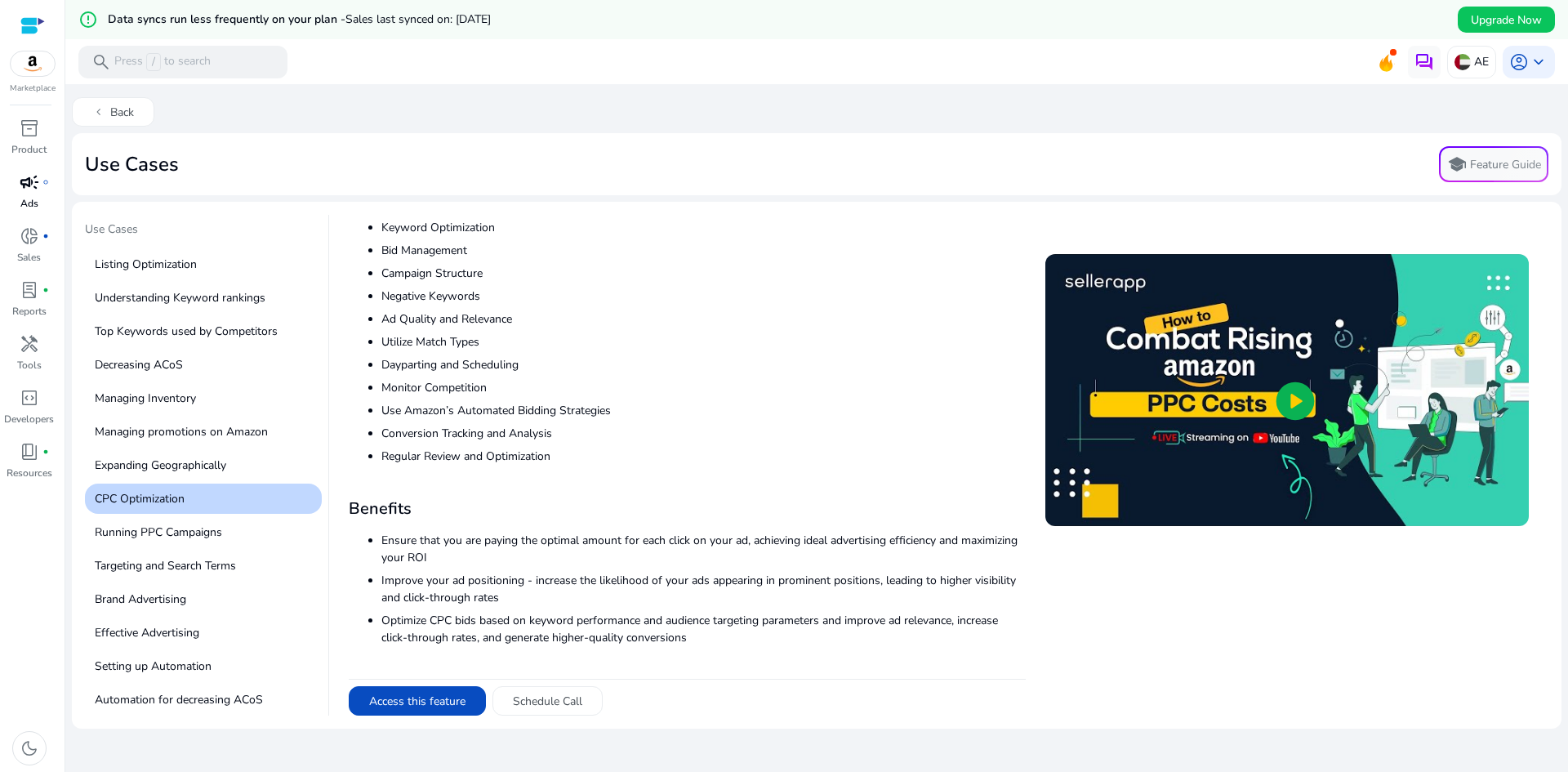
click at [32, 183] on span "campaign" at bounding box center [29, 182] width 20 height 20
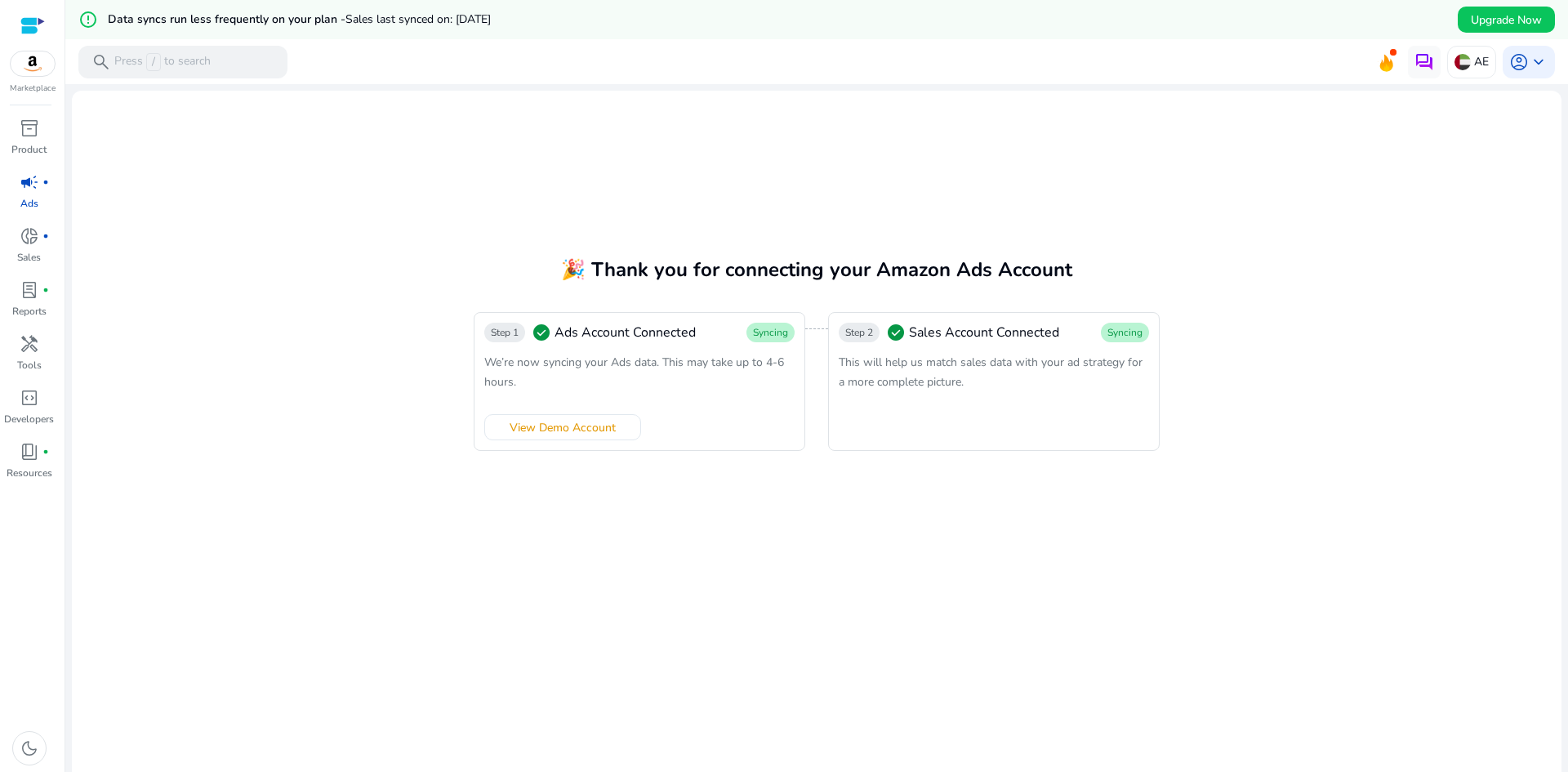
click at [801, 523] on mat-card "🎉 Thank you for connecting your Amazon Ads Account Step 1 check_circle Ads Acco…" at bounding box center [817, 450] width 1490 height 718
click at [32, 72] on img at bounding box center [32, 63] width 44 height 24
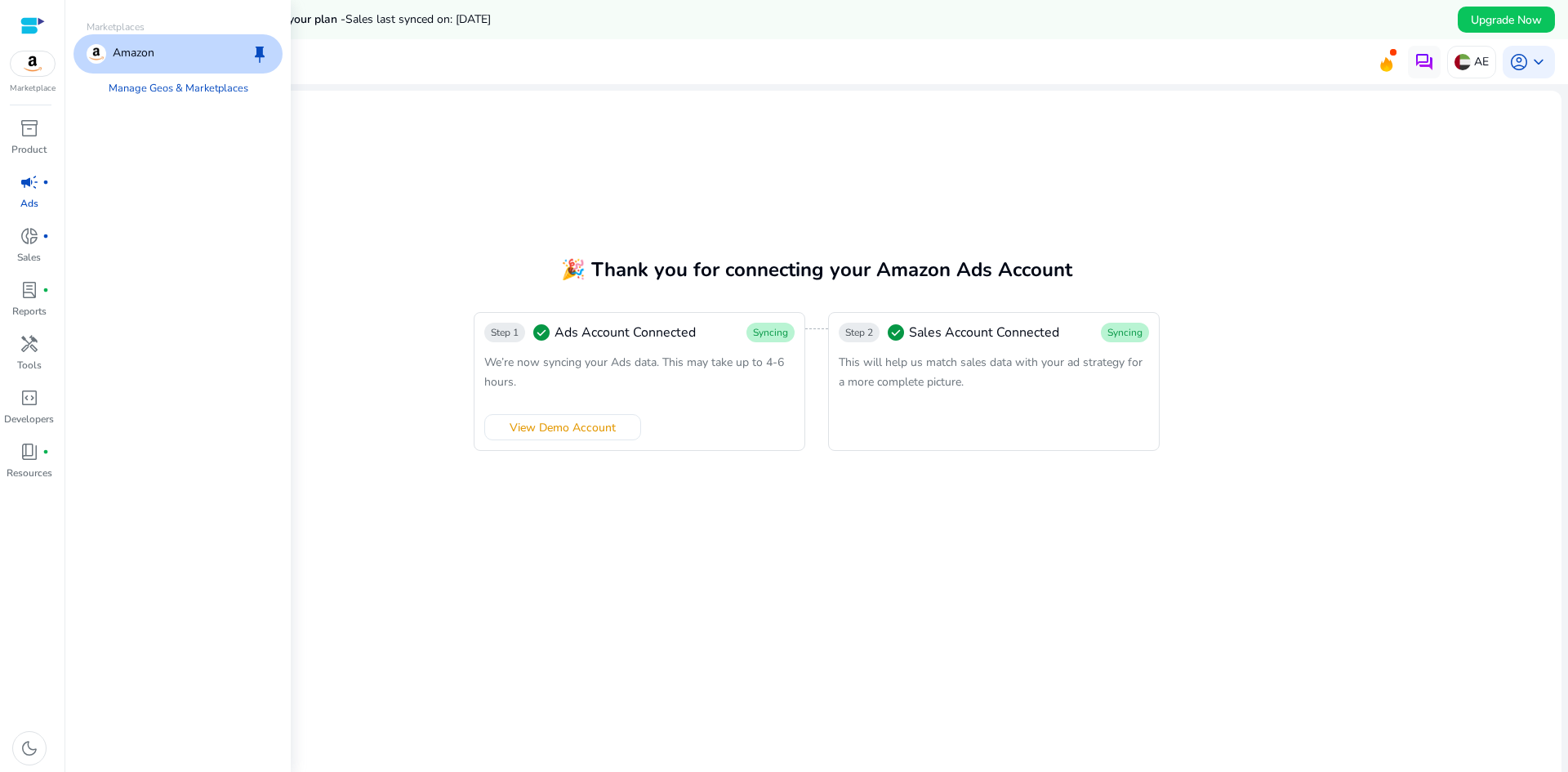
click at [36, 22] on div at bounding box center [33, 26] width 24 height 19
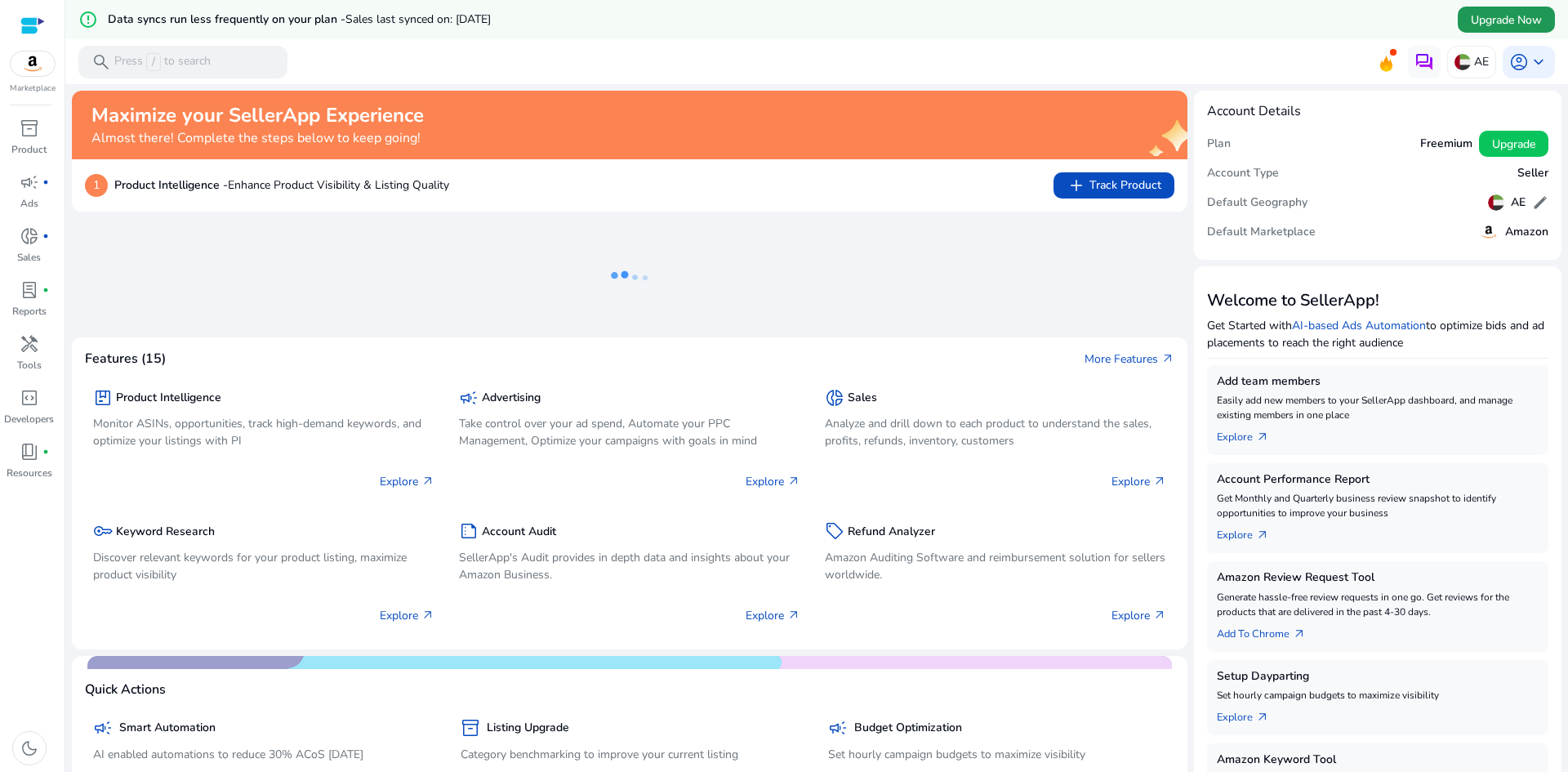
click at [1512, 8] on span at bounding box center [1507, 19] width 97 height 39
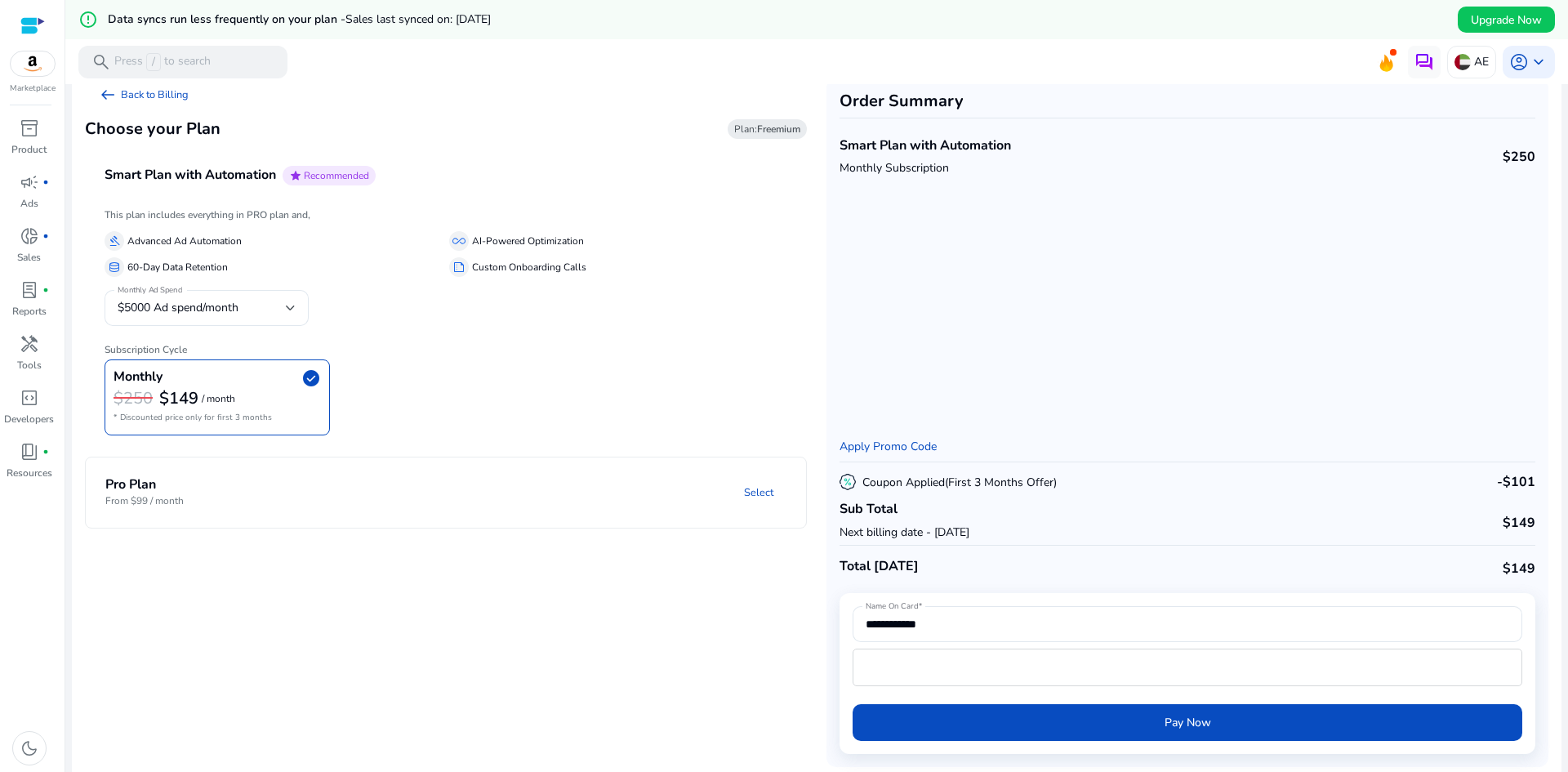
scroll to position [39, 0]
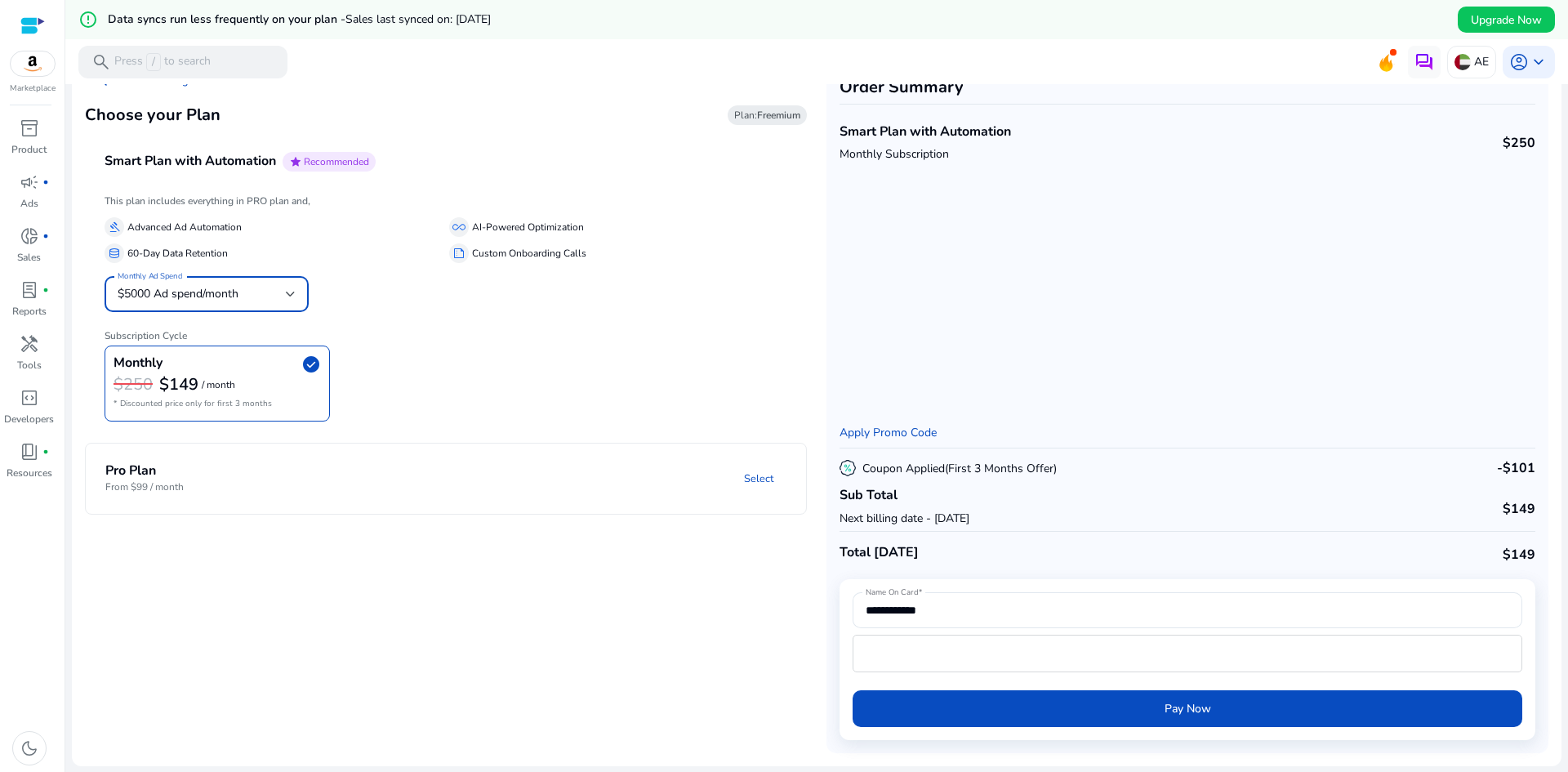
click at [281, 288] on div "$5000 Ad spend/month" at bounding box center [202, 293] width 168 height 18
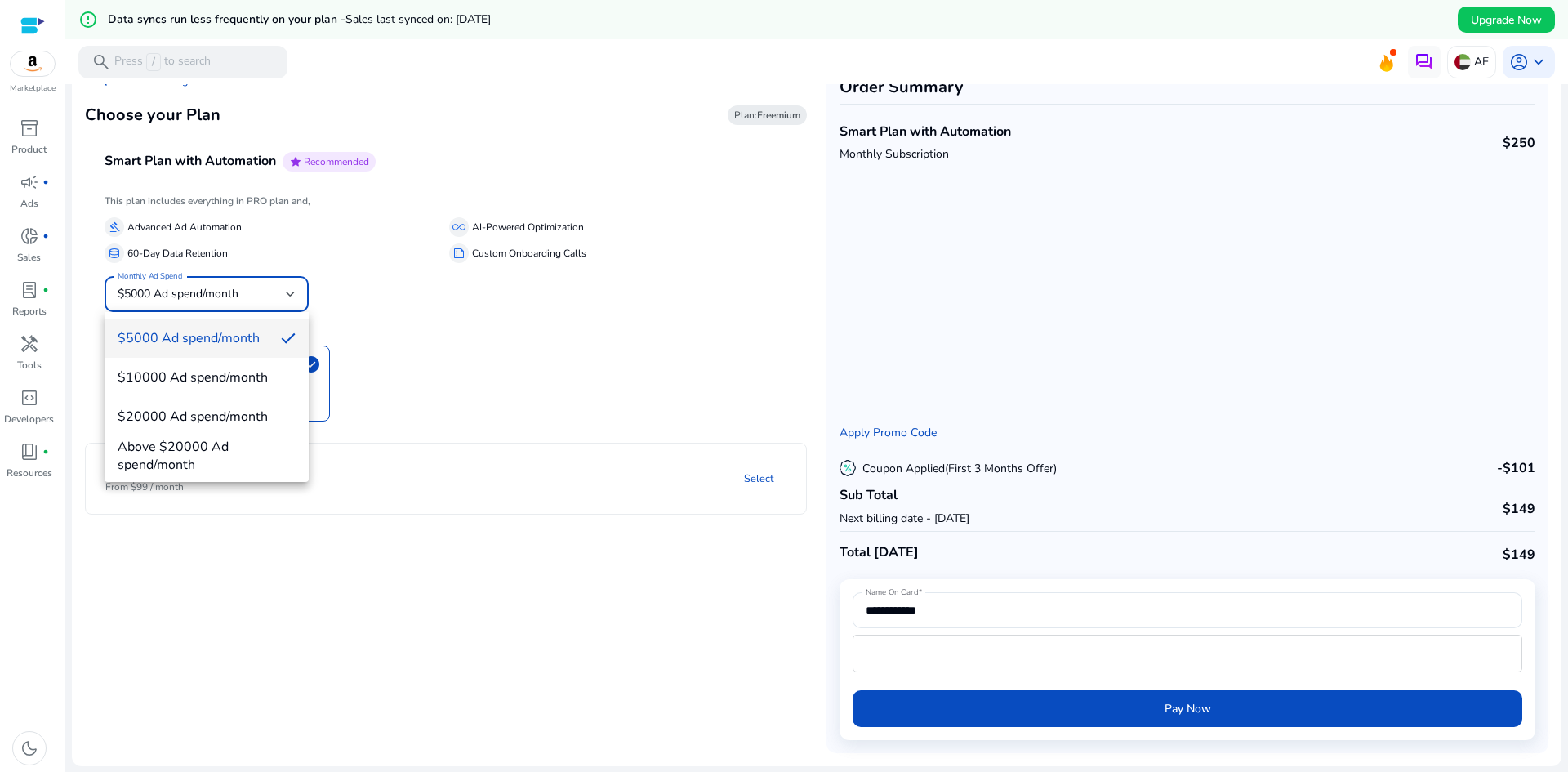
click at [425, 338] on div at bounding box center [784, 386] width 1568 height 772
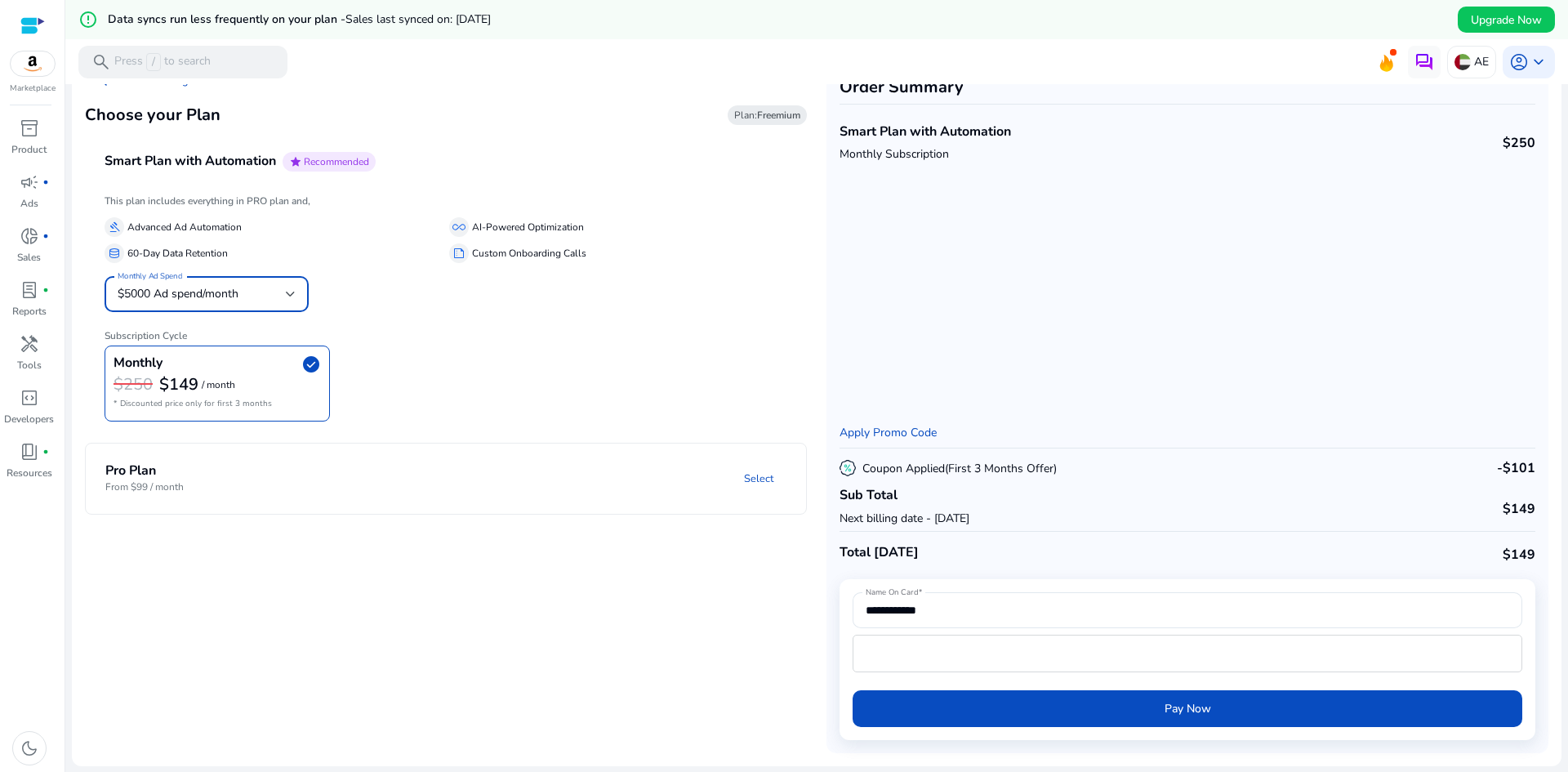
click at [425, 338] on h6 "Subscription Cycle" at bounding box center [446, 329] width 683 height 24
click at [462, 349] on div "Monthly check_circle $250 $149 / month * Discounted price only for first 3 mont…" at bounding box center [446, 383] width 683 height 76
click at [444, 480] on mat-panel-description "Select" at bounding box center [574, 478] width 465 height 30
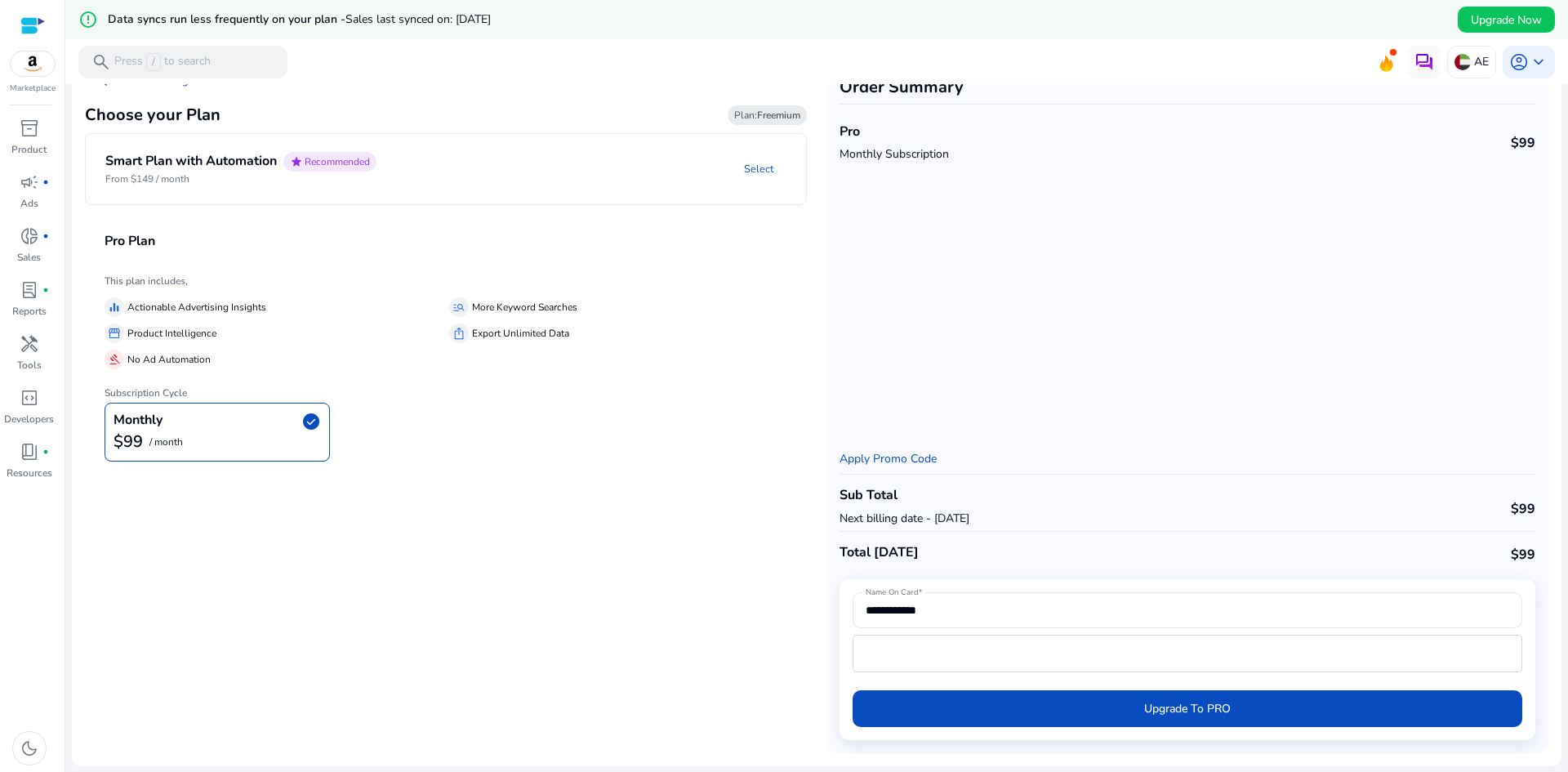
scroll to position [0, 0]
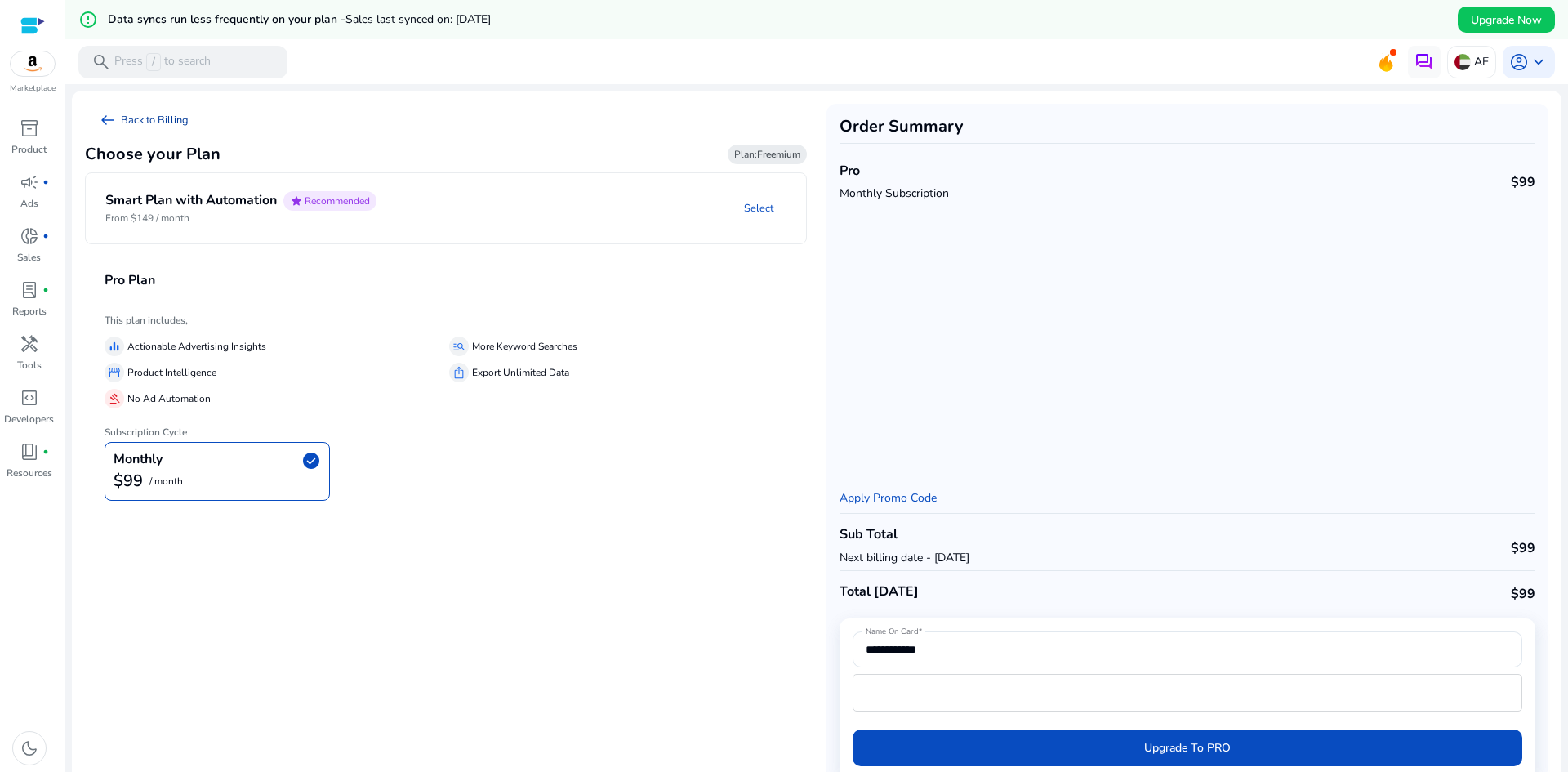
click at [107, 114] on span "arrow_left_alt" at bounding box center [107, 119] width 20 height 20
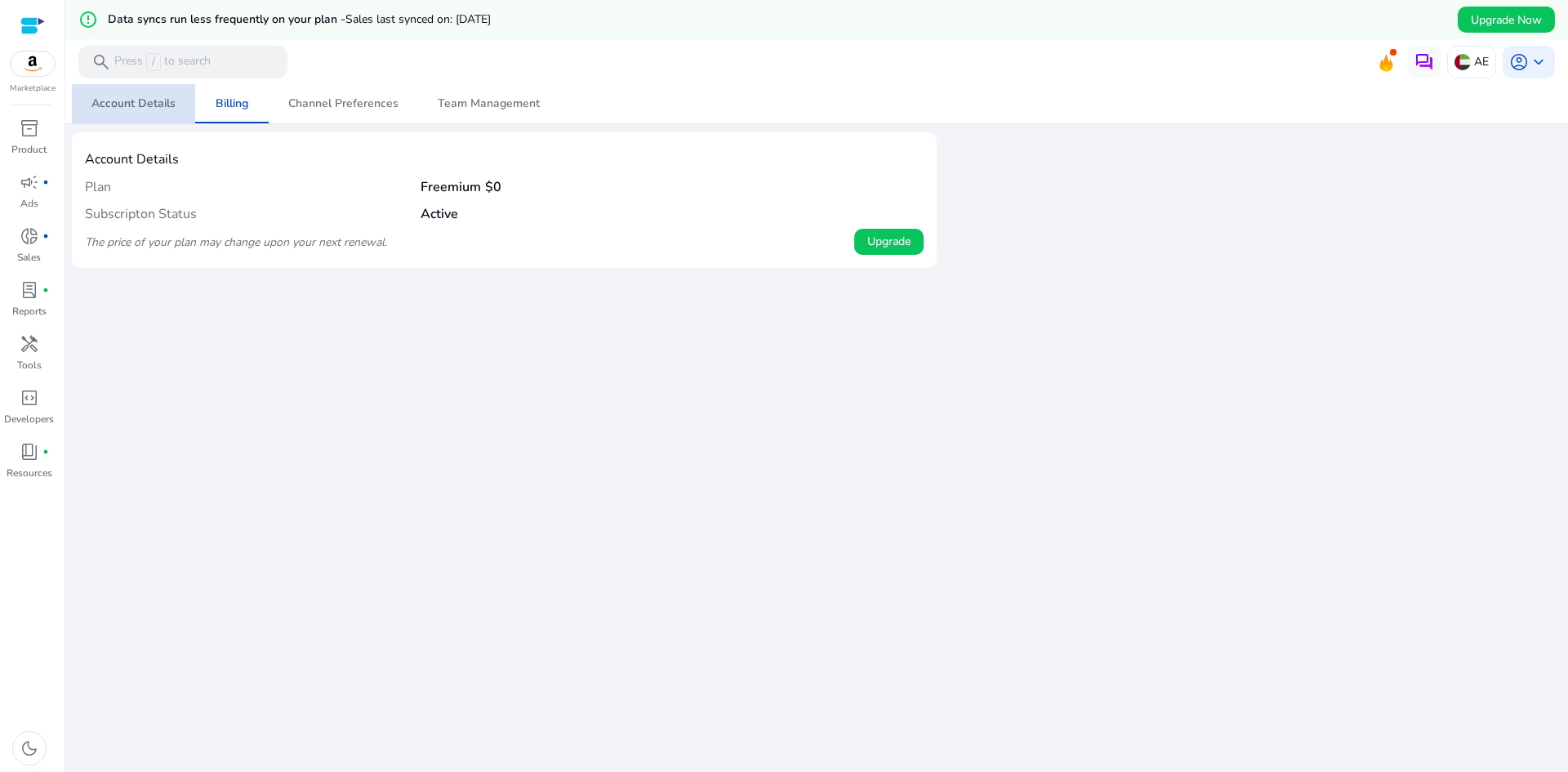
click at [159, 98] on span "Account Details" at bounding box center [133, 103] width 84 height 11
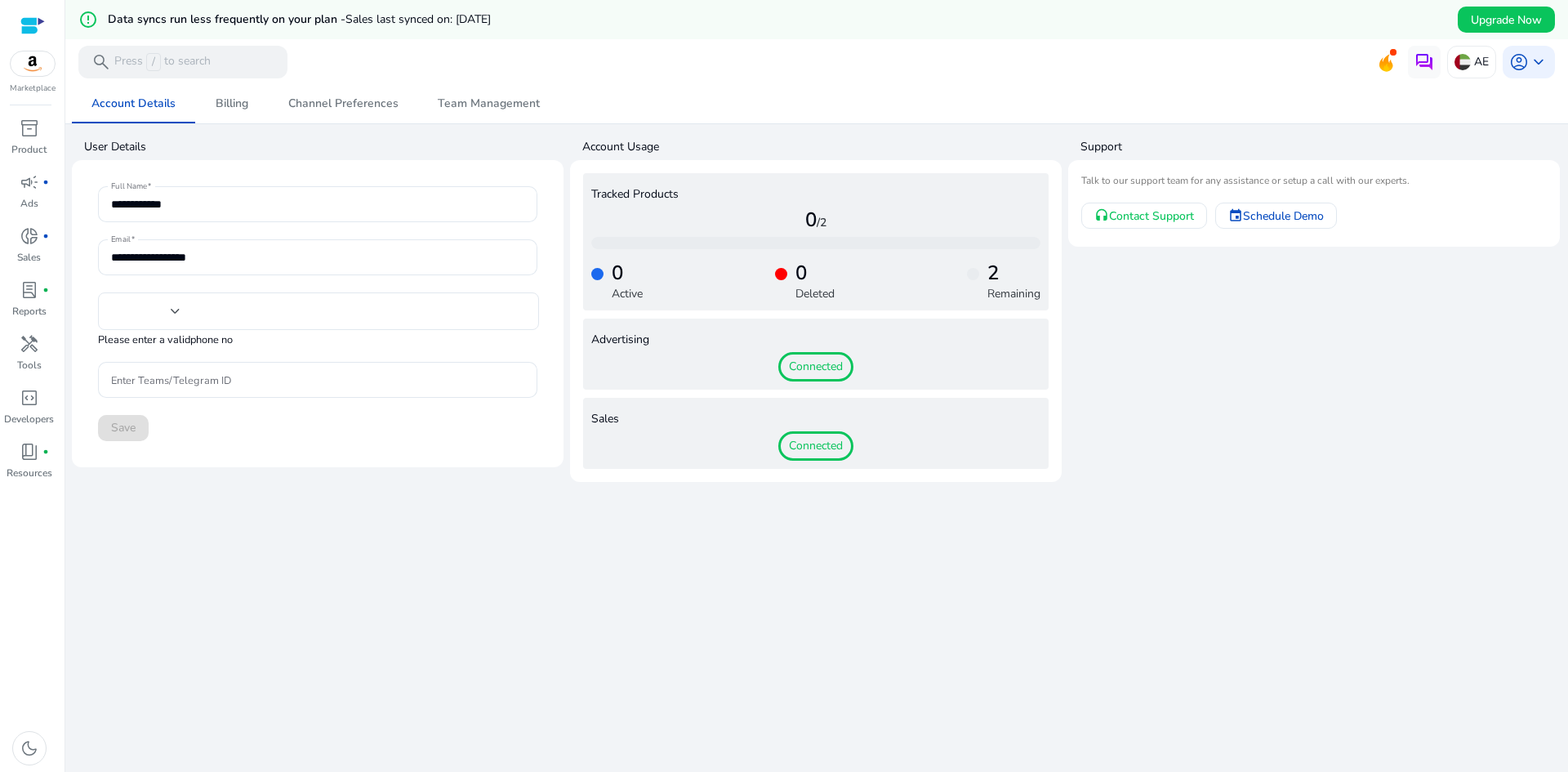
type input "****"
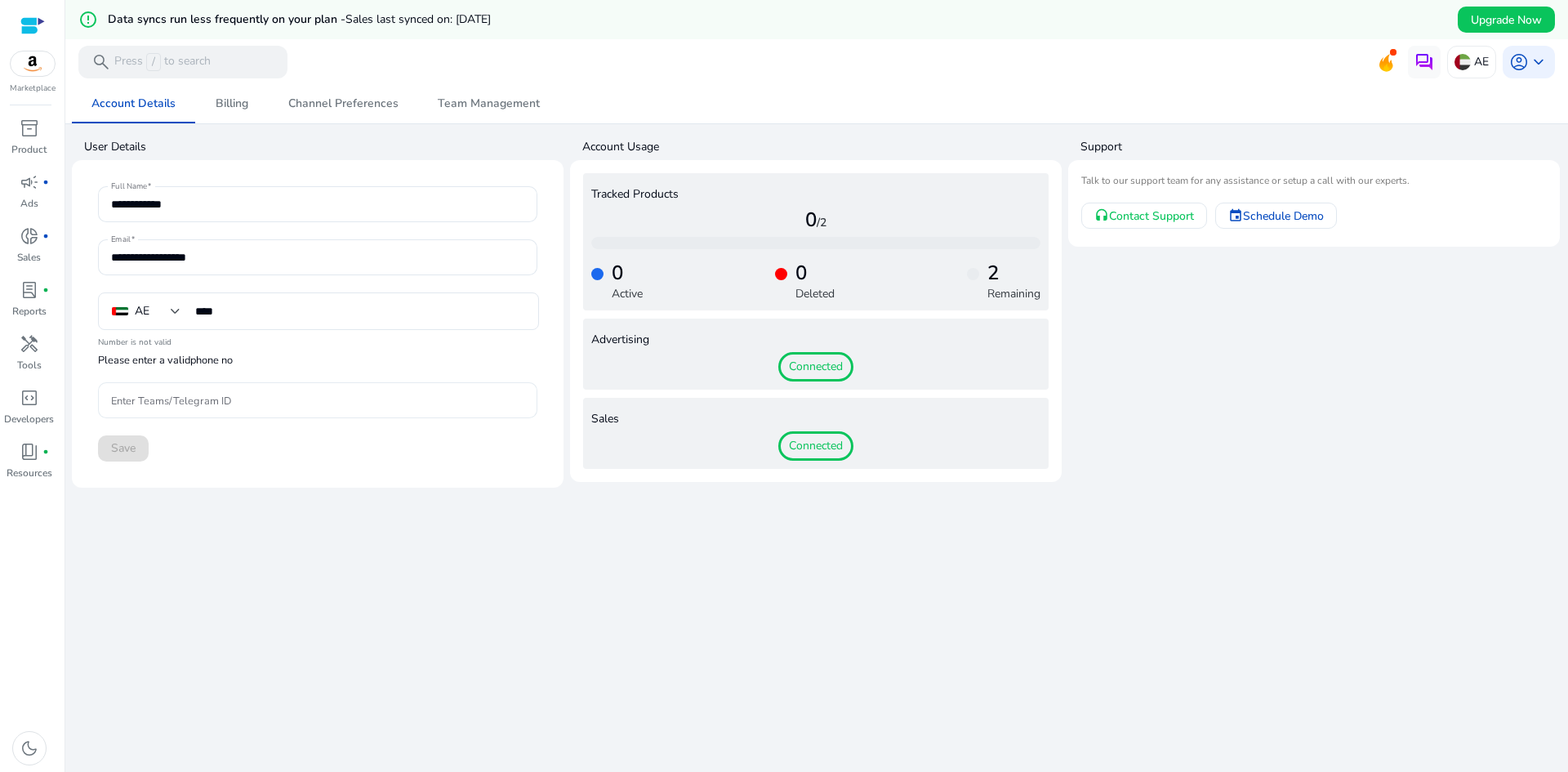
click at [325, 414] on div at bounding box center [318, 401] width 414 height 36
click at [1226, 546] on div "**********" at bounding box center [817, 447] width 1490 height 727
click at [1250, 222] on span "Schedule Demo" at bounding box center [1283, 216] width 80 height 17
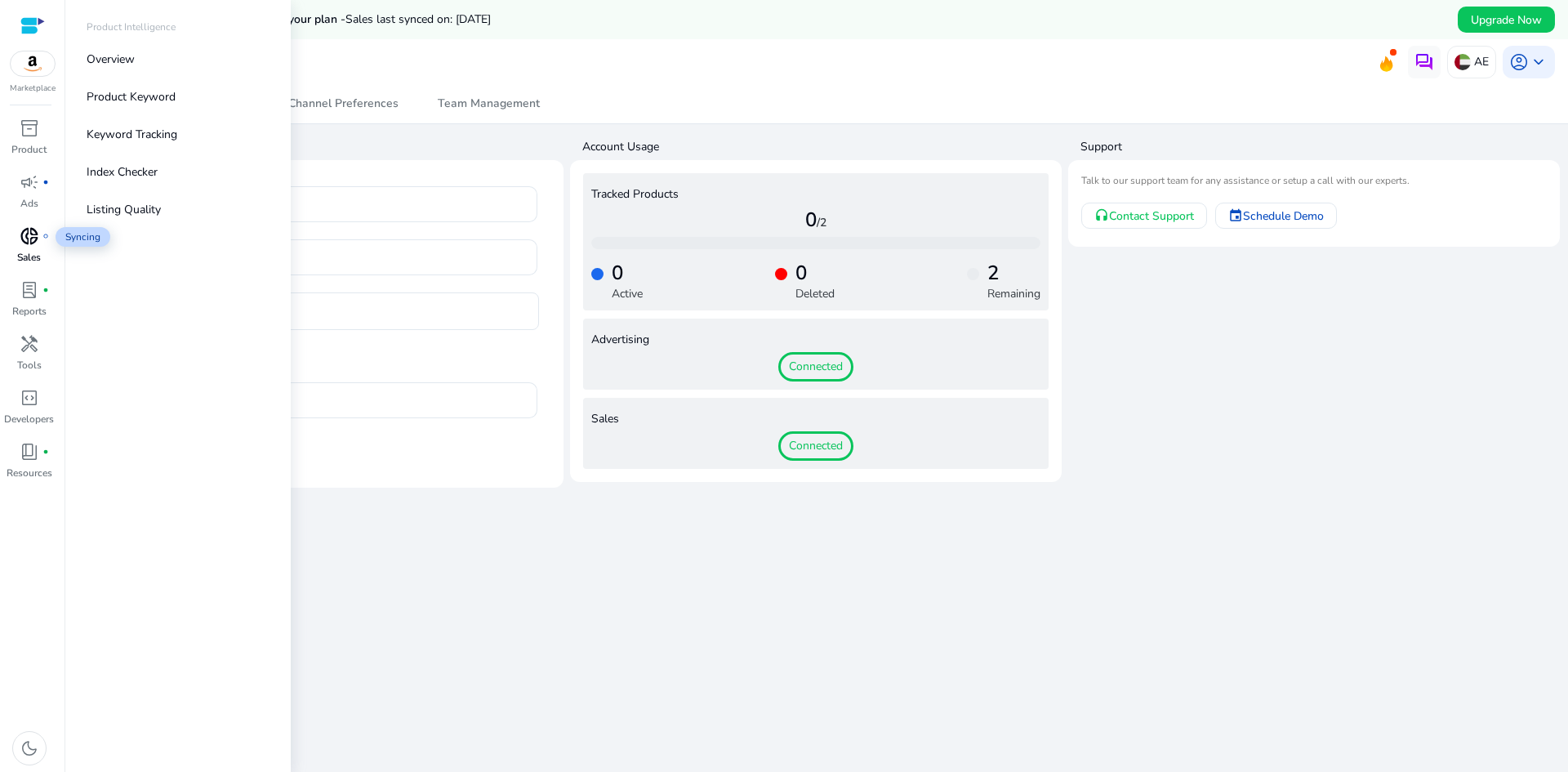
click at [32, 244] on span "donut_small" at bounding box center [29, 235] width 20 height 20
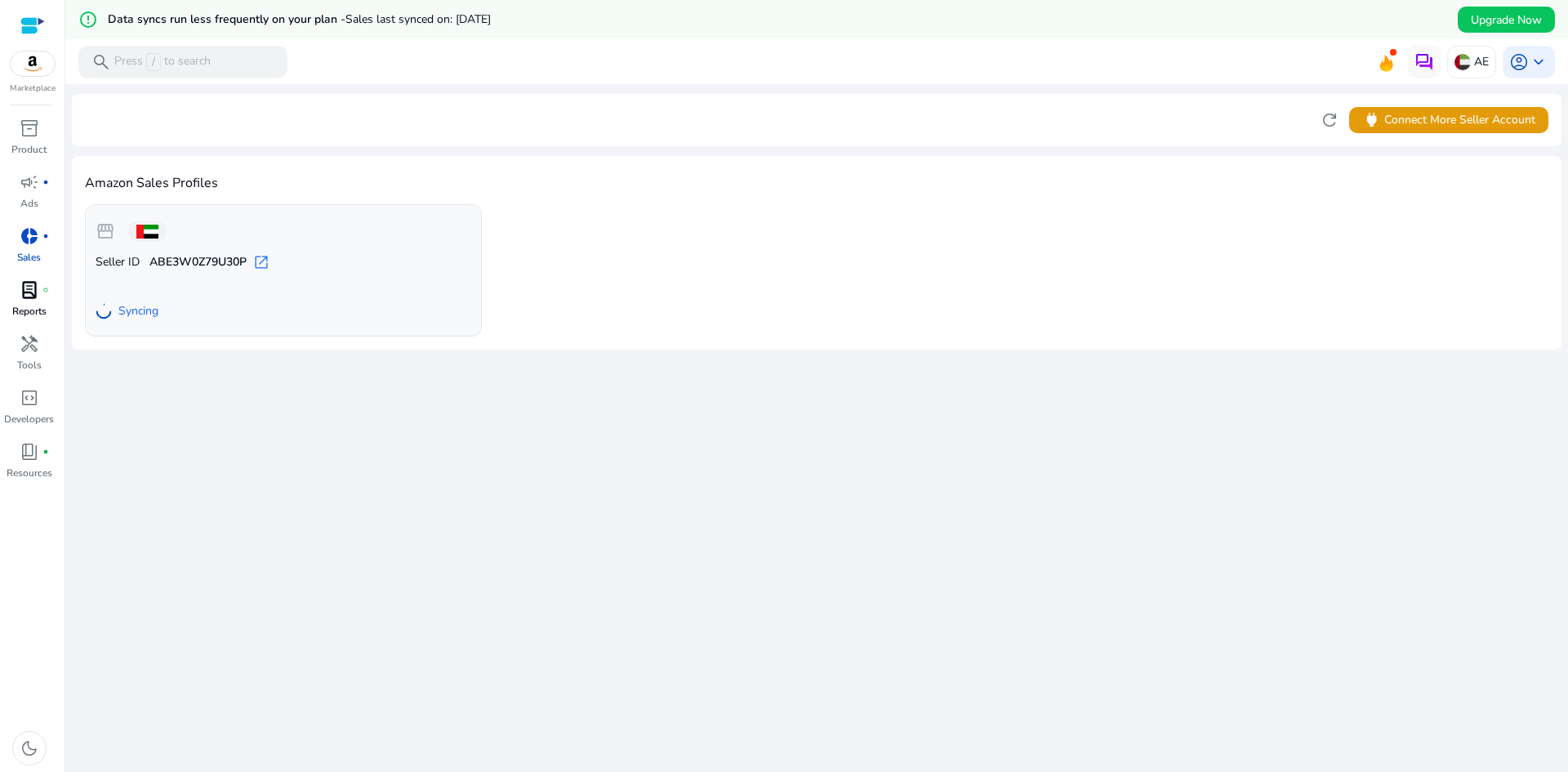
click at [23, 299] on span "lab_profile" at bounding box center [29, 290] width 20 height 20
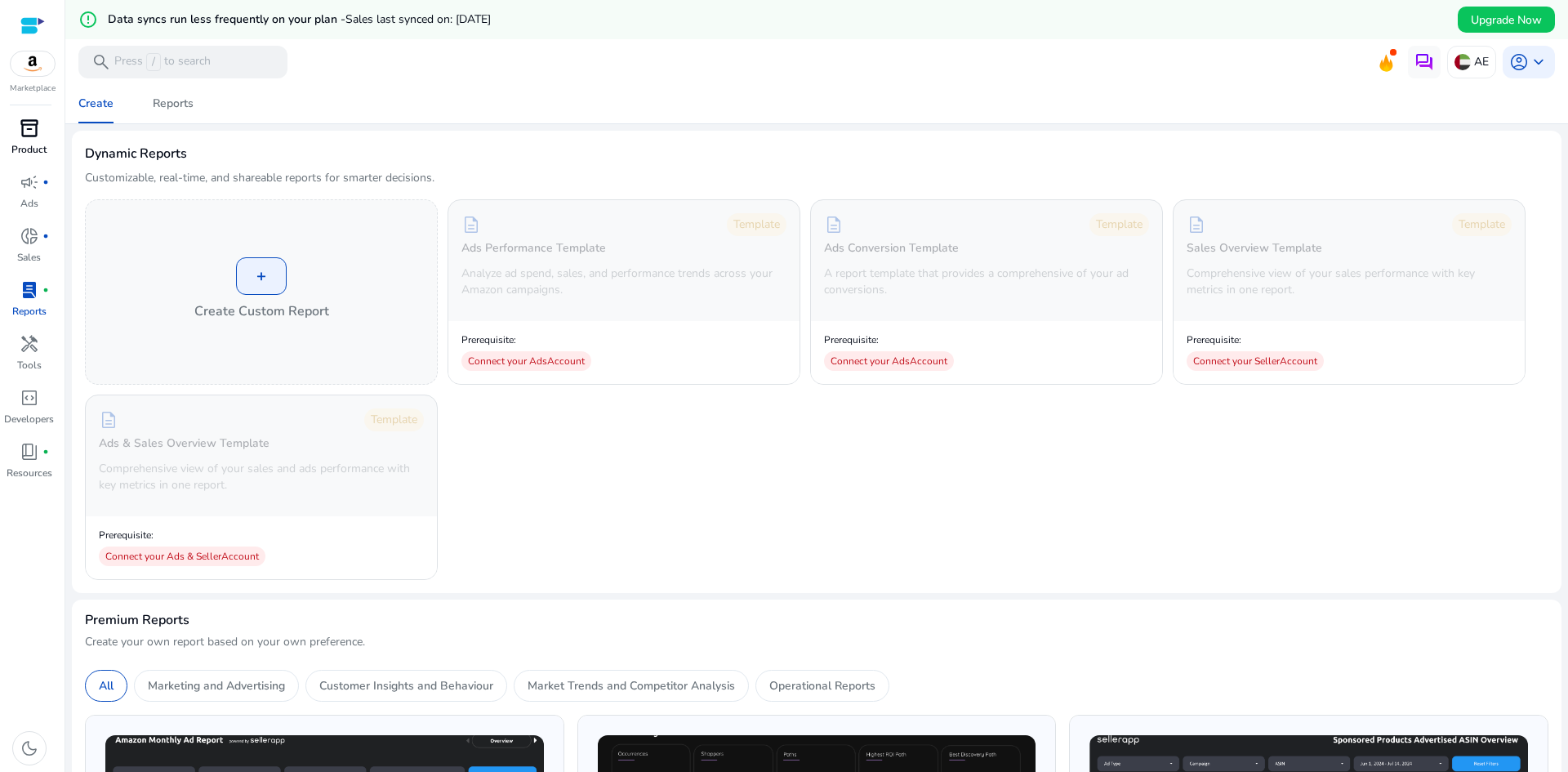
click at [29, 122] on span "inventory_2" at bounding box center [29, 128] width 20 height 20
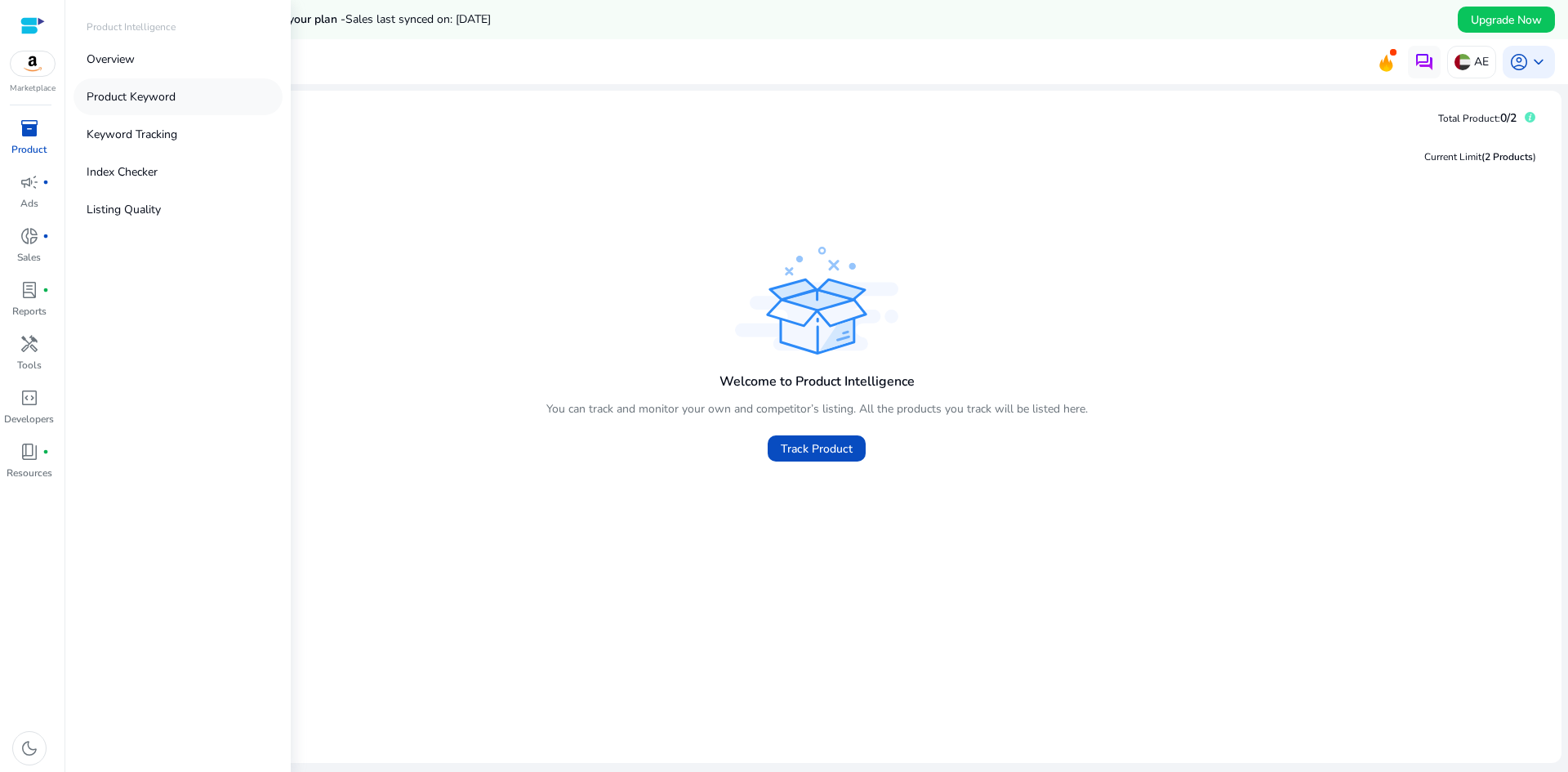
click at [241, 89] on link "Product Keyword" at bounding box center [178, 97] width 209 height 36
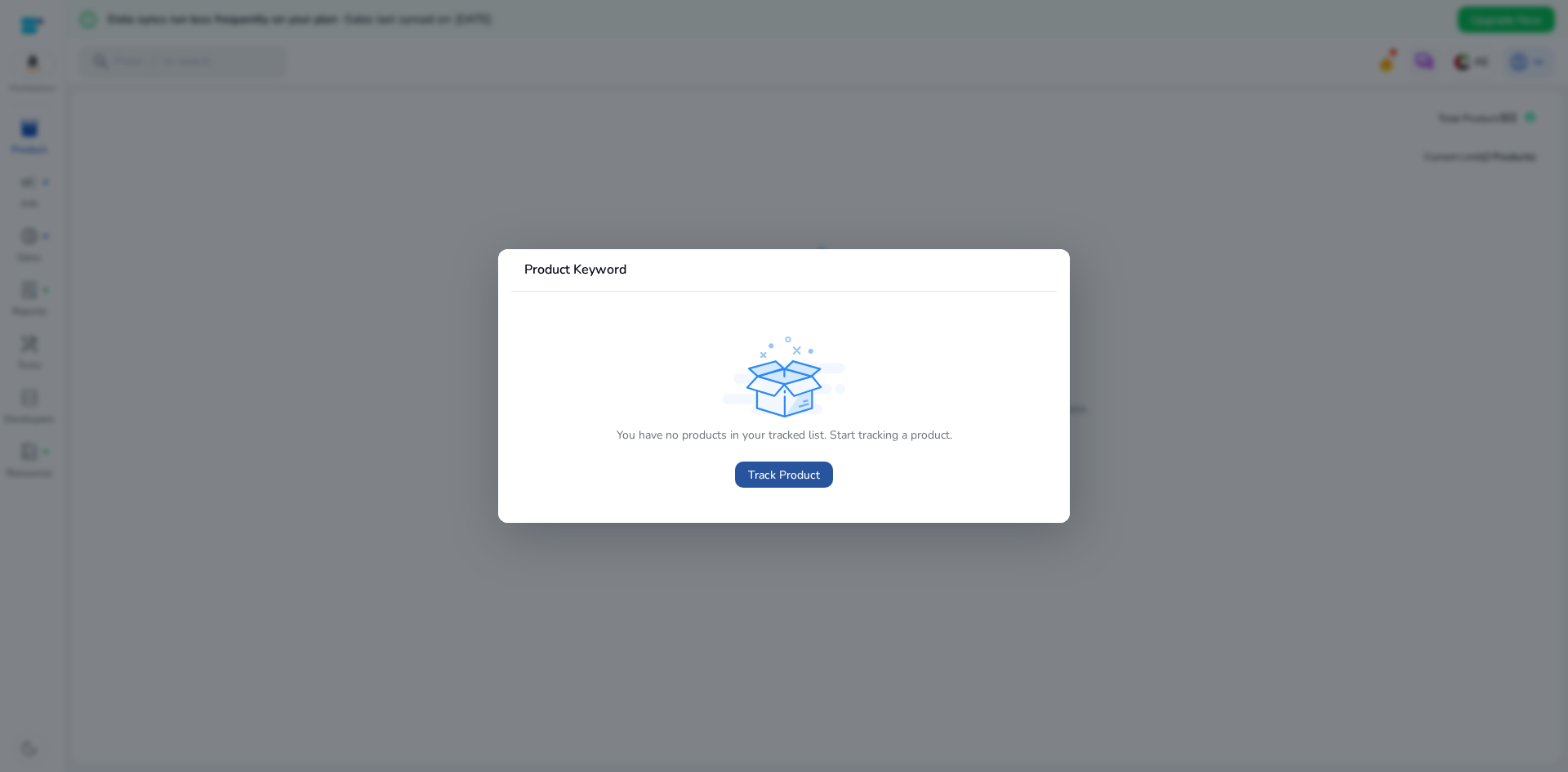
click at [824, 472] on span at bounding box center [783, 474] width 98 height 39
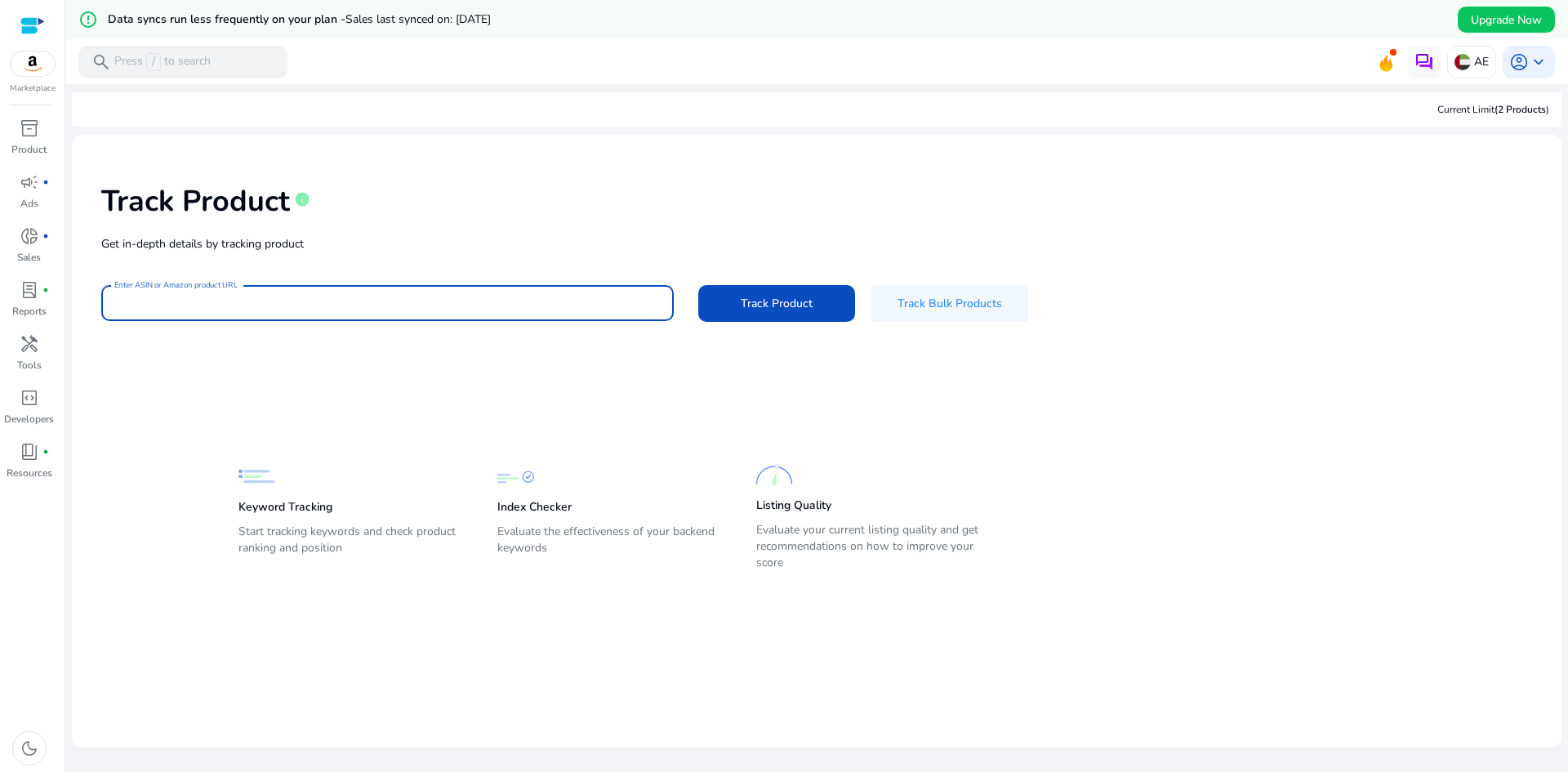
click at [405, 294] on input "Enter ASIN or Amazon product URL" at bounding box center [387, 303] width 546 height 18
paste input "**********"
type input "**********"
click at [770, 307] on span "Track Product" at bounding box center [776, 304] width 72 height 17
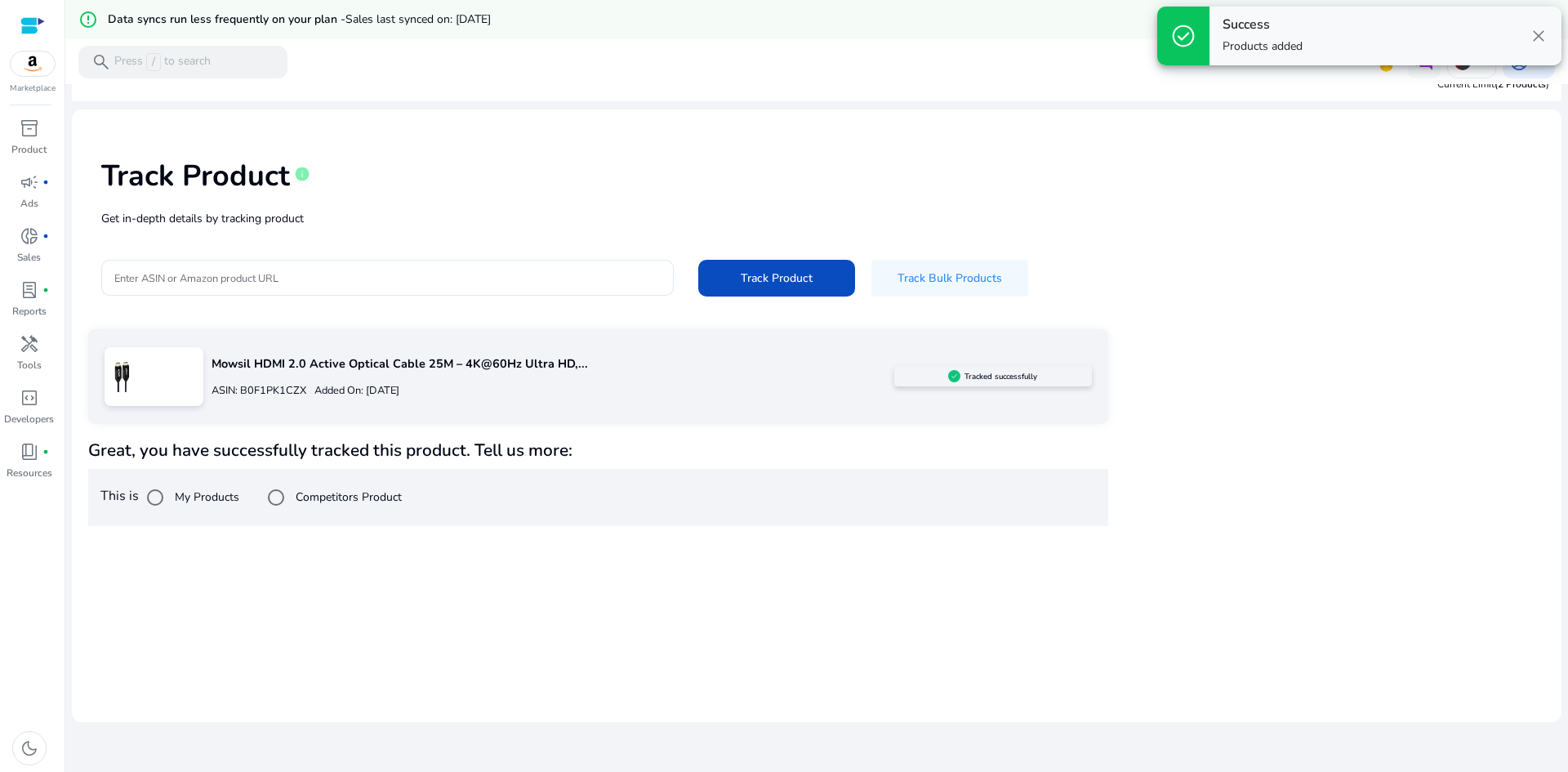
scroll to position [39, 0]
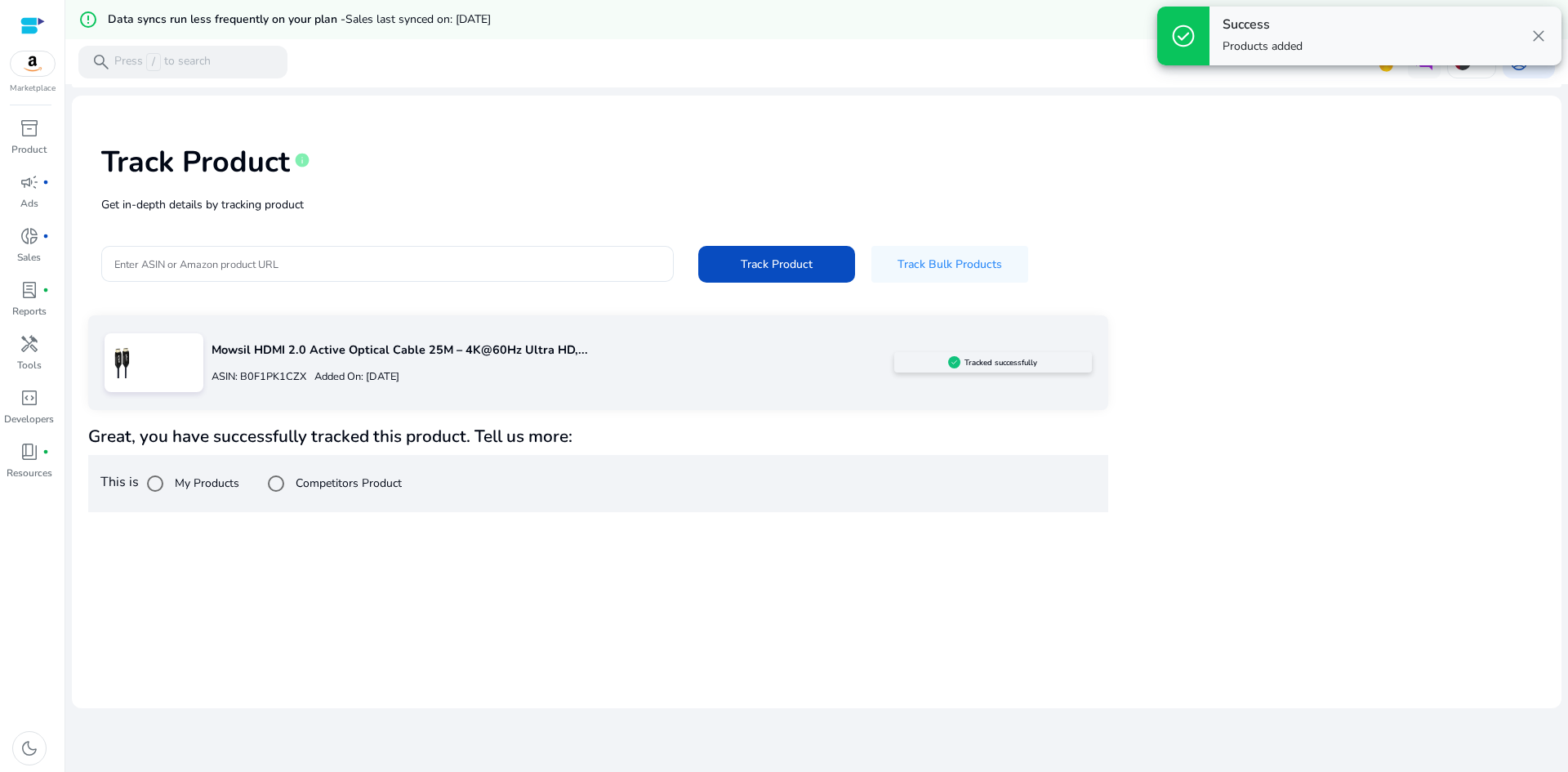
click at [196, 482] on label "My Products" at bounding box center [205, 483] width 67 height 17
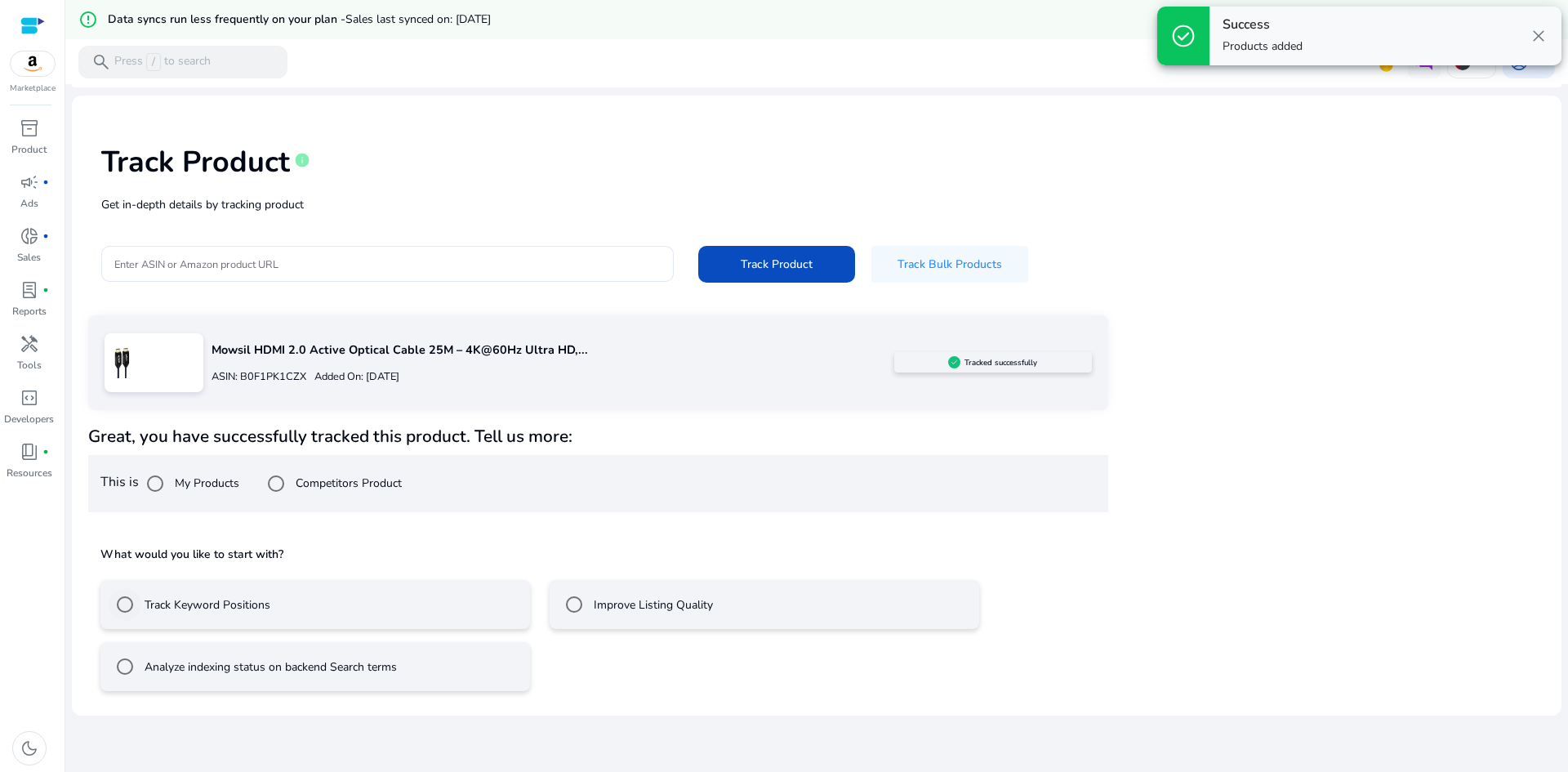
click at [198, 612] on label "Track Keyword Positions" at bounding box center [205, 605] width 129 height 17
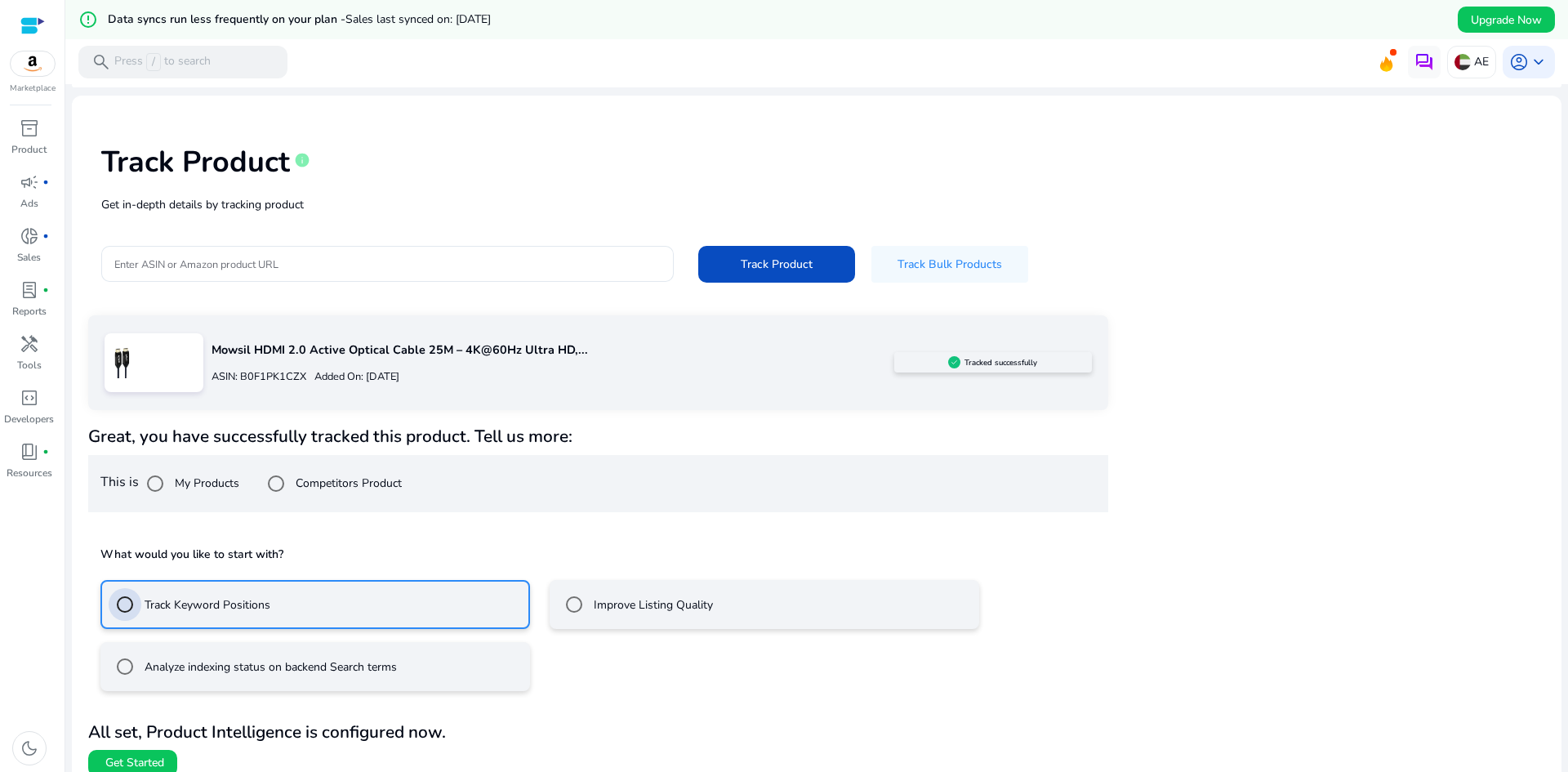
scroll to position [55, 0]
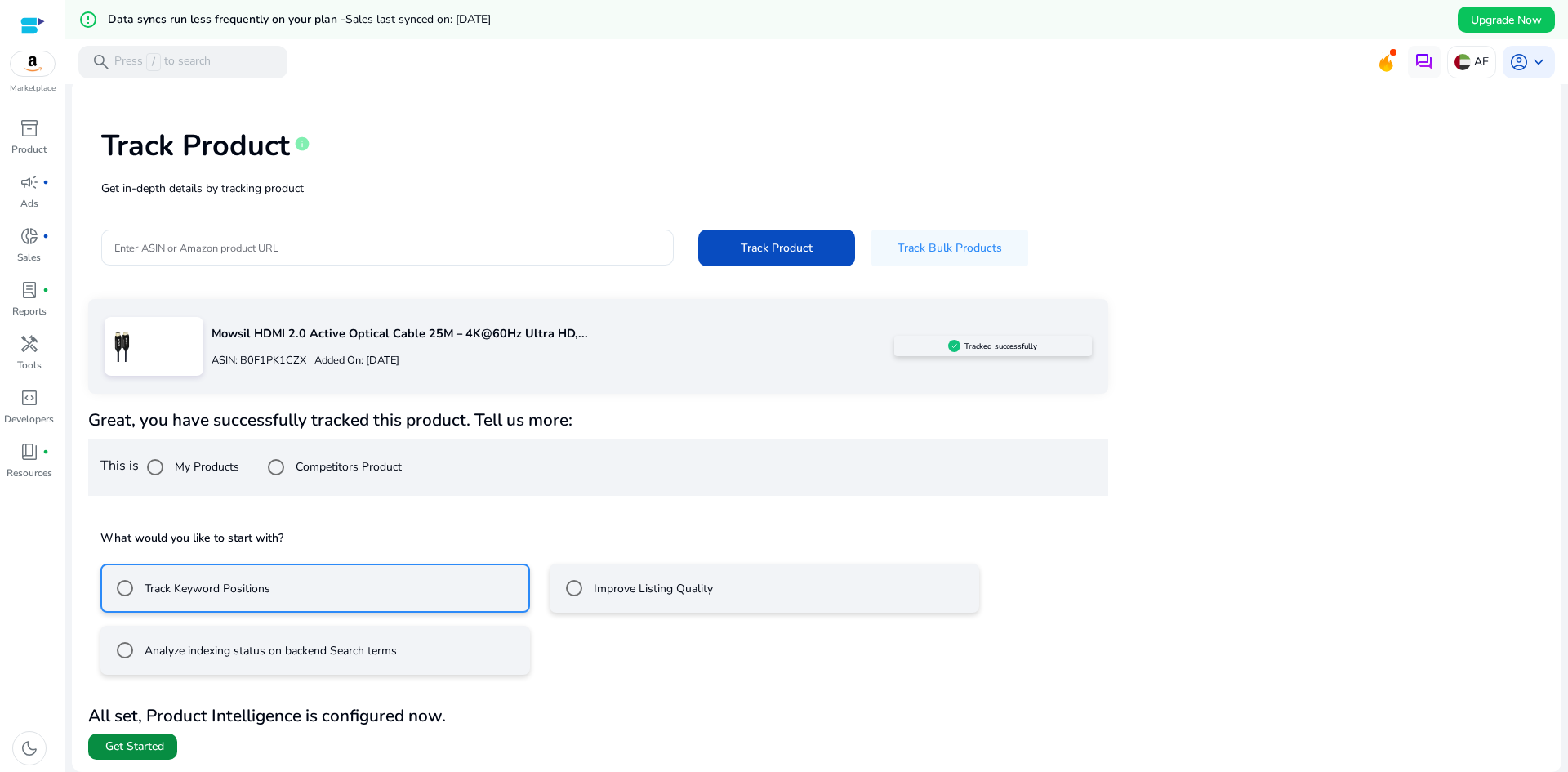
click at [139, 755] on span at bounding box center [132, 746] width 89 height 39
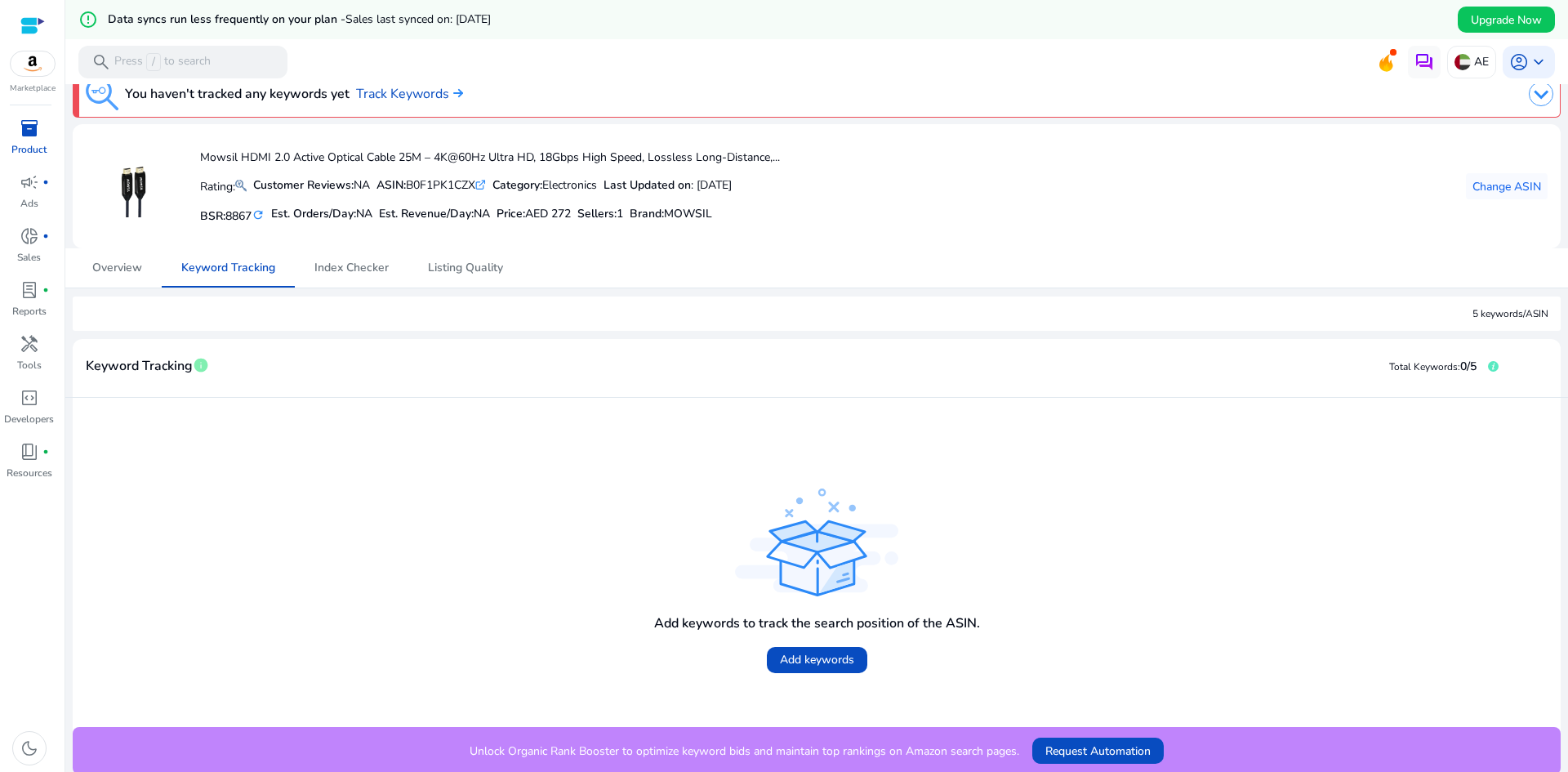
scroll to position [39, 0]
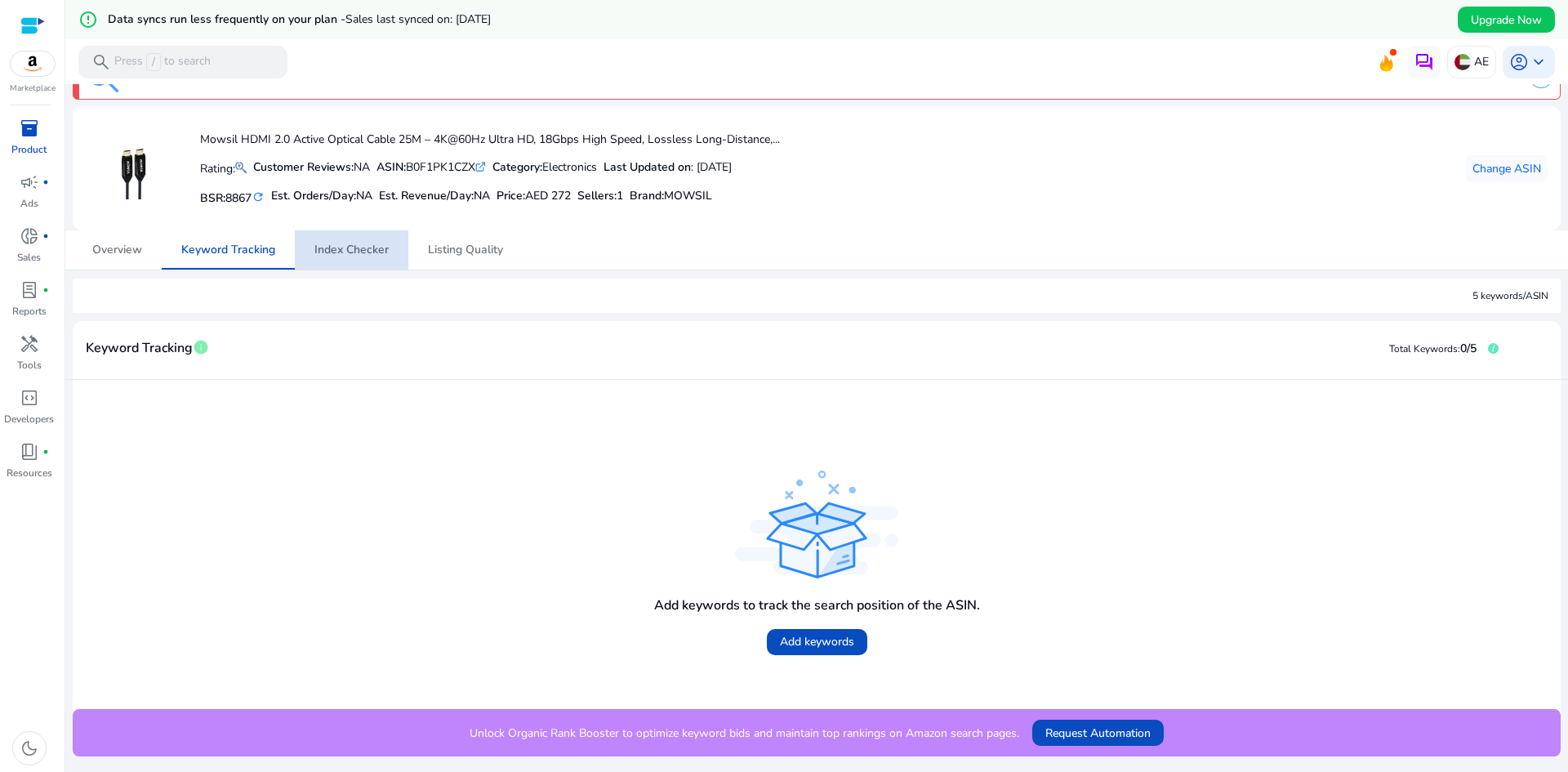
click at [385, 261] on span "Index Checker" at bounding box center [351, 249] width 74 height 39
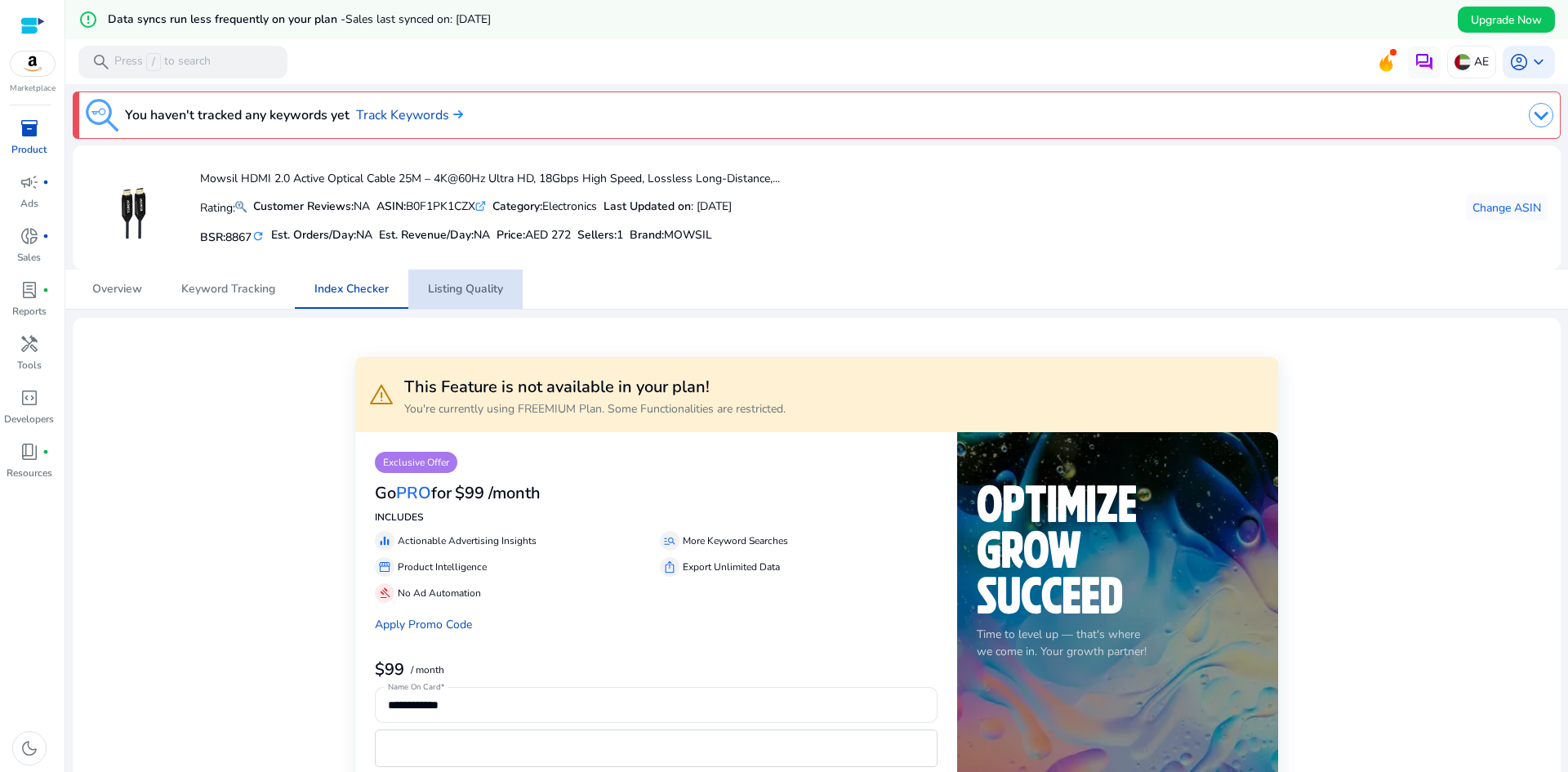
click at [487, 284] on span "Listing Quality" at bounding box center [466, 289] width 75 height 11
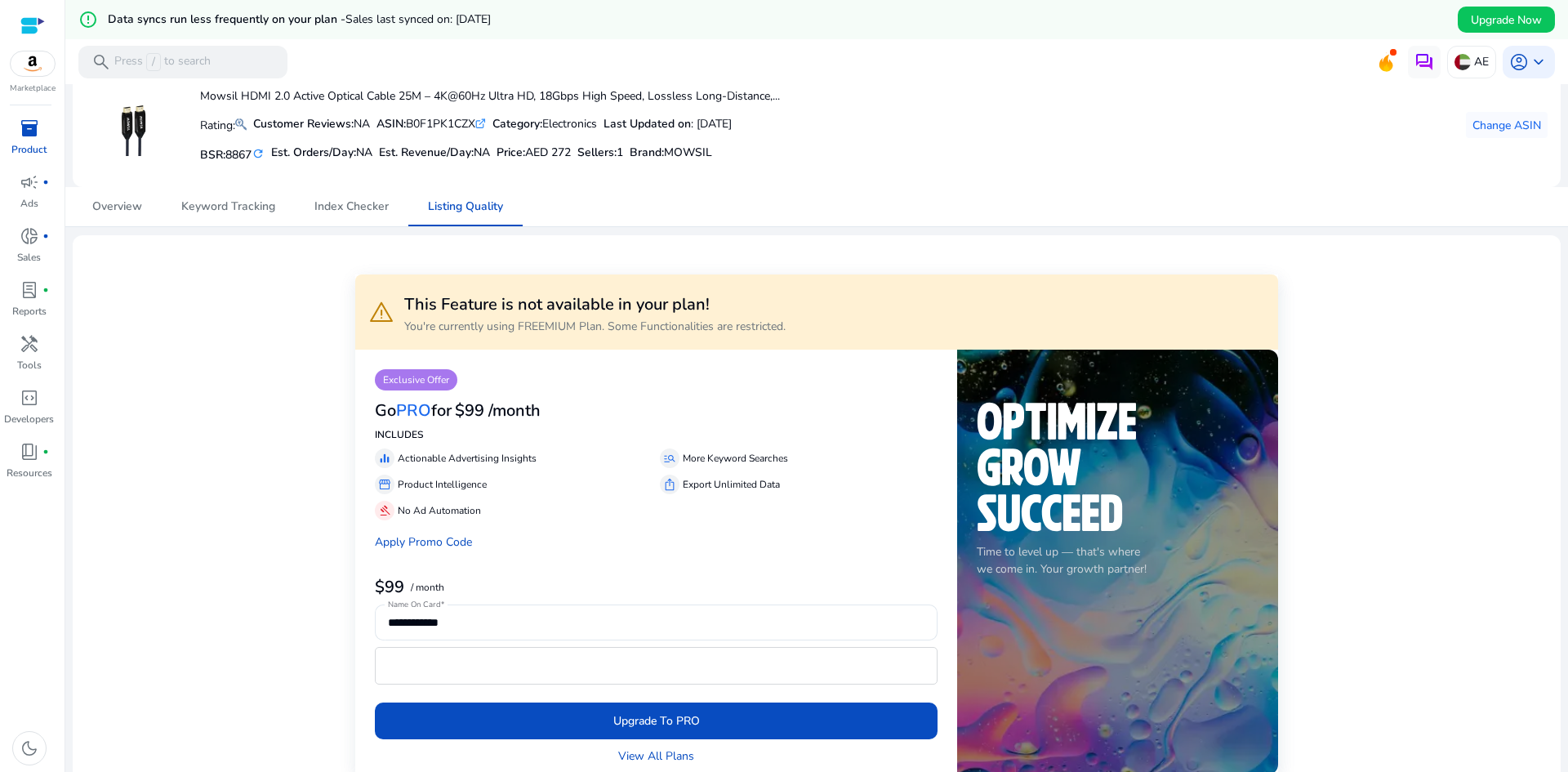
scroll to position [81, 0]
click at [145, 214] on link "Overview" at bounding box center [117, 207] width 89 height 39
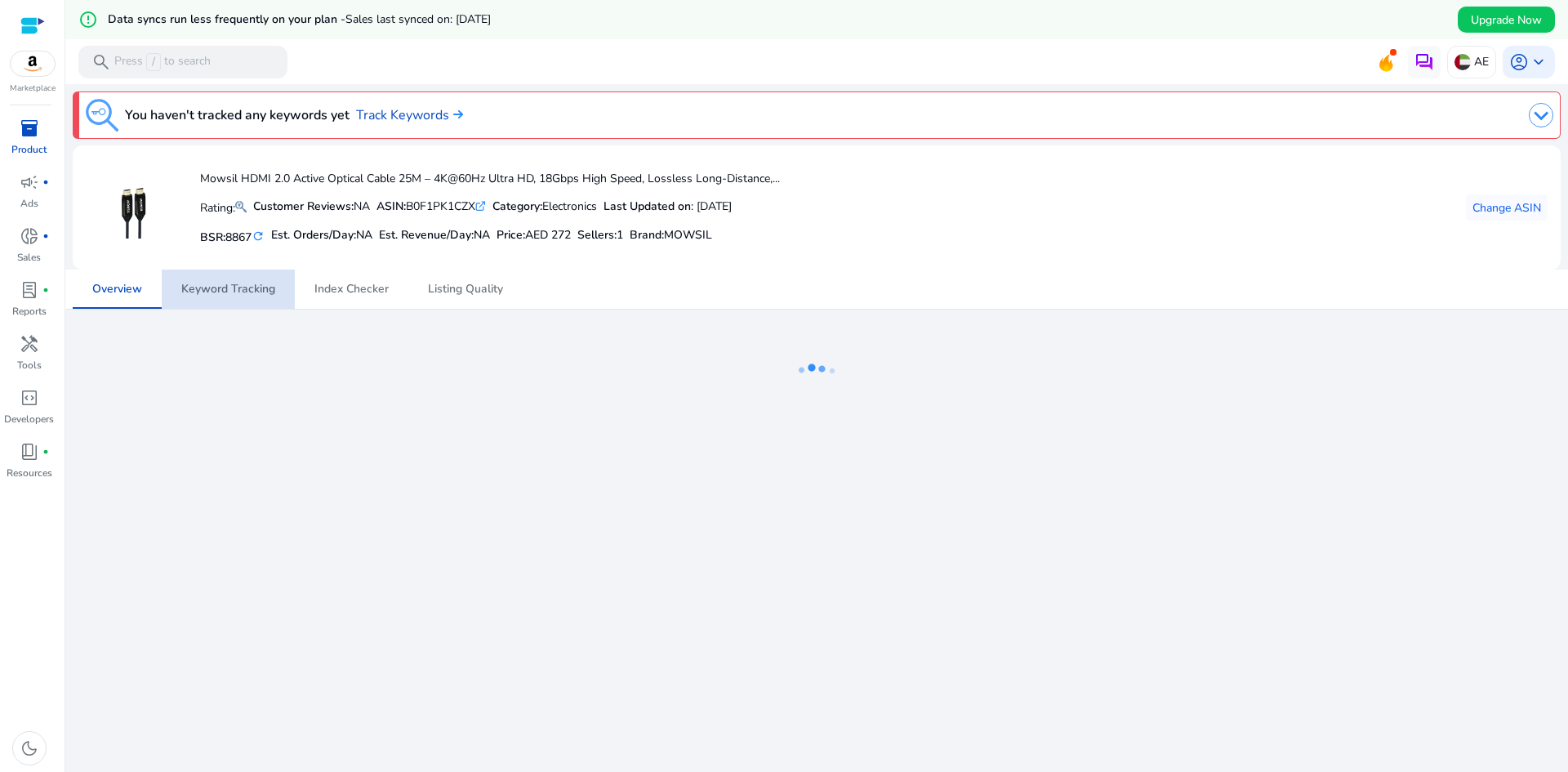
click at [254, 284] on span "Keyword Tracking" at bounding box center [228, 289] width 94 height 11
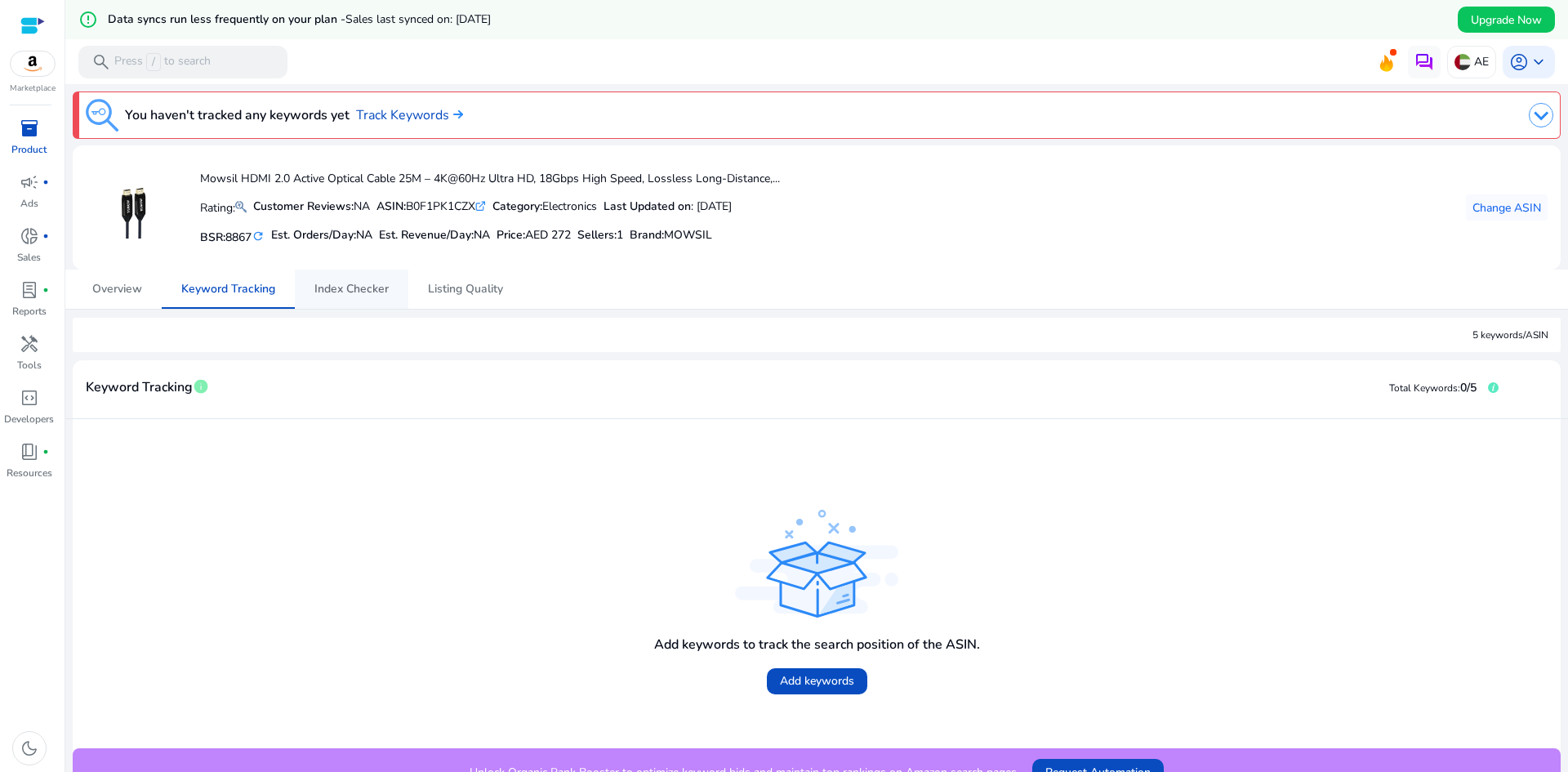
click at [343, 286] on span "Index Checker" at bounding box center [351, 289] width 74 height 11
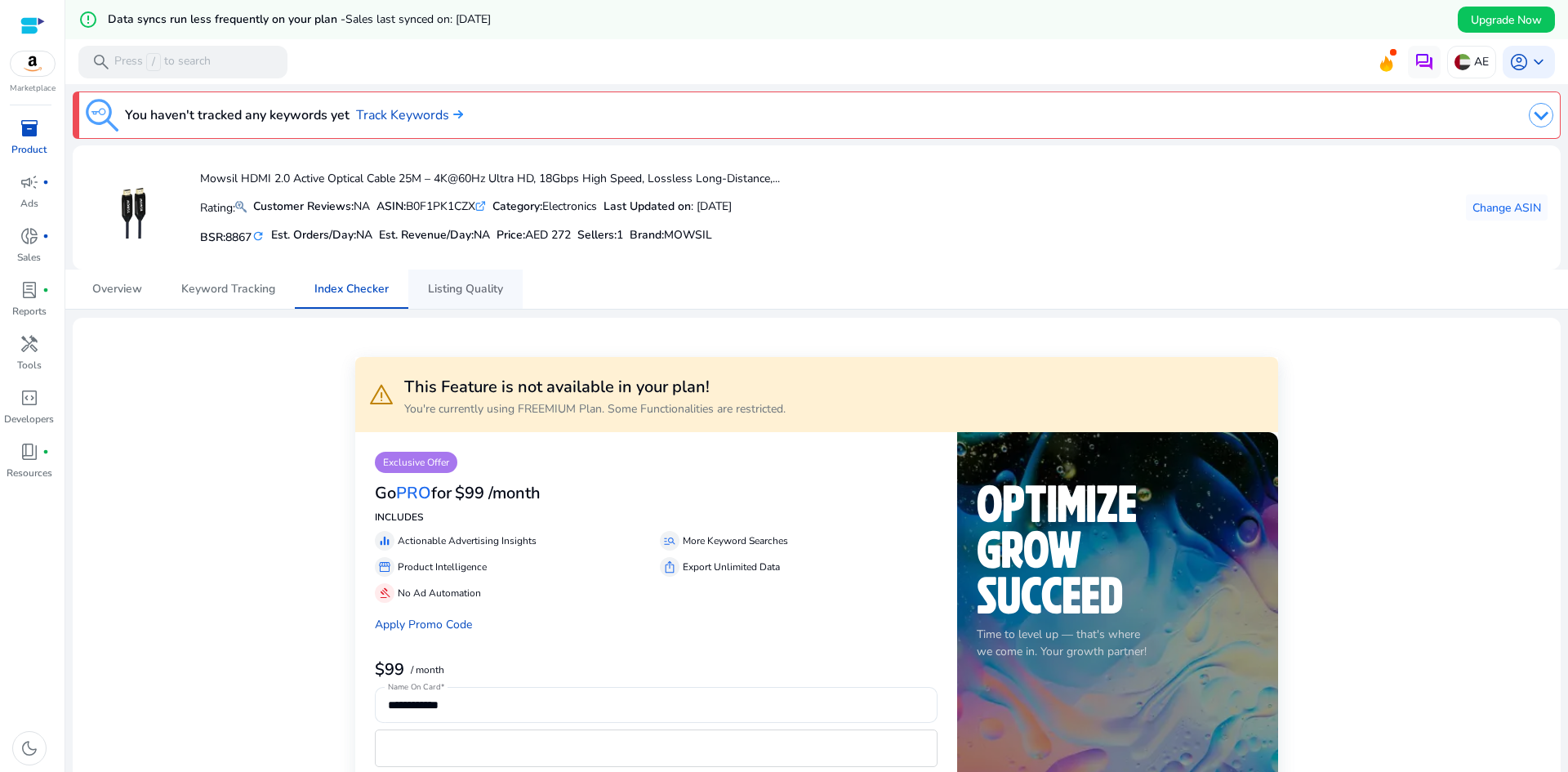
click at [444, 286] on span "Listing Quality" at bounding box center [466, 289] width 75 height 11
click at [30, 309] on p "Reports" at bounding box center [29, 311] width 35 height 15
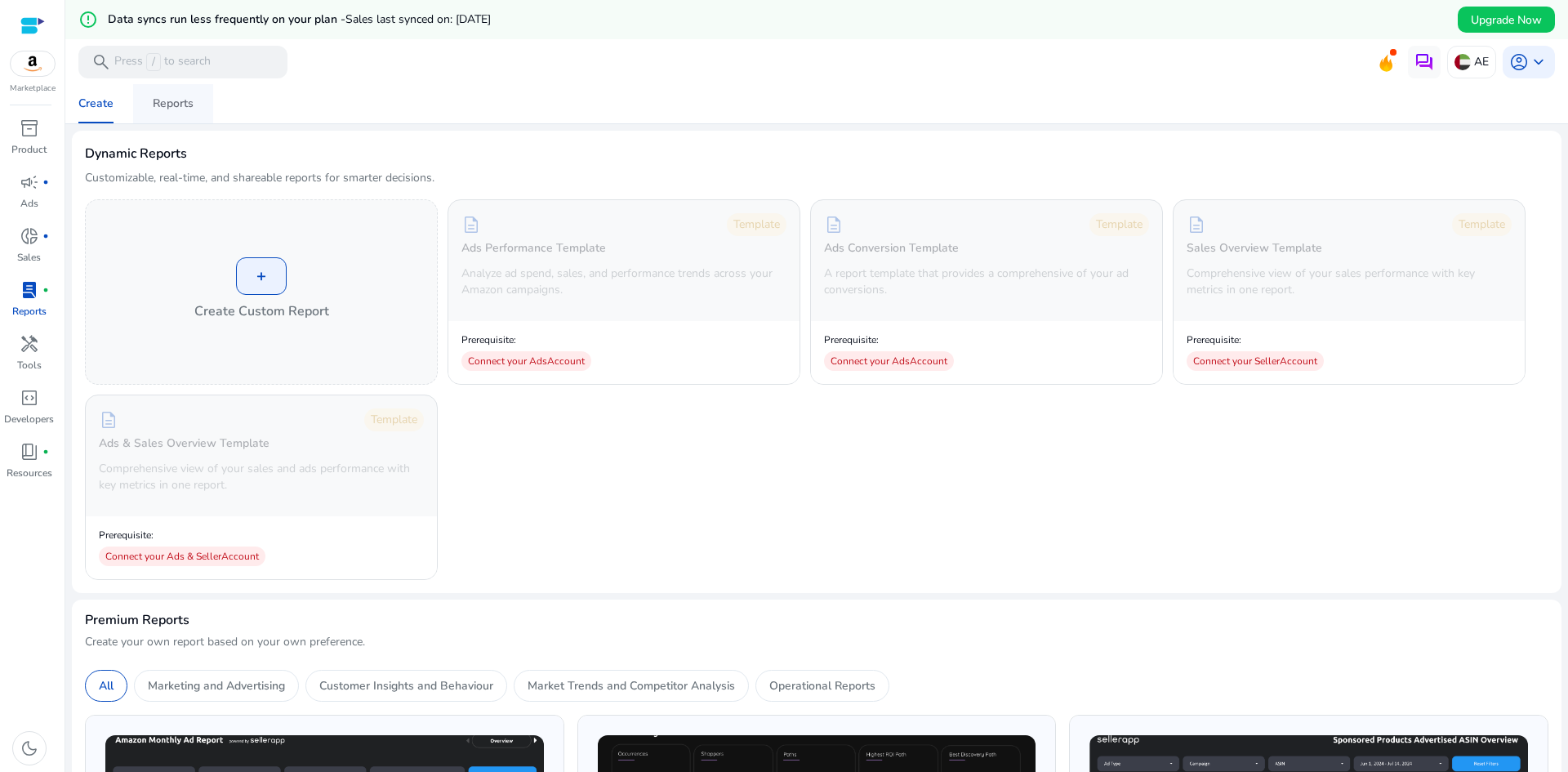
click at [153, 102] on div "Reports" at bounding box center [173, 103] width 41 height 11
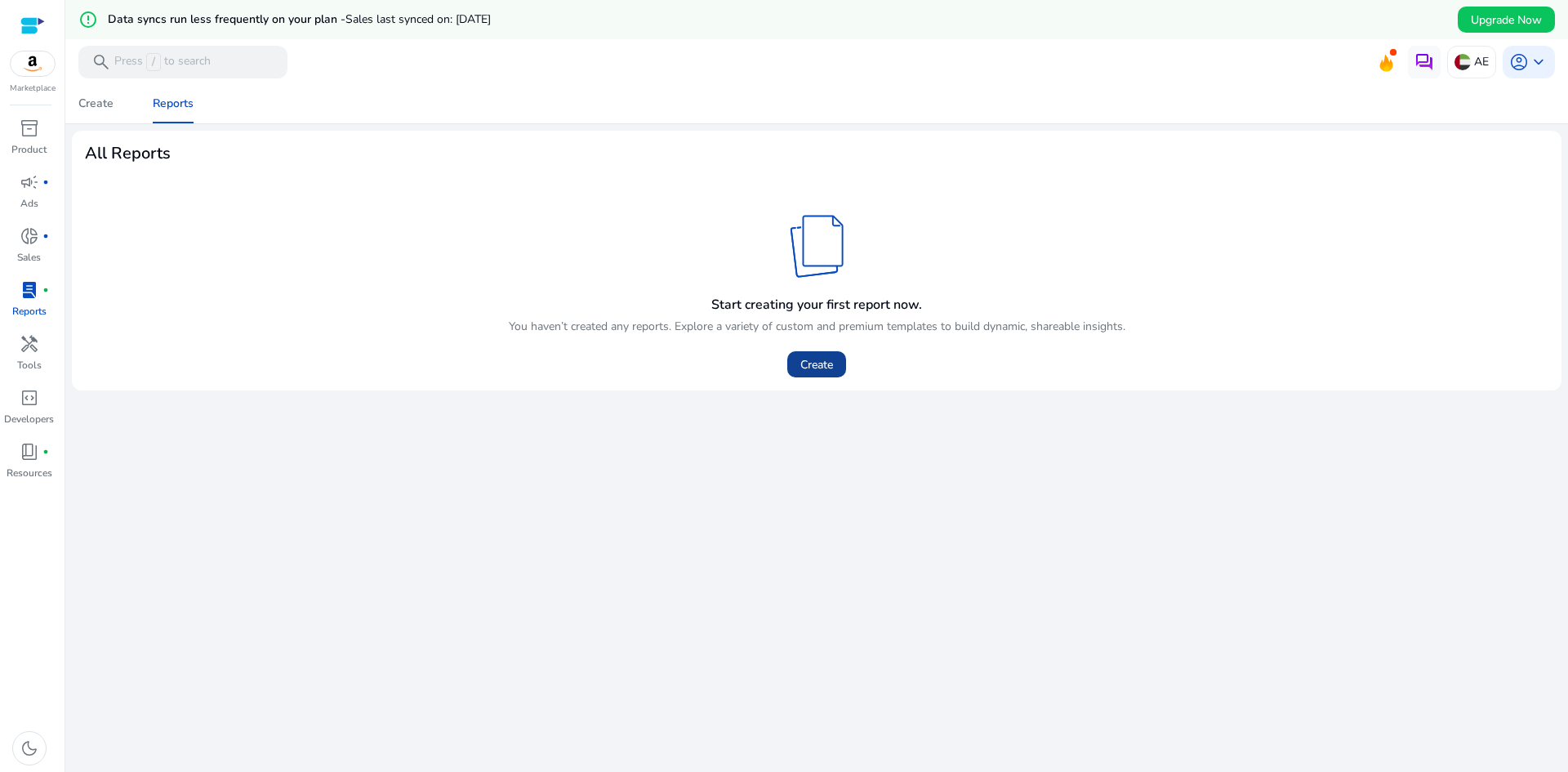
click at [800, 369] on span "Create" at bounding box center [817, 365] width 33 height 17
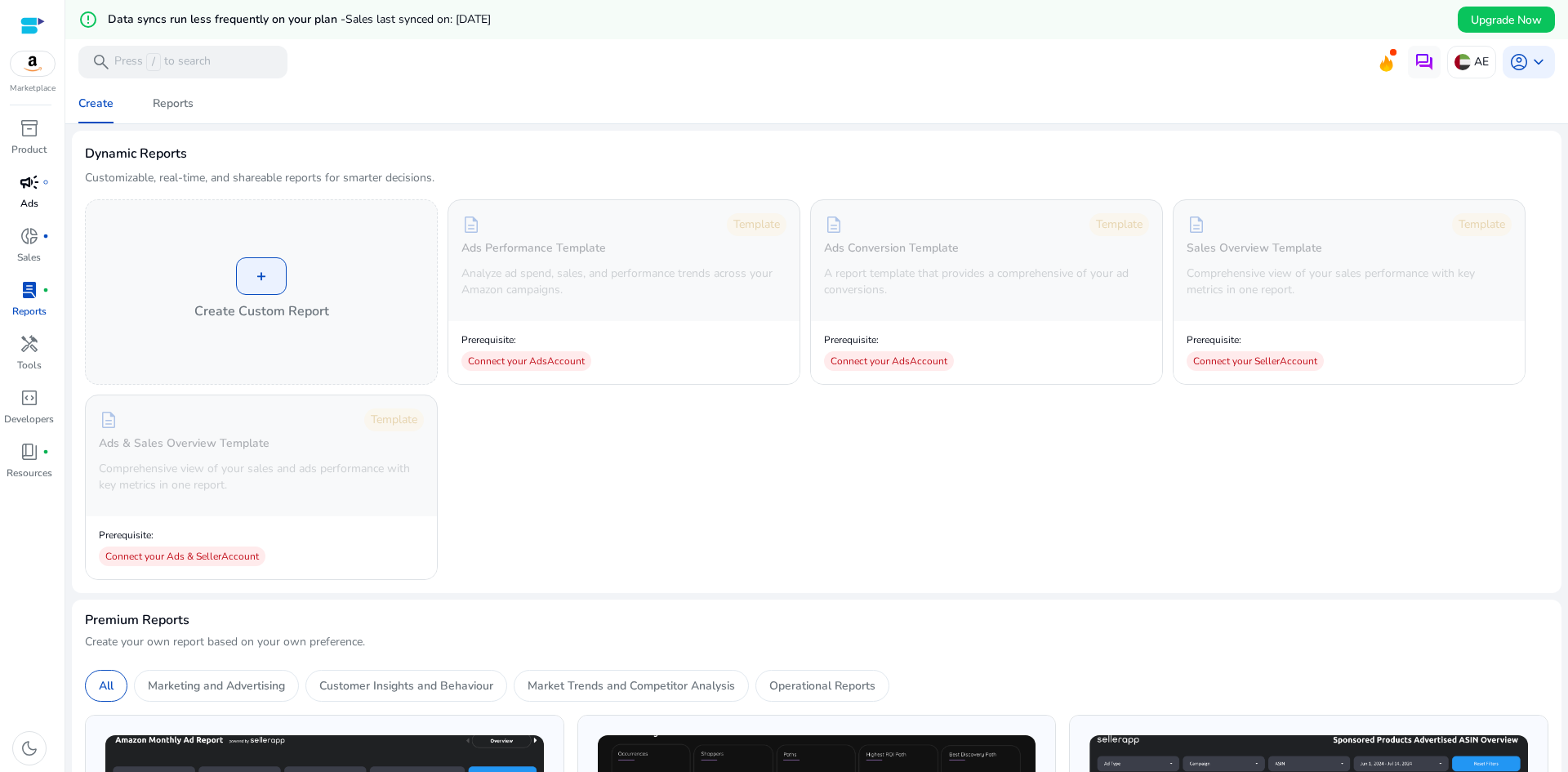
click at [32, 195] on div "campaign fiber_manual_record" at bounding box center [29, 182] width 46 height 26
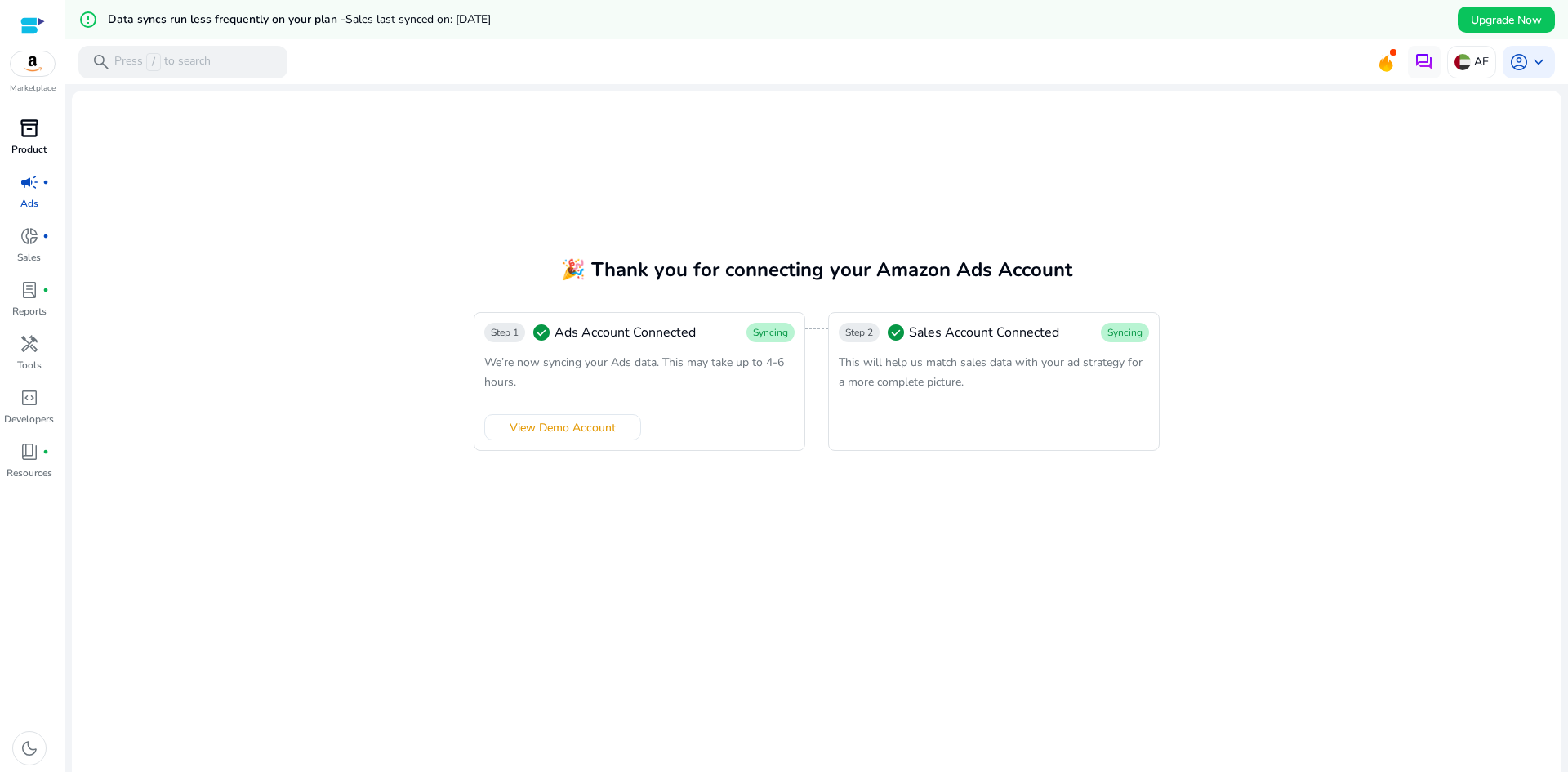
click at [32, 142] on p "Product" at bounding box center [29, 149] width 35 height 15
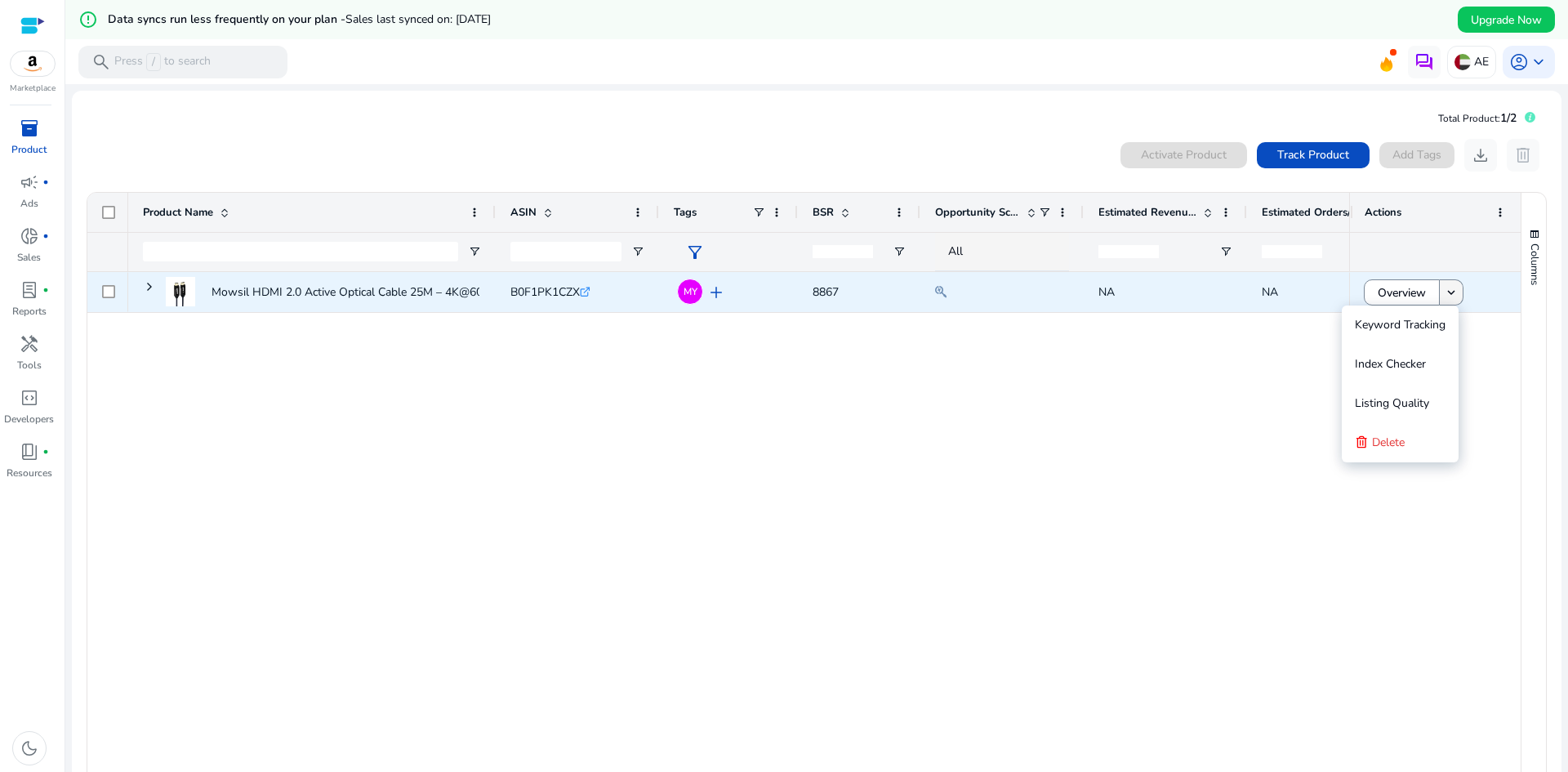
click at [1449, 280] on span at bounding box center [1451, 292] width 22 height 39
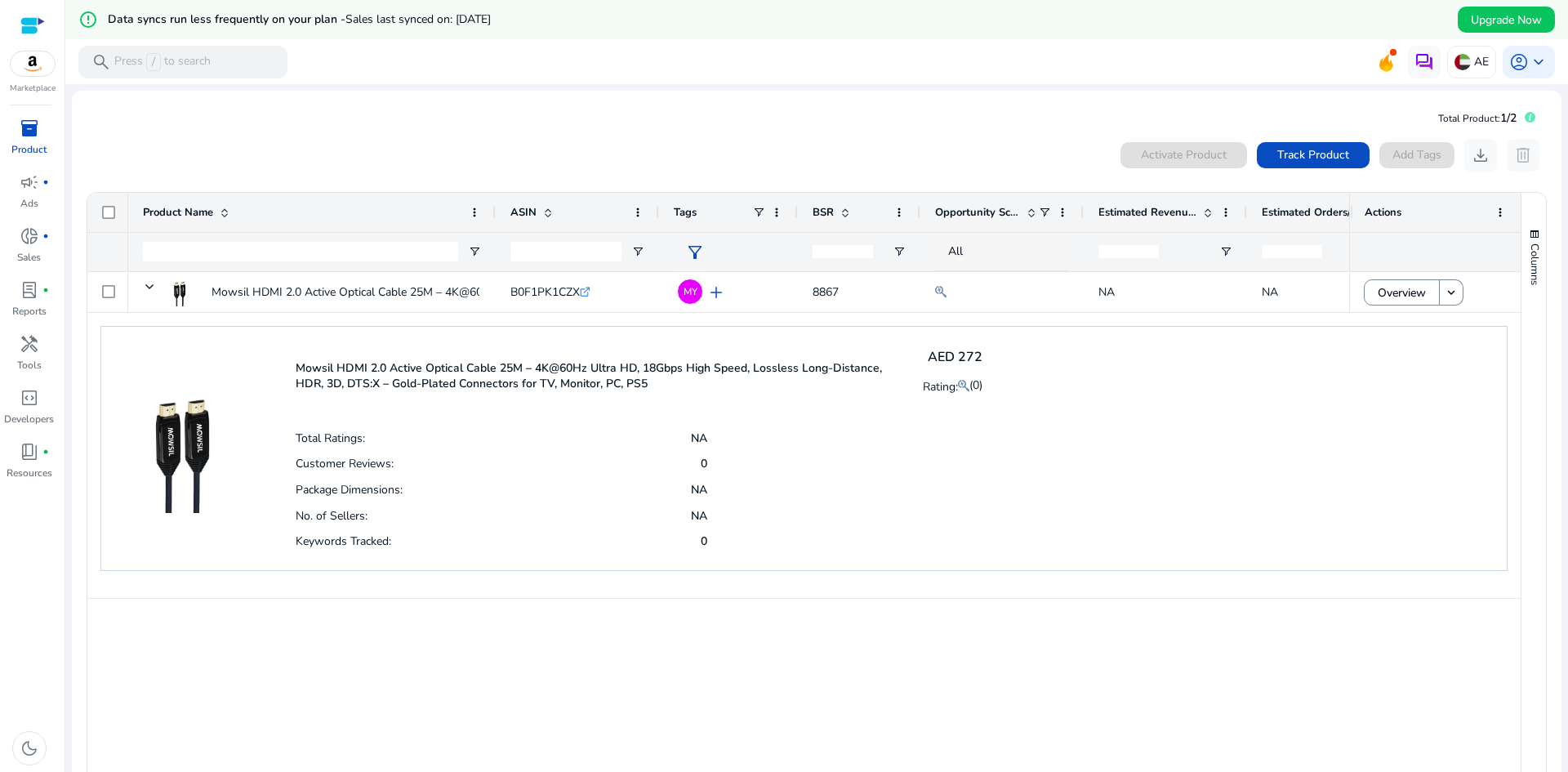
click at [810, 647] on div "Mowsil HDMI 2.0 Active Optical Cable 25M – 4K@60Hz Ultra HD,... B0F1PK1CZX .st0…" at bounding box center [738, 525] width 1221 height 507
click at [37, 66] on img at bounding box center [32, 63] width 44 height 24
click at [12, 57] on img at bounding box center [32, 63] width 44 height 24
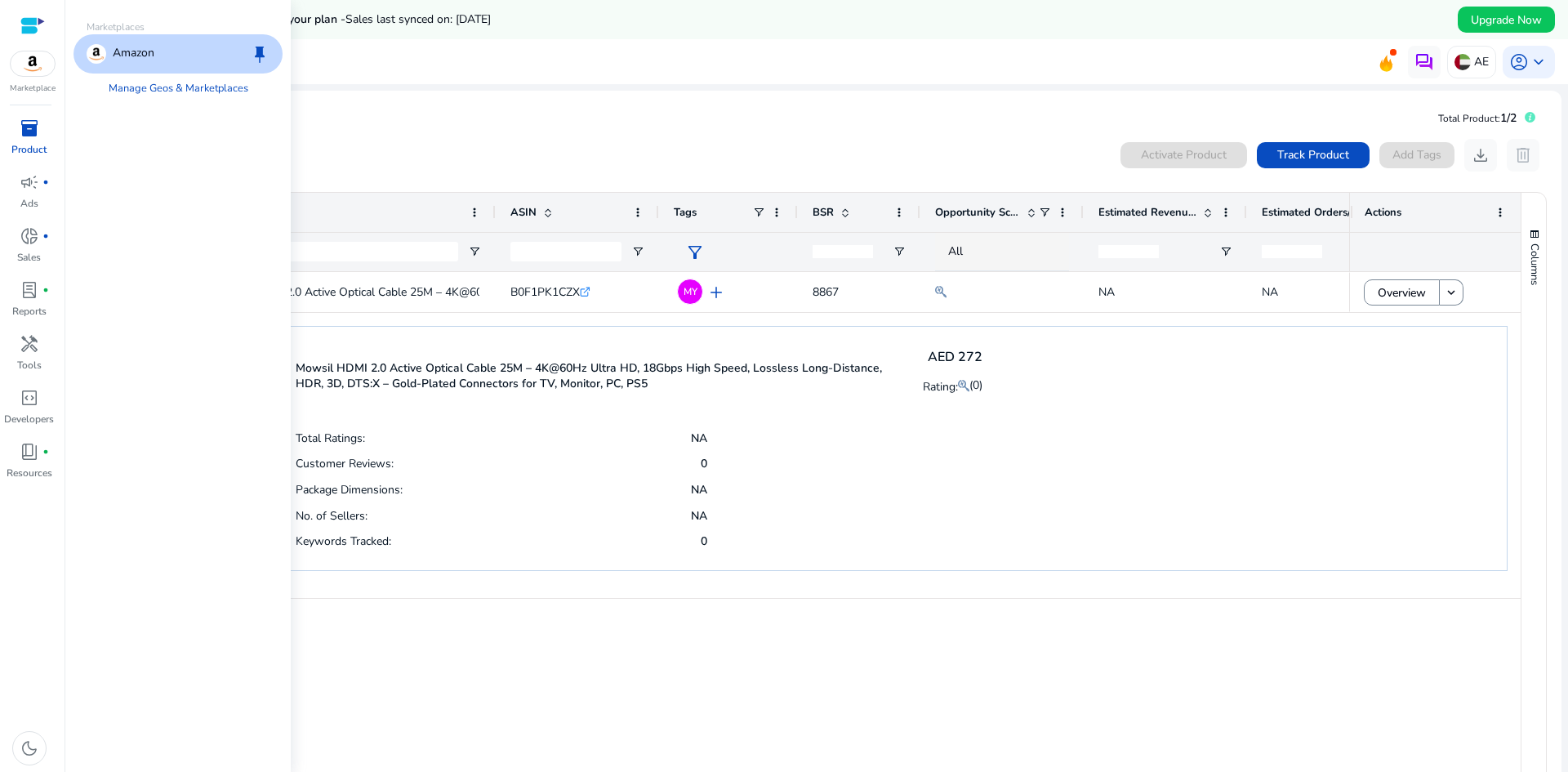
click at [176, 61] on div "Amazon keep" at bounding box center [178, 54] width 209 height 39
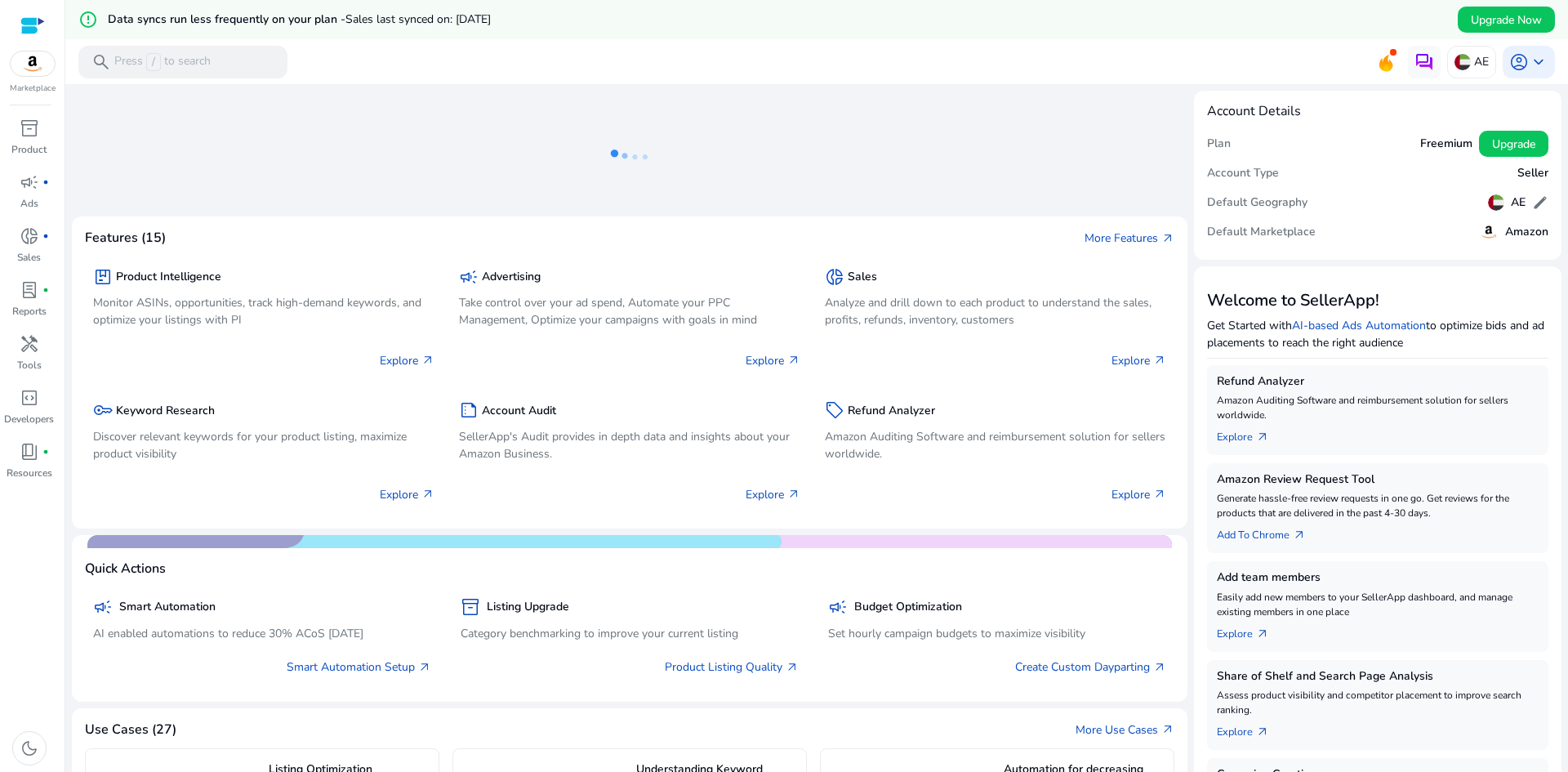
scroll to position [164, 0]
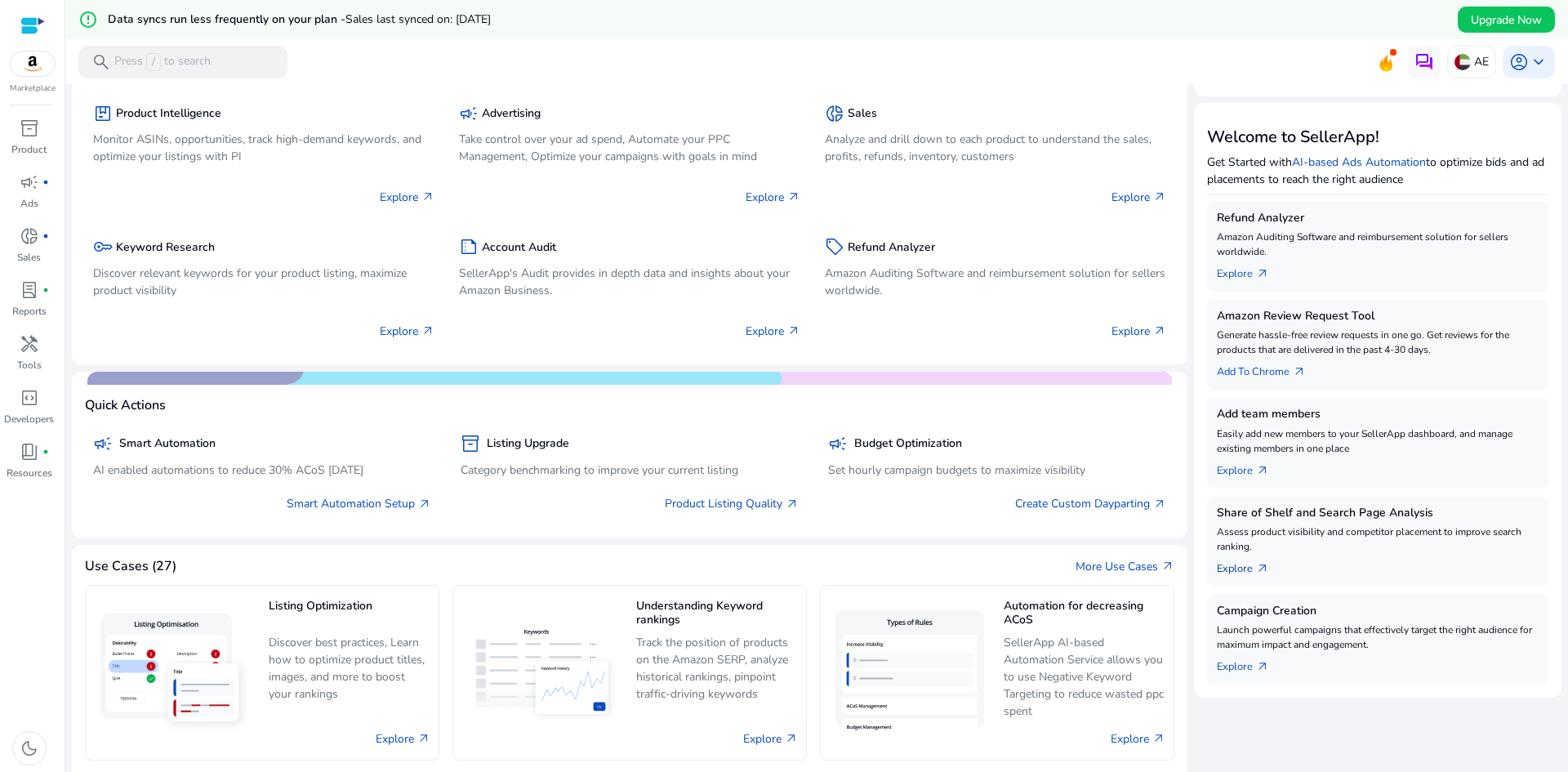
click at [1237, 568] on link "Explore arrow_outward" at bounding box center [1250, 565] width 66 height 23
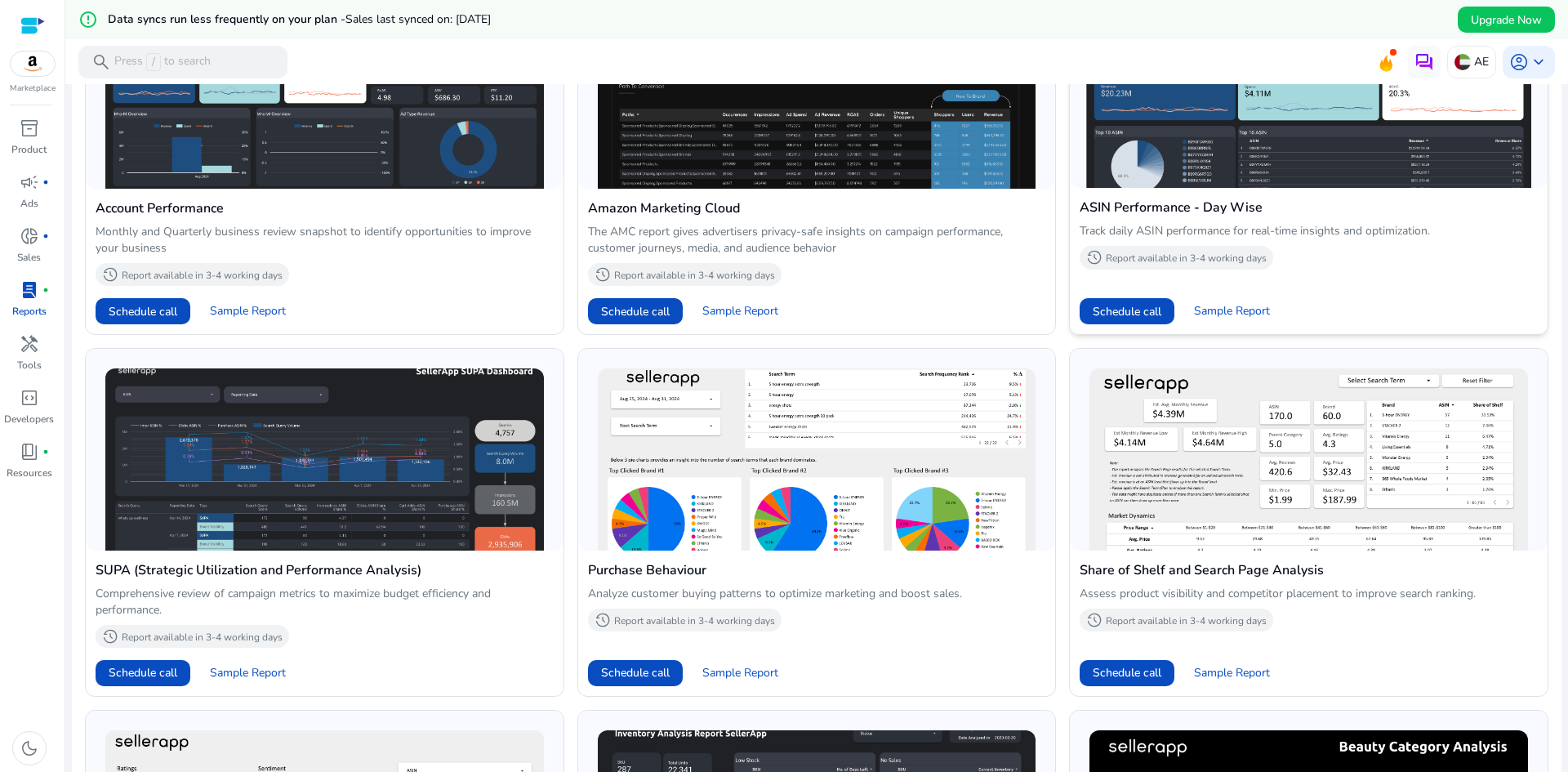
scroll to position [817, 0]
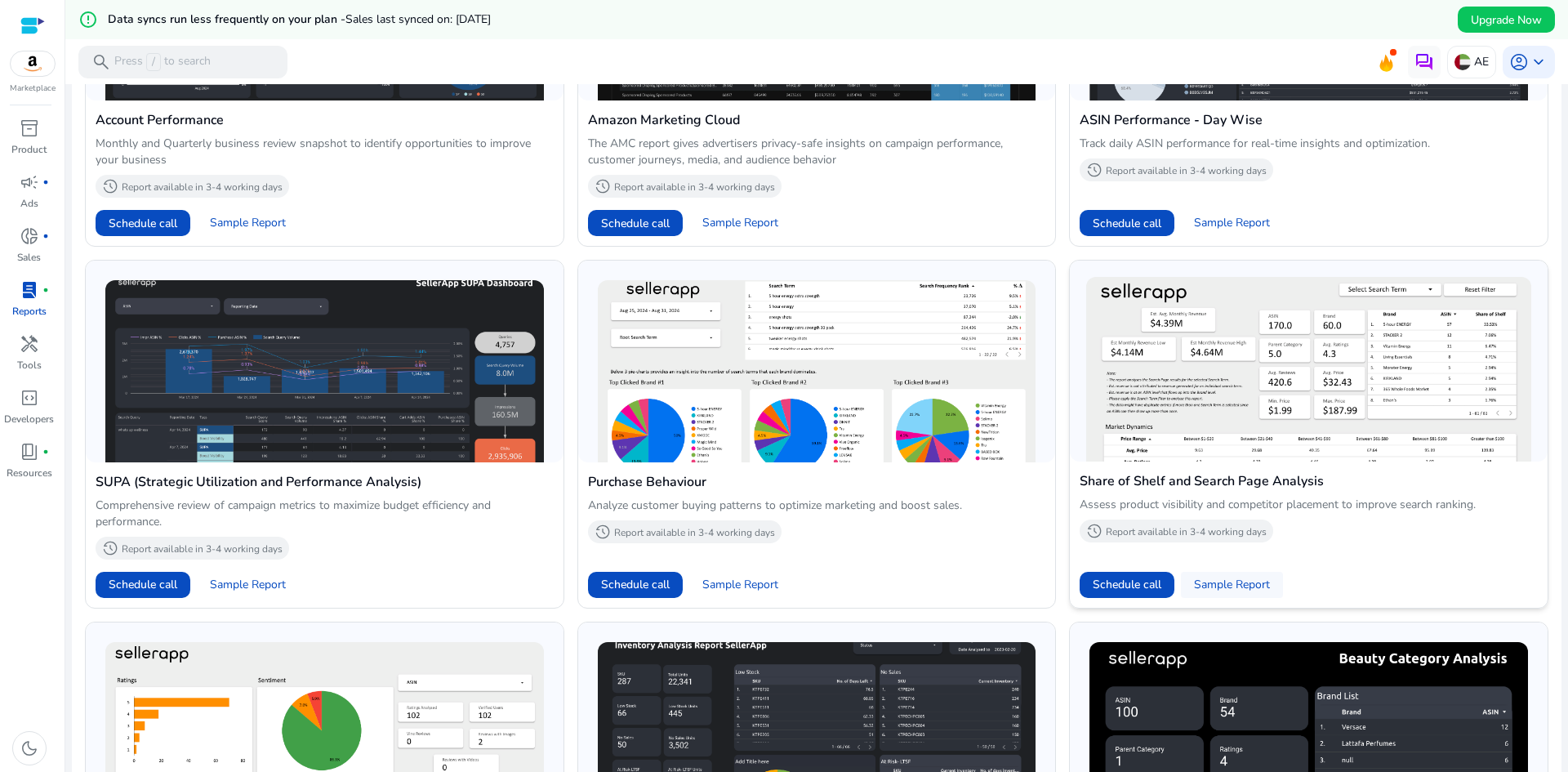
click at [1252, 589] on span "Sample Report" at bounding box center [1232, 584] width 76 height 16
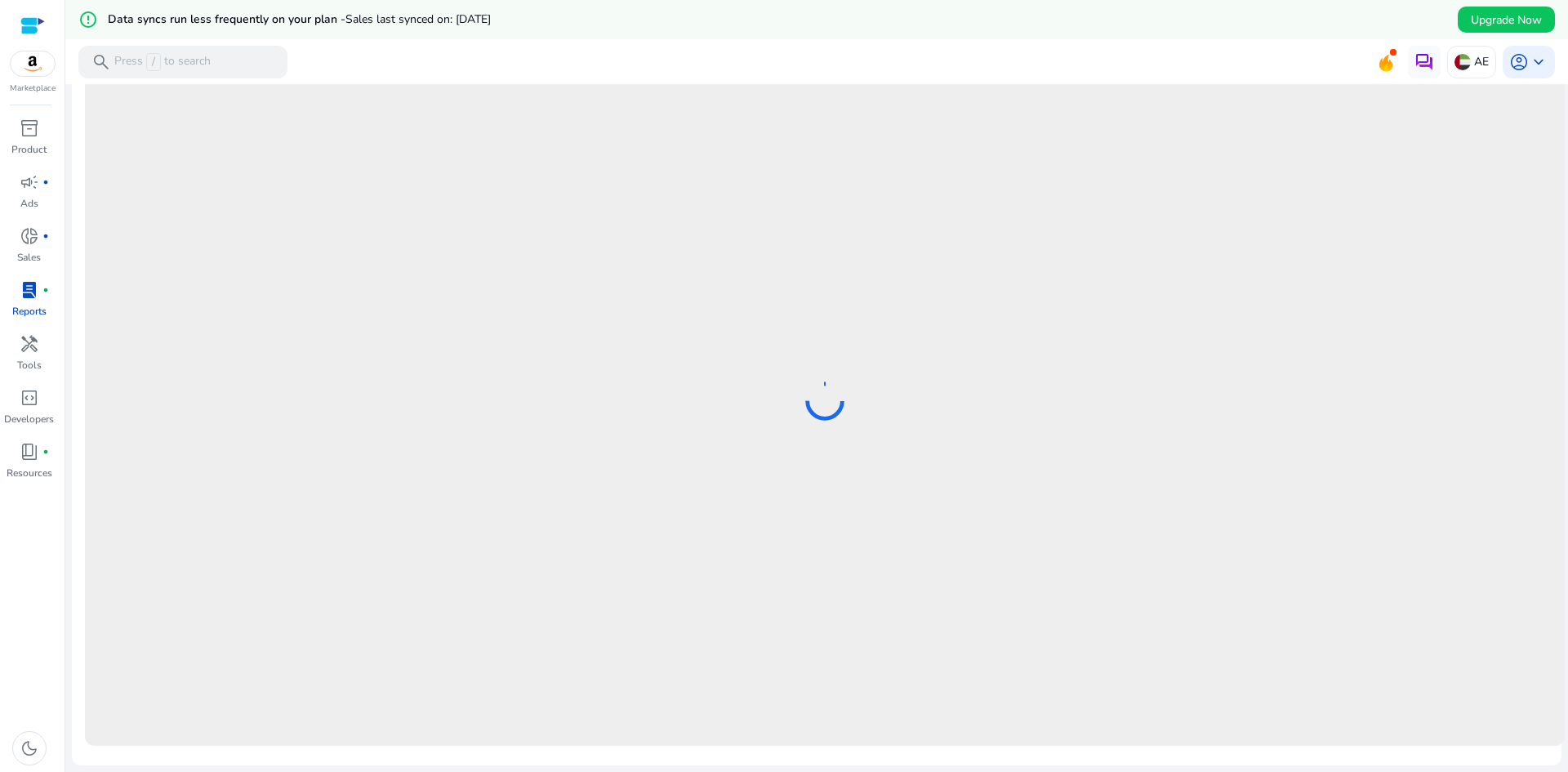
scroll to position [650, 0]
click at [34, 192] on span "campaign" at bounding box center [29, 182] width 20 height 20
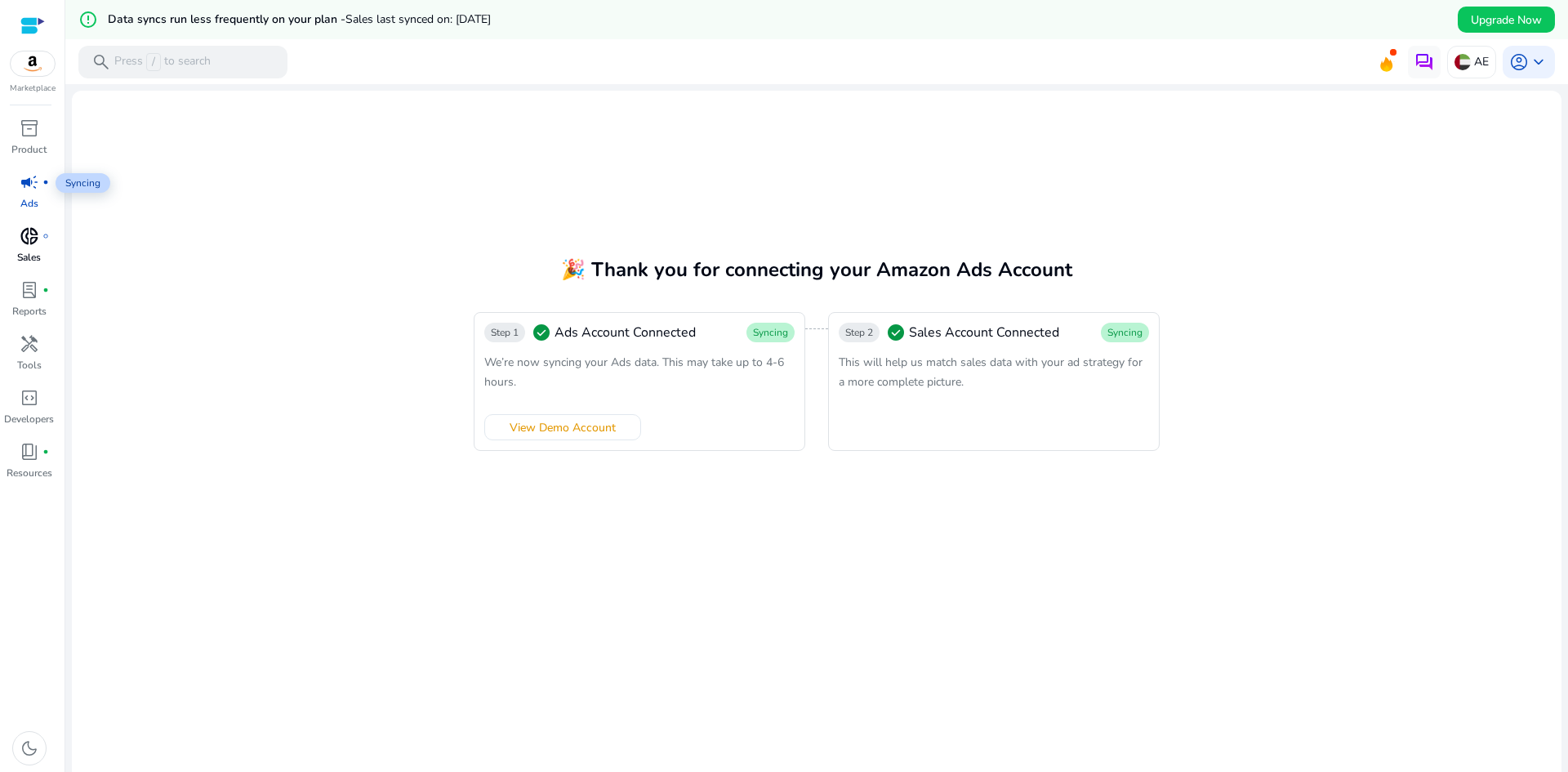
click at [30, 232] on span "donut_small" at bounding box center [29, 235] width 20 height 20
